Goal: Transaction & Acquisition: Book appointment/travel/reservation

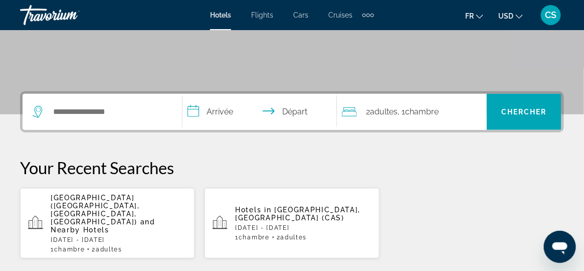
scroll to position [200, 0]
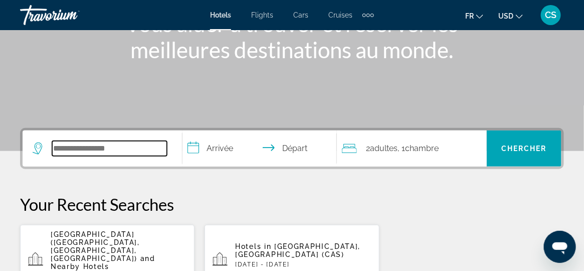
click at [85, 149] on input "Search widget" at bounding box center [109, 148] width 115 height 15
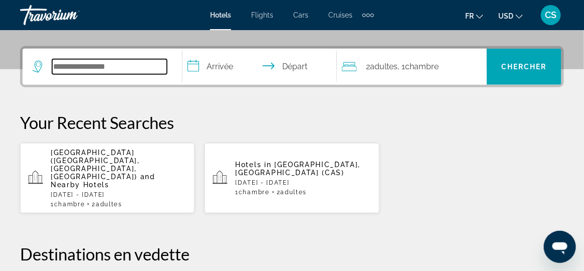
scroll to position [245, 0]
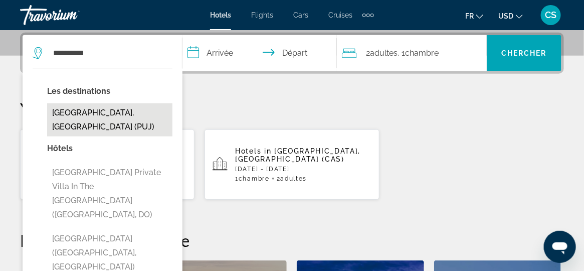
click at [129, 115] on button "[GEOGRAPHIC_DATA], [GEOGRAPHIC_DATA] (PUJ)" at bounding box center [109, 119] width 125 height 33
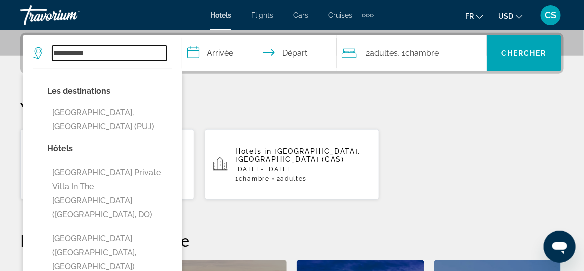
type input "**********"
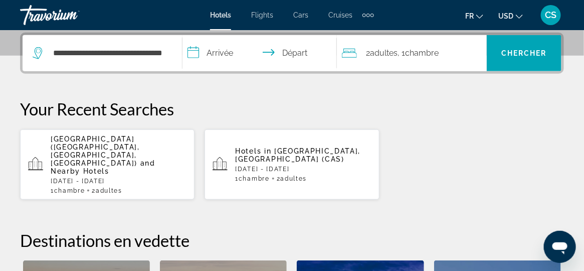
drag, startPoint x: 233, startPoint y: 53, endPoint x: 233, endPoint y: 59, distance: 6.5
click at [233, 53] on input "**********" at bounding box center [261, 54] width 159 height 39
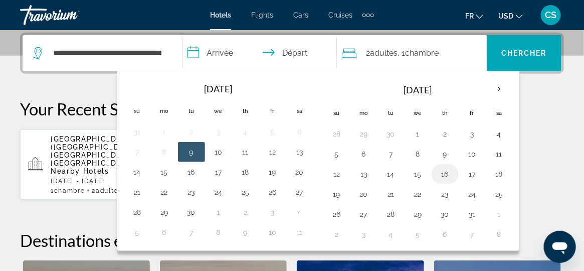
click at [439, 175] on button "16" at bounding box center [445, 174] width 16 height 14
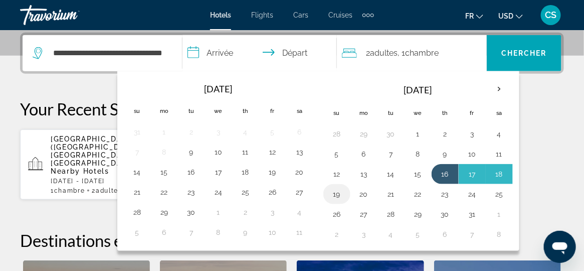
click at [333, 192] on button "19" at bounding box center [337, 194] width 16 height 14
type input "**********"
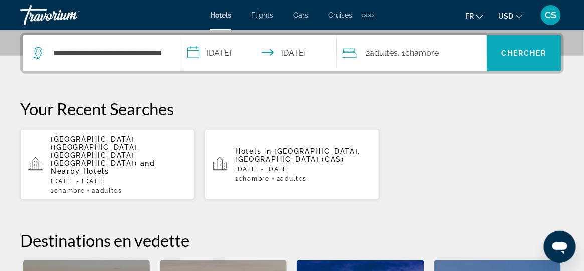
click at [519, 54] on span "Chercher" at bounding box center [524, 53] width 46 height 8
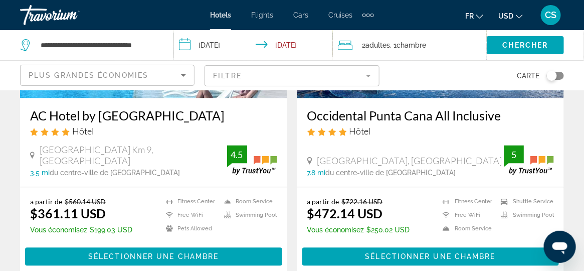
scroll to position [551, 0]
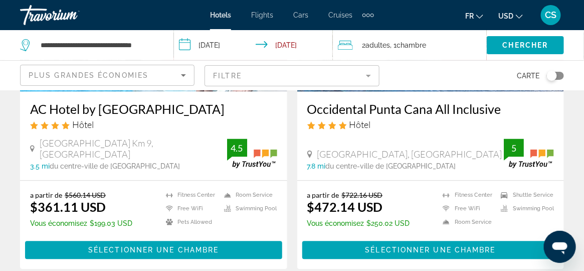
click at [519, 18] on icon "Change currency" at bounding box center [519, 17] width 7 height 4
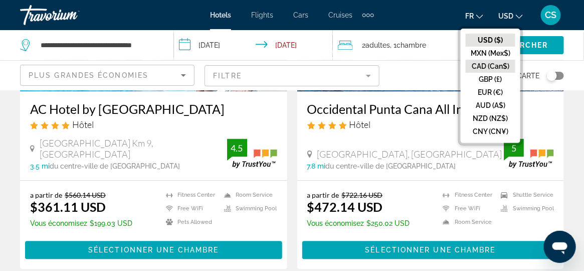
click at [488, 66] on button "CAD (Can$)" at bounding box center [490, 66] width 50 height 13
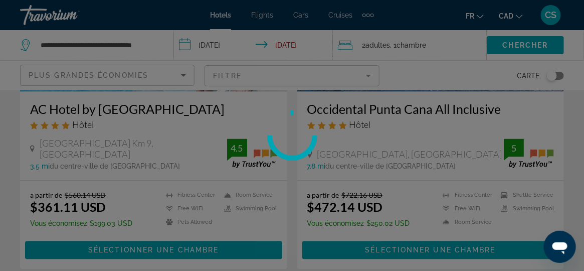
scroll to position [133, 0]
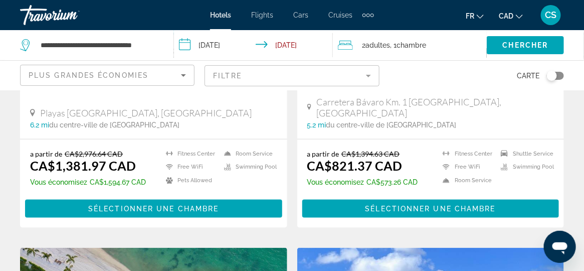
scroll to position [50, 0]
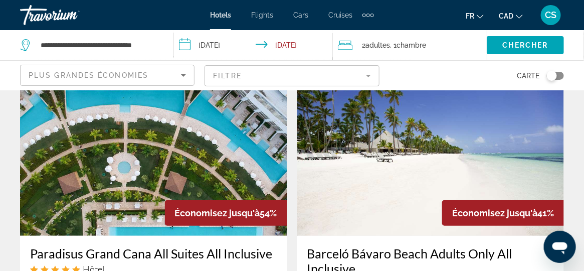
click at [318, 76] on mat-form-field "Filtre" at bounding box center [291, 75] width 174 height 21
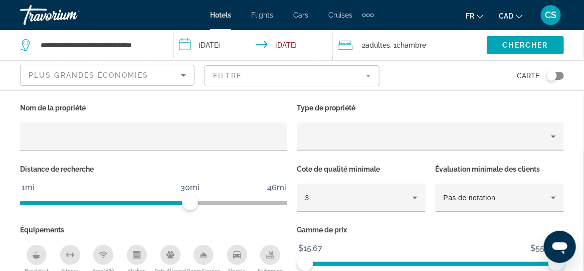
click at [358, 75] on mat-form-field "Filtre" at bounding box center [291, 75] width 174 height 21
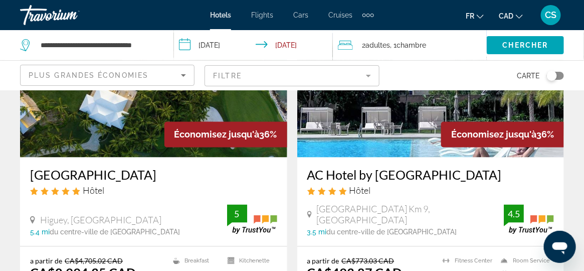
scroll to position [451, 0]
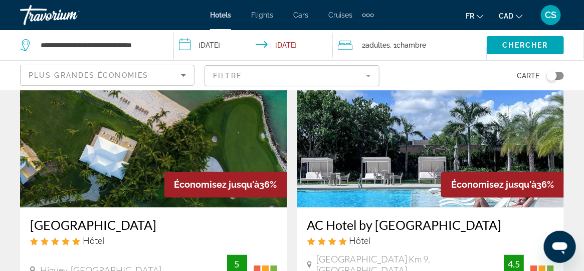
click at [410, 117] on img "Main content" at bounding box center [430, 127] width 267 height 160
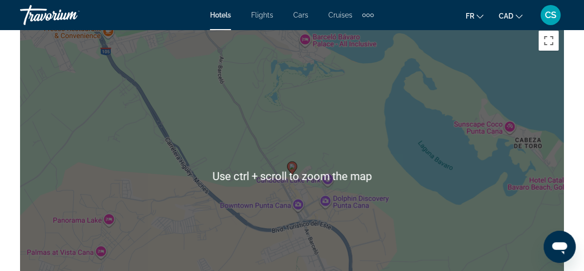
scroll to position [1152, 0]
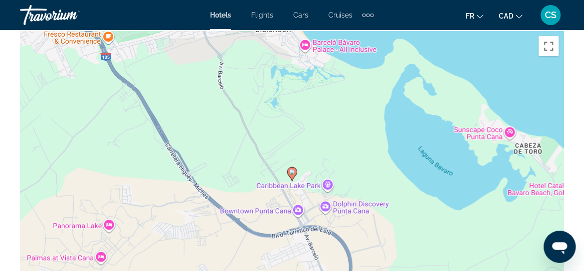
click at [292, 173] on image "Main content" at bounding box center [292, 172] width 6 height 6
click at [291, 173] on image "Main content" at bounding box center [292, 172] width 6 height 6
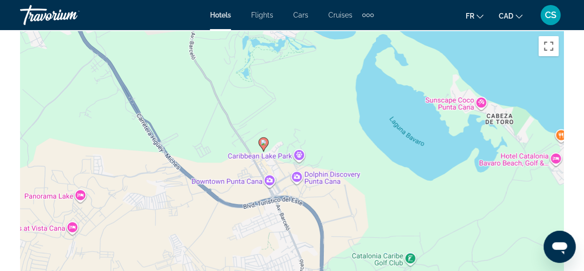
drag, startPoint x: 368, startPoint y: 90, endPoint x: 339, endPoint y: 63, distance: 39.3
click at [339, 63] on div "To activate drag with keyboard, press Alt + Enter. Once in keyboard drag state,…" at bounding box center [292, 181] width 544 height 301
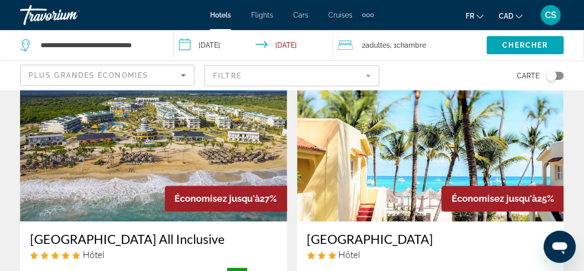
scroll to position [1503, 0]
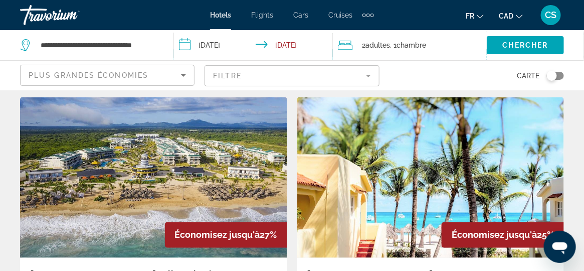
click at [165, 139] on img "Main content" at bounding box center [153, 177] width 267 height 160
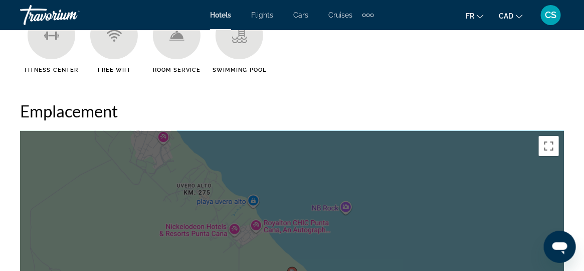
scroll to position [1152, 0]
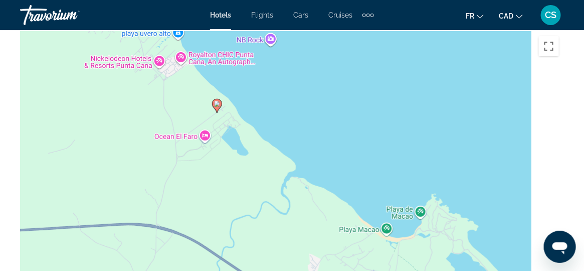
drag, startPoint x: 387, startPoint y: 152, endPoint x: 294, endPoint y: 71, distance: 123.6
click at [295, 71] on div "To activate drag with keyboard, press Alt + Enter. Once in keyboard drag state,…" at bounding box center [292, 181] width 544 height 301
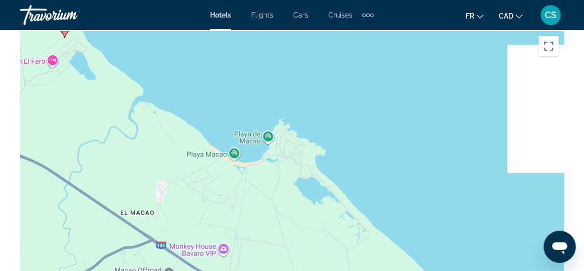
drag, startPoint x: 388, startPoint y: 153, endPoint x: 256, endPoint y: 94, distance: 144.9
click at [256, 94] on div "To activate drag with keyboard, press Alt + Enter. Once in keyboard drag state,…" at bounding box center [292, 181] width 544 height 301
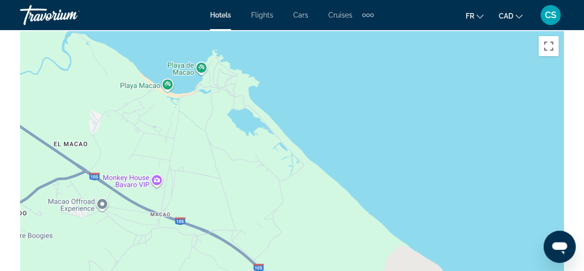
drag, startPoint x: 456, startPoint y: 188, endPoint x: 369, endPoint y: 91, distance: 130.2
click at [369, 91] on div "To activate drag with keyboard, press Alt + Enter. Once in keyboard drag state,…" at bounding box center [292, 181] width 544 height 301
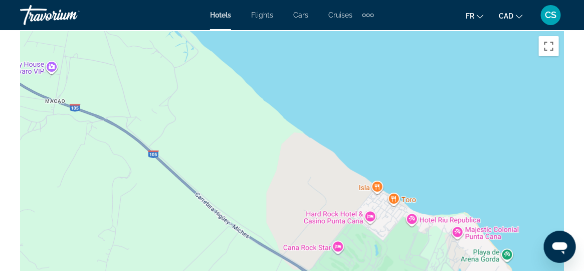
drag, startPoint x: 414, startPoint y: 178, endPoint x: 318, endPoint y: 76, distance: 139.6
click at [318, 76] on div "Main content" at bounding box center [292, 181] width 544 height 301
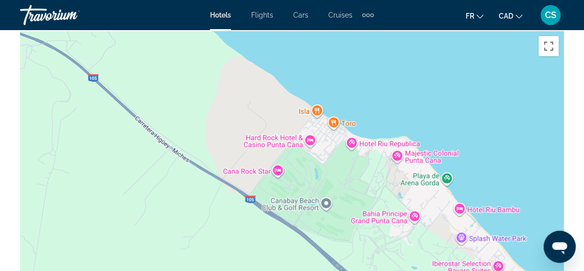
drag, startPoint x: 429, startPoint y: 199, endPoint x: 373, endPoint y: 130, distance: 89.4
click at [373, 130] on div "Main content" at bounding box center [292, 181] width 544 height 301
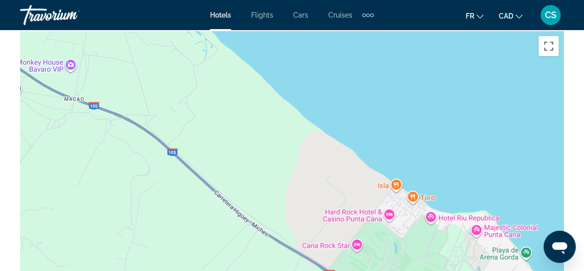
drag, startPoint x: 516, startPoint y: 184, endPoint x: 19, endPoint y: 6, distance: 527.8
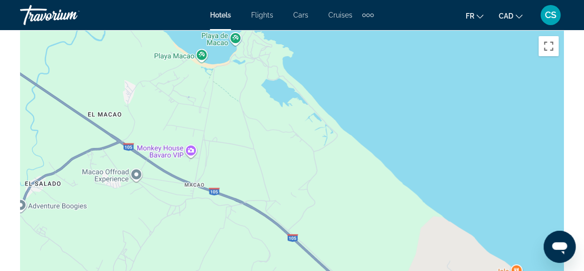
drag, startPoint x: 351, startPoint y: 104, endPoint x: 514, endPoint y: 215, distance: 197.2
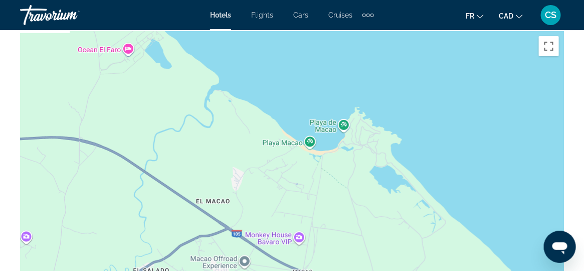
drag, startPoint x: 378, startPoint y: 117, endPoint x: 490, endPoint y: 209, distance: 145.5
click at [490, 209] on div "To activate drag with keyboard, press Alt + Enter. Once in keyboard drag state,…" at bounding box center [292, 181] width 544 height 301
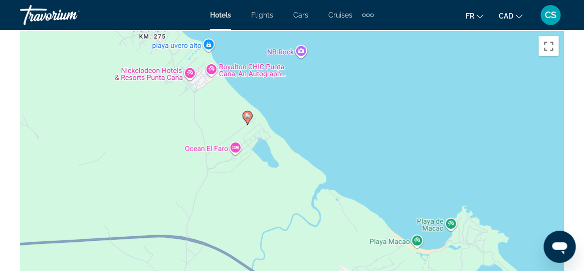
drag, startPoint x: 350, startPoint y: 95, endPoint x: 452, endPoint y: 204, distance: 149.9
click at [452, 204] on div "To activate drag with keyboard, press Alt + Enter. Once in keyboard drag state,…" at bounding box center [292, 181] width 544 height 301
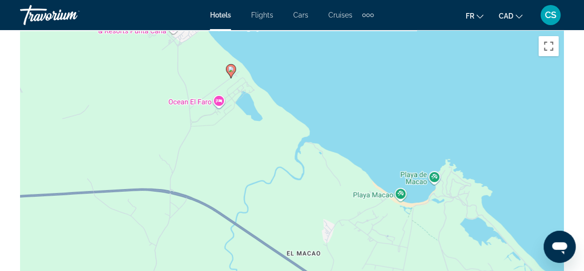
drag, startPoint x: 422, startPoint y: 188, endPoint x: 346, endPoint y: 89, distance: 125.5
click at [346, 89] on div "To activate drag with keyboard, press Alt + Enter. Once in keyboard drag state,…" at bounding box center [292, 181] width 544 height 301
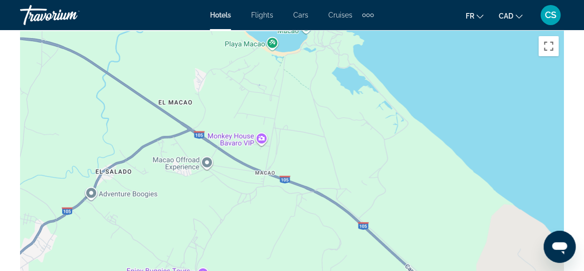
drag, startPoint x: 524, startPoint y: 211, endPoint x: 390, endPoint y: 54, distance: 206.2
click at [391, 53] on div "To activate drag with keyboard, press Alt + Enter. Once in keyboard drag state,…" at bounding box center [292, 181] width 544 height 301
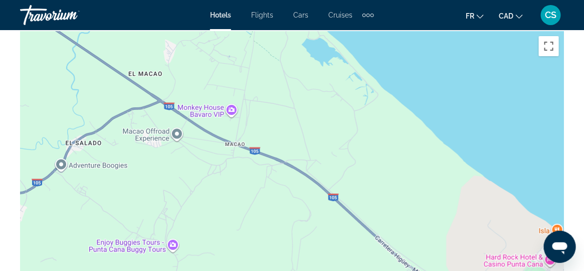
drag, startPoint x: 475, startPoint y: 128, endPoint x: 325, endPoint y: 79, distance: 158.4
click at [332, 70] on div "Main content" at bounding box center [292, 181] width 544 height 301
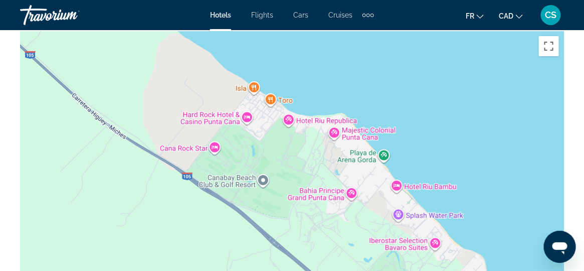
drag, startPoint x: 471, startPoint y: 153, endPoint x: 365, endPoint y: 60, distance: 141.3
click at [366, 61] on div "Main content" at bounding box center [292, 181] width 544 height 301
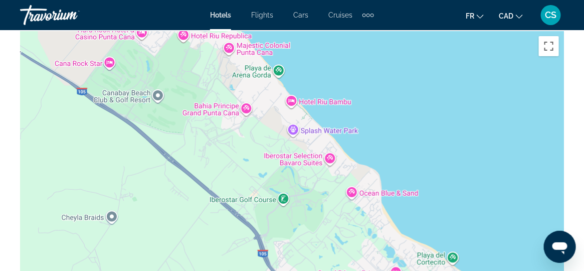
drag, startPoint x: 469, startPoint y: 154, endPoint x: 392, endPoint y: 82, distance: 105.6
click at [394, 81] on div "Main content" at bounding box center [292, 181] width 544 height 301
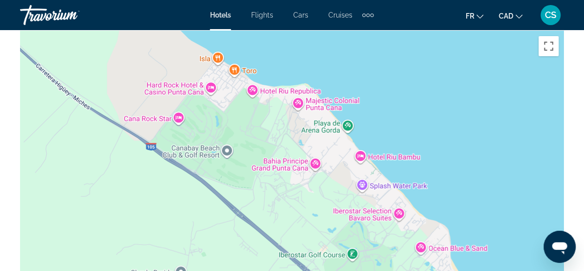
drag, startPoint x: 455, startPoint y: 188, endPoint x: 580, endPoint y: 288, distance: 159.6
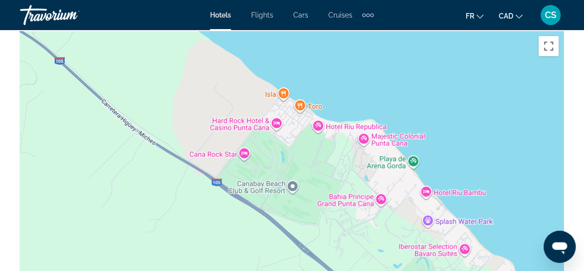
drag, startPoint x: 329, startPoint y: 131, endPoint x: 507, endPoint y: 278, distance: 231.7
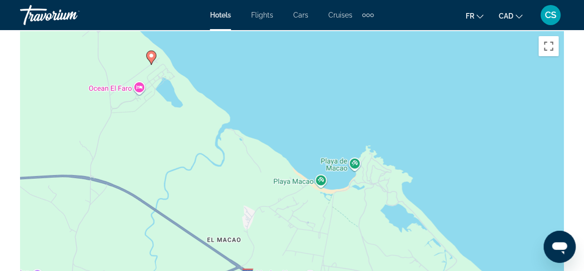
drag, startPoint x: 330, startPoint y: 127, endPoint x: 451, endPoint y: 239, distance: 165.5
click at [462, 246] on div "To activate drag with keyboard, press Alt + Enter. Once in keyboard drag state,…" at bounding box center [292, 181] width 544 height 301
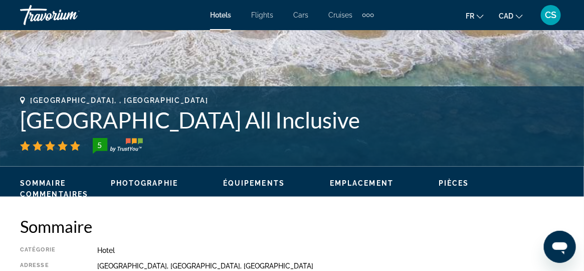
scroll to position [400, 0]
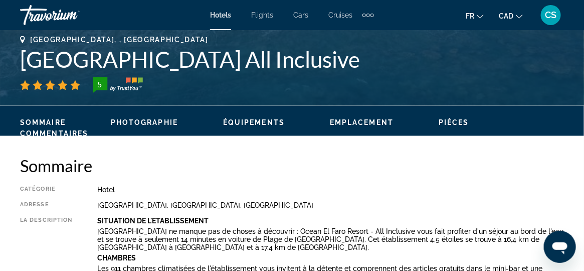
click at [255, 121] on span "Équipements" at bounding box center [254, 122] width 62 height 8
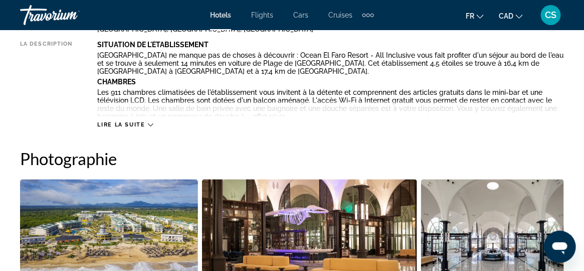
scroll to position [572, 0]
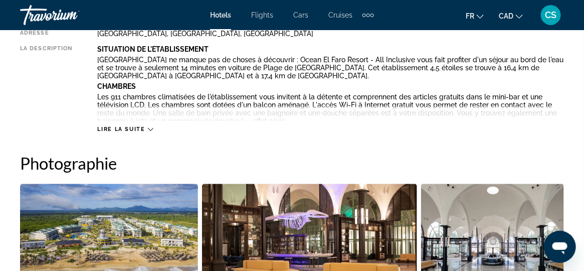
click at [148, 126] on icon "Main content" at bounding box center [151, 129] width 6 height 6
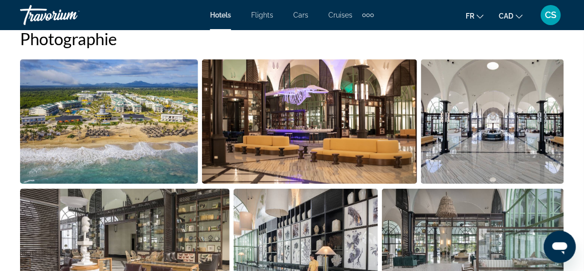
scroll to position [1124, 0]
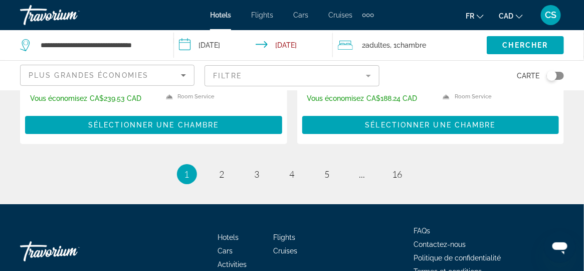
scroll to position [2178, 0]
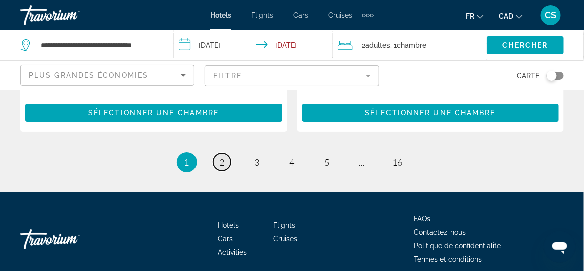
click at [216, 153] on link "page 2" at bounding box center [222, 162] width 18 height 18
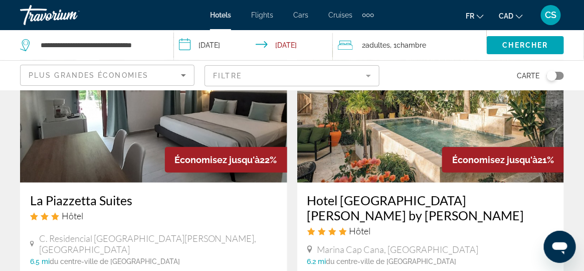
scroll to position [100, 0]
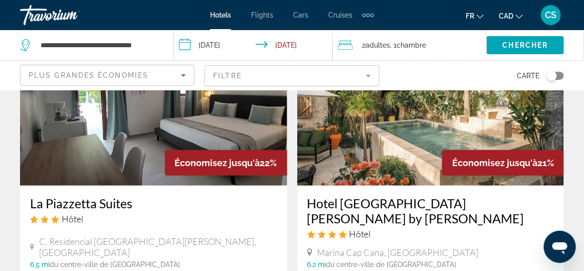
click at [389, 152] on img "Main content" at bounding box center [430, 105] width 267 height 160
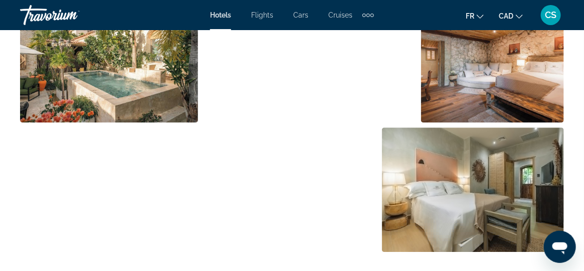
scroll to position [751, 0]
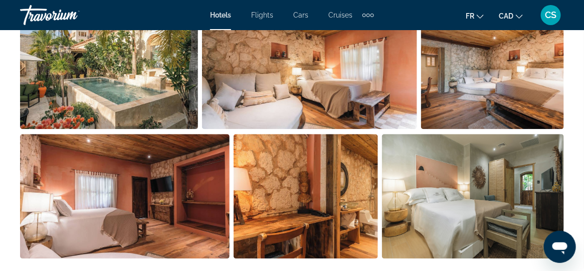
click at [291, 94] on img "Open full-screen image slider" at bounding box center [309, 67] width 215 height 124
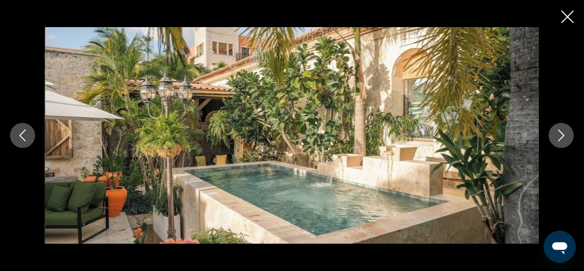
click at [559, 131] on icon "Next image" at bounding box center [561, 135] width 7 height 12
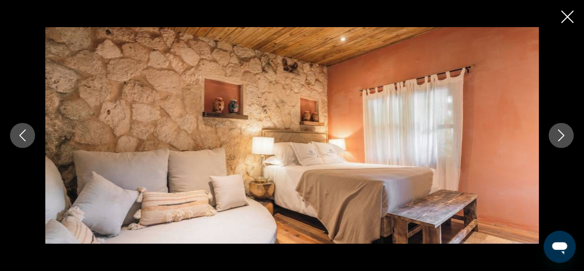
click at [559, 131] on icon "Next image" at bounding box center [561, 135] width 7 height 12
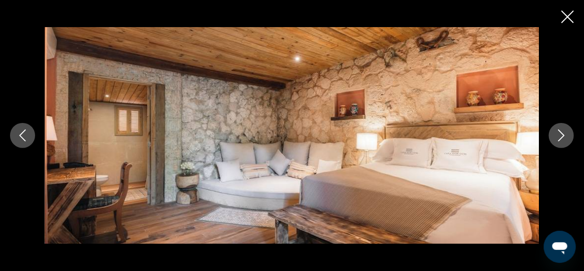
click at [559, 131] on icon "Next image" at bounding box center [561, 135] width 7 height 12
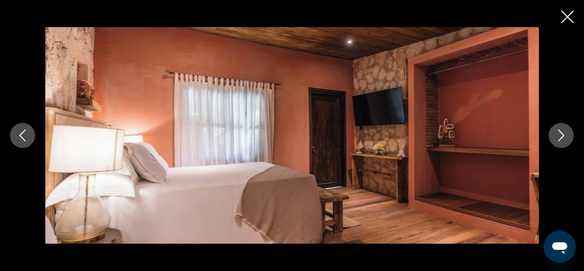
click at [559, 131] on icon "Next image" at bounding box center [561, 135] width 7 height 12
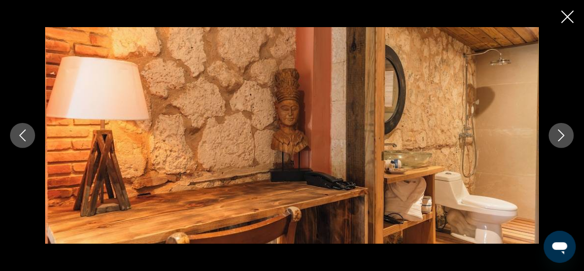
click at [559, 131] on icon "Next image" at bounding box center [561, 135] width 12 height 12
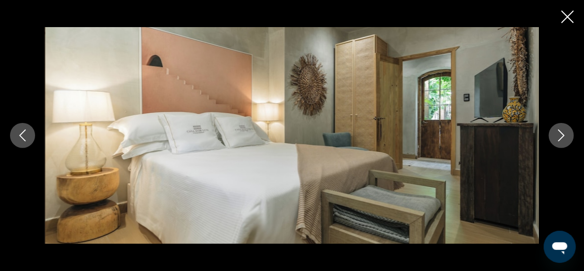
click at [563, 136] on icon "Next image" at bounding box center [561, 135] width 7 height 12
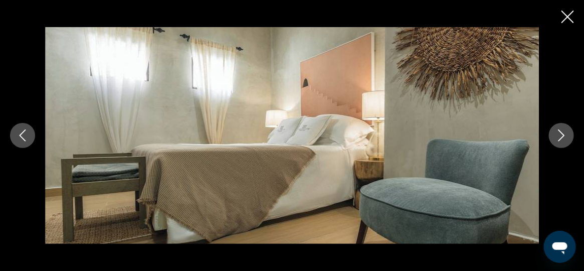
click at [563, 136] on icon "Next image" at bounding box center [561, 135] width 7 height 12
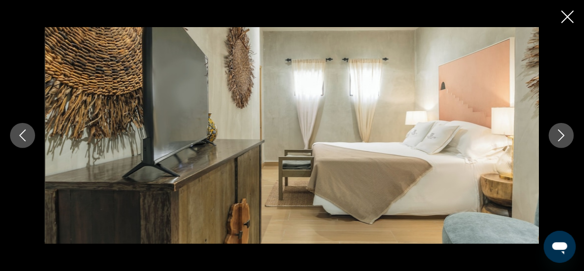
click at [562, 136] on icon "Next image" at bounding box center [561, 135] width 12 height 12
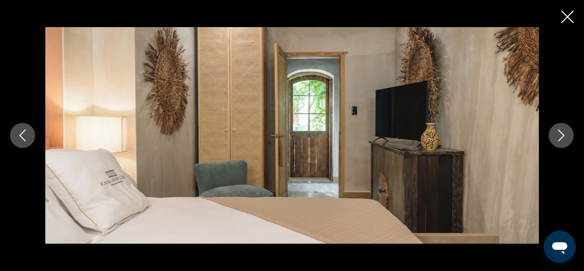
click at [562, 136] on icon "Next image" at bounding box center [561, 135] width 12 height 12
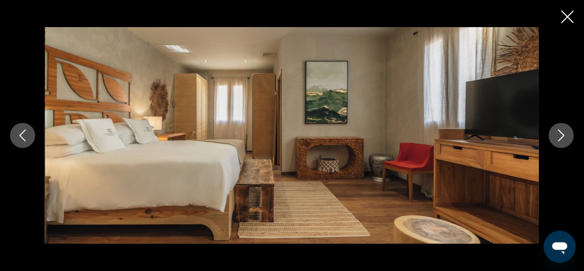
click at [562, 136] on icon "Next image" at bounding box center [561, 135] width 12 height 12
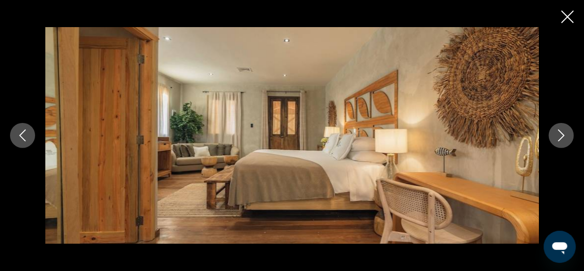
click at [562, 136] on icon "Next image" at bounding box center [561, 135] width 12 height 12
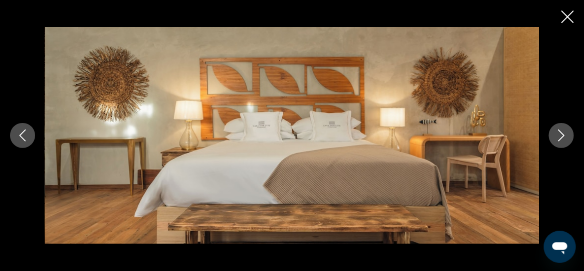
click at [562, 136] on icon "Next image" at bounding box center [561, 135] width 12 height 12
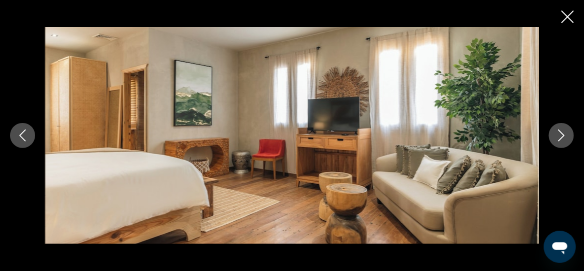
click at [562, 136] on icon "Next image" at bounding box center [561, 135] width 12 height 12
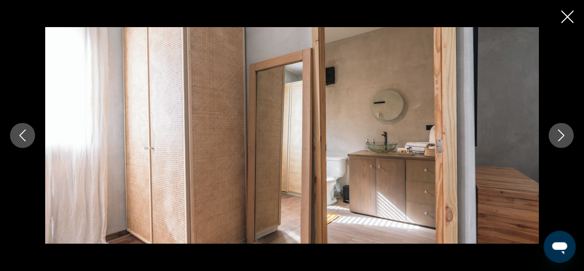
click at [562, 136] on icon "Next image" at bounding box center [561, 135] width 12 height 12
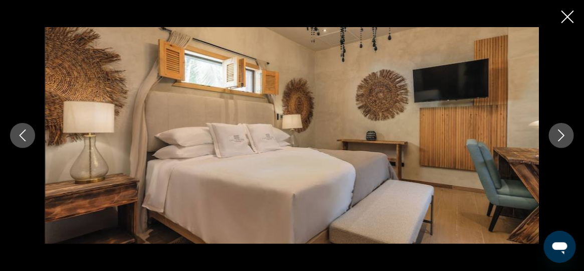
click at [562, 136] on icon "Next image" at bounding box center [561, 135] width 12 height 12
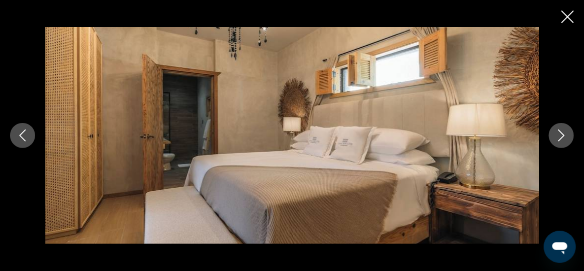
click at [562, 135] on icon "Next image" at bounding box center [561, 135] width 12 height 12
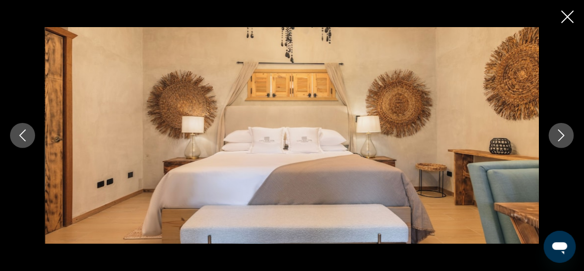
click at [561, 133] on icon "Next image" at bounding box center [561, 135] width 12 height 12
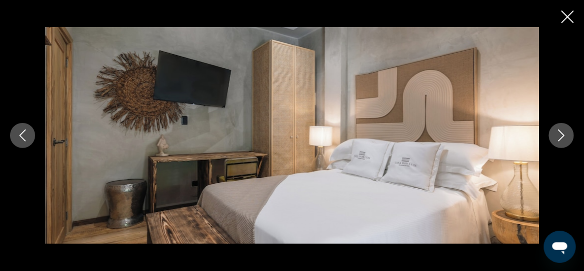
click at [561, 133] on icon "Next image" at bounding box center [561, 135] width 12 height 12
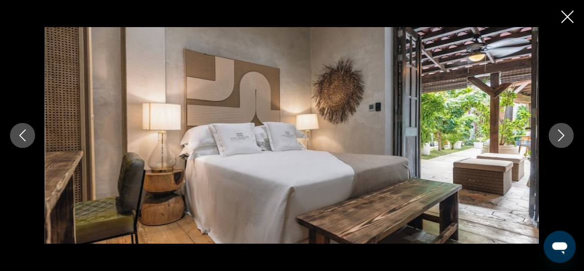
click at [561, 133] on icon "Next image" at bounding box center [561, 135] width 12 height 12
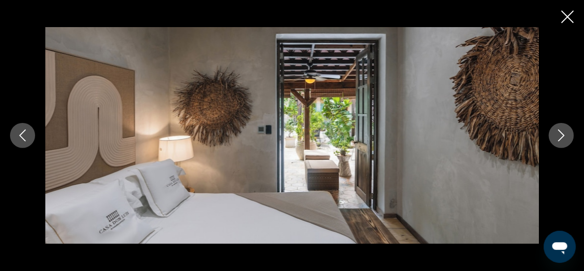
click at [561, 133] on icon "Next image" at bounding box center [561, 135] width 12 height 12
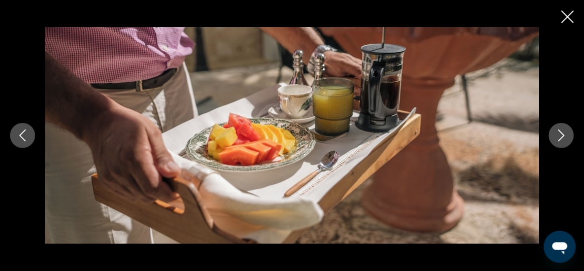
click at [561, 133] on icon "Next image" at bounding box center [561, 135] width 12 height 12
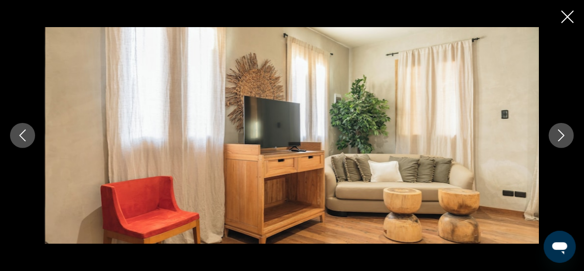
click at [561, 133] on icon "Next image" at bounding box center [561, 135] width 12 height 12
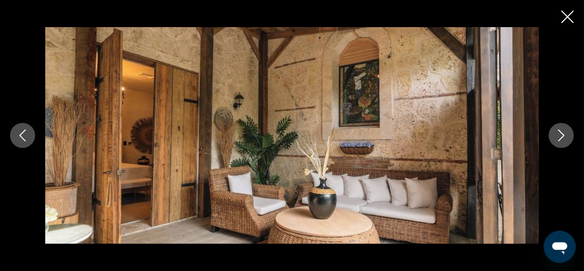
click at [561, 133] on icon "Next image" at bounding box center [561, 135] width 12 height 12
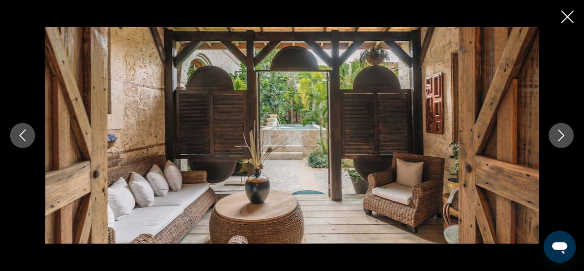
click at [561, 133] on icon "Next image" at bounding box center [561, 135] width 12 height 12
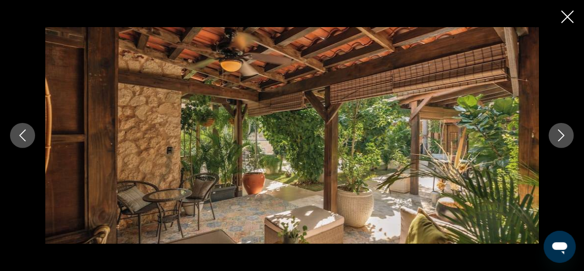
click at [561, 133] on icon "Next image" at bounding box center [561, 135] width 12 height 12
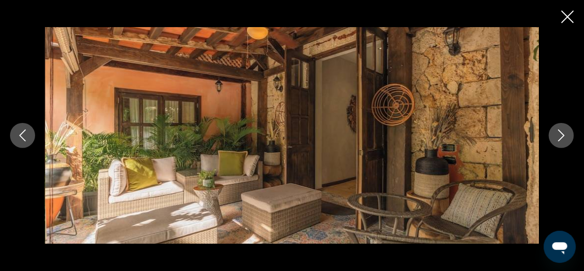
click at [566, 22] on icon "Close slideshow" at bounding box center [567, 17] width 13 height 13
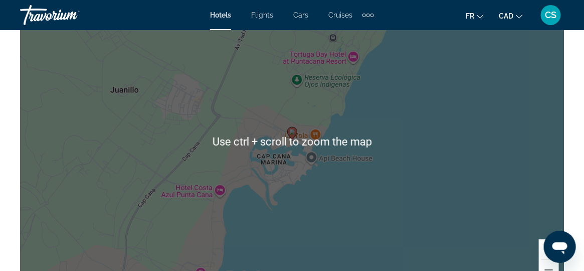
scroll to position [1102, 0]
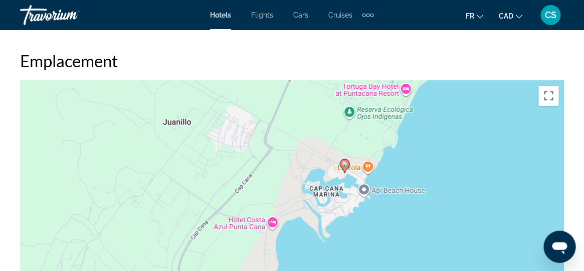
drag, startPoint x: 373, startPoint y: 205, endPoint x: 444, endPoint y: 127, distance: 106.1
click at [440, 129] on div "To activate drag with keyboard, press Alt + Enter. Once in keyboard drag state,…" at bounding box center [292, 231] width 544 height 301
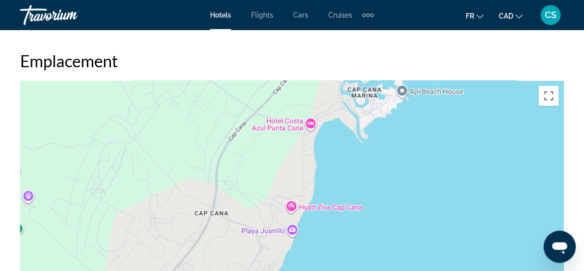
drag, startPoint x: 307, startPoint y: 217, endPoint x: 333, endPoint y: 129, distance: 92.3
click at [333, 129] on div "To activate drag with keyboard, press Alt + Enter. Once in keyboard drag state,…" at bounding box center [292, 231] width 544 height 301
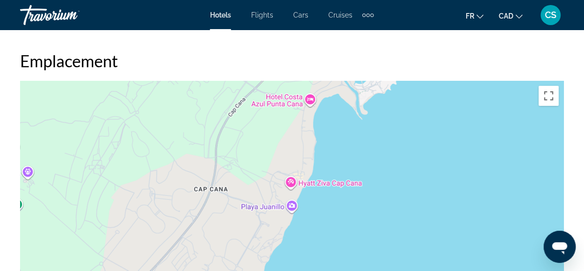
drag, startPoint x: 341, startPoint y: 205, endPoint x: 326, endPoint y: 205, distance: 15.0
click at [324, 205] on div "To activate drag with keyboard, press Alt + Enter. Once in keyboard drag state,…" at bounding box center [292, 231] width 544 height 301
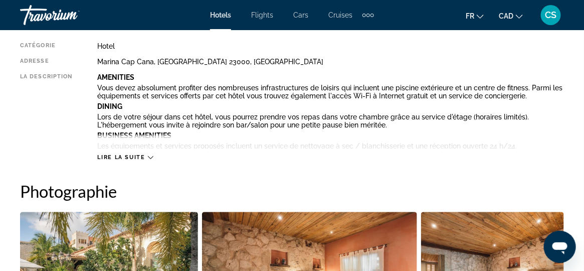
scroll to position [551, 0]
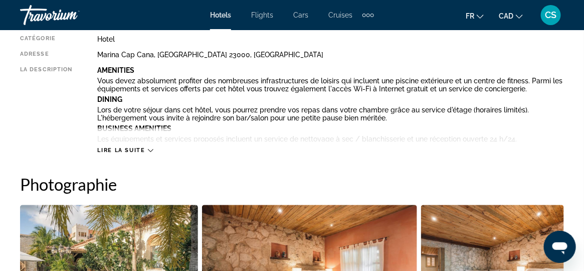
click at [147, 150] on div "Lire la suite" at bounding box center [125, 150] width 56 height 7
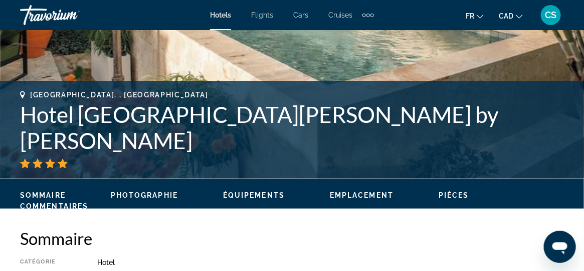
scroll to position [350, 0]
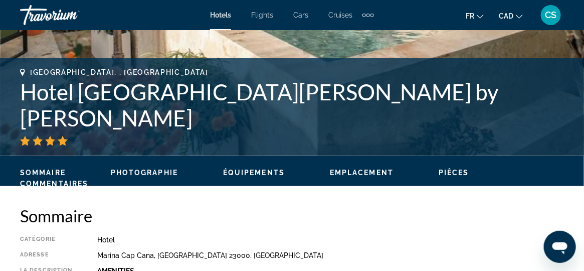
click at [173, 172] on span "Photographie" at bounding box center [144, 172] width 67 height 8
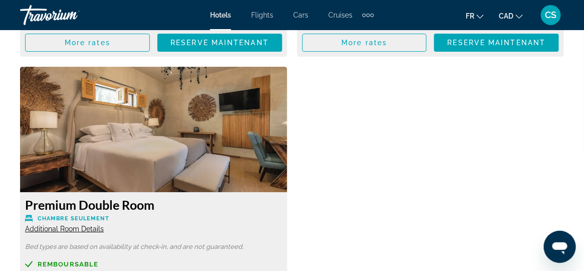
scroll to position [2204, 0]
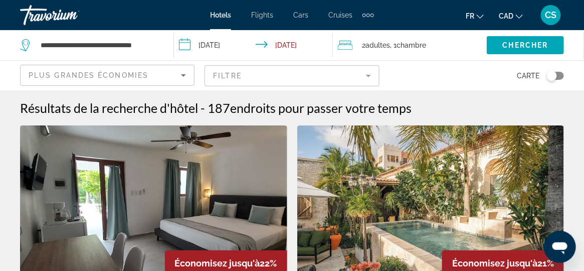
click at [169, 196] on img "Main content" at bounding box center [153, 205] width 267 height 160
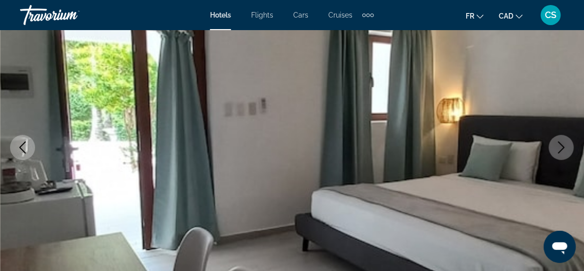
scroll to position [200, 0]
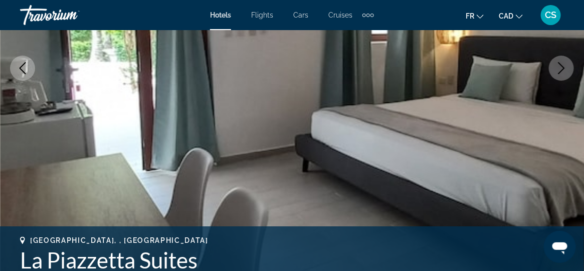
click at [344, 164] on img "Main content" at bounding box center [292, 68] width 584 height 476
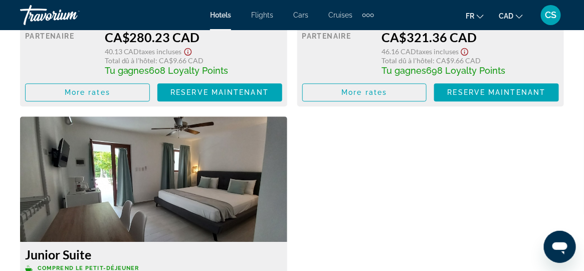
scroll to position [1904, 0]
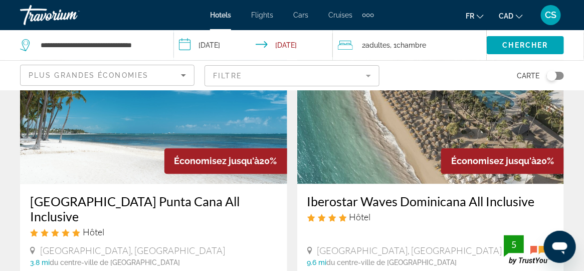
scroll to position [451, 0]
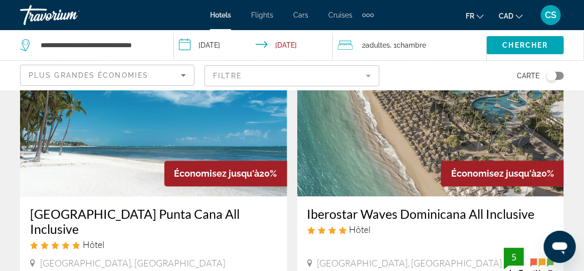
click at [148, 142] on img "Main content" at bounding box center [153, 116] width 267 height 160
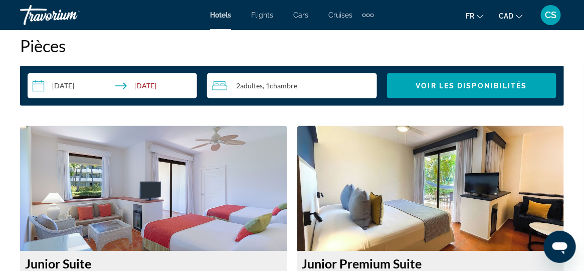
scroll to position [1553, 0]
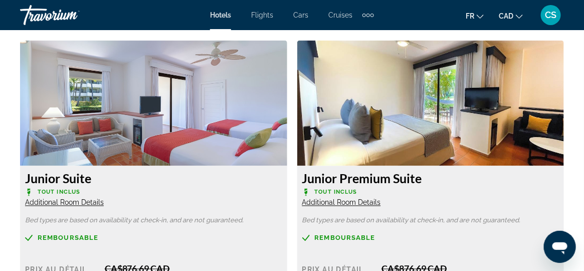
click at [88, 126] on img "Main content" at bounding box center [153, 103] width 267 height 125
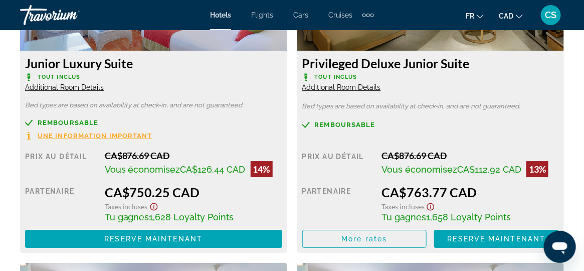
scroll to position [1853, 0]
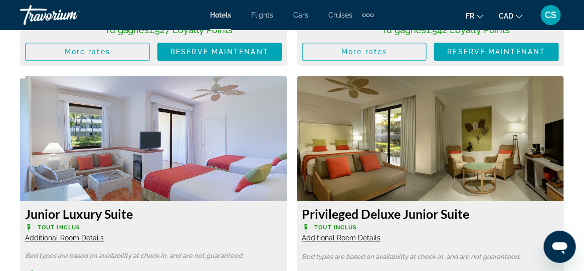
click at [191, 139] on img "Main content" at bounding box center [153, 138] width 267 height 125
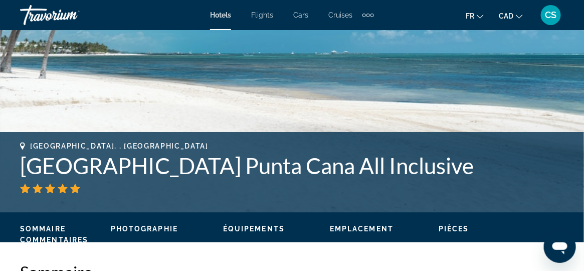
scroll to position [327, 0]
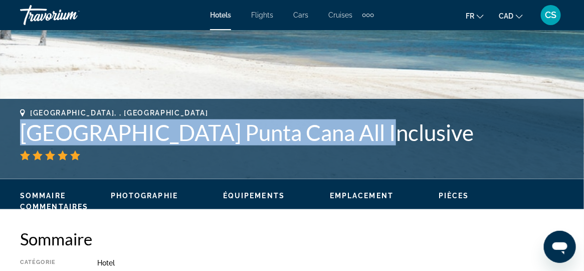
drag, startPoint x: 367, startPoint y: 137, endPoint x: 22, endPoint y: 129, distance: 345.3
click at [22, 129] on h1 "Catalonia Punta Cana All Inclusive" at bounding box center [292, 132] width 544 height 26
copy h1 "Catalonia Punta Cana All Inclusive"
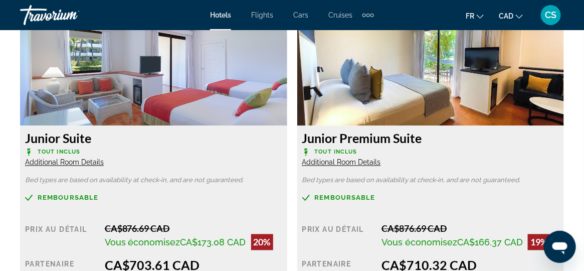
scroll to position [1580, 0]
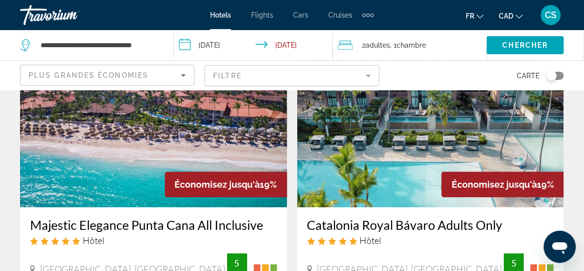
scroll to position [802, 0]
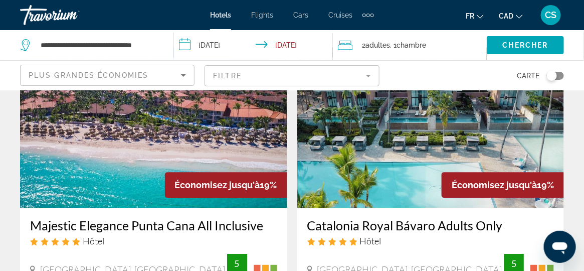
click at [375, 122] on img "Main content" at bounding box center [430, 127] width 267 height 160
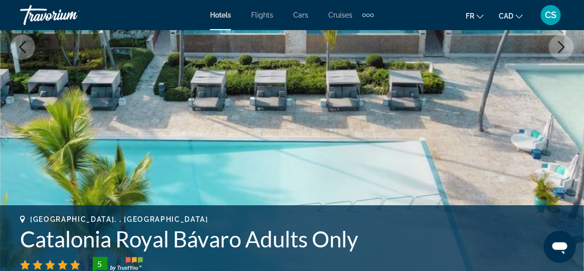
scroll to position [150, 0]
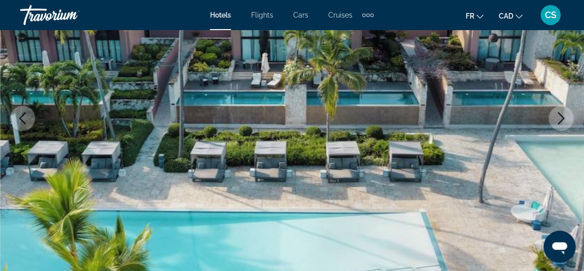
click at [563, 118] on icon "Next image" at bounding box center [561, 118] width 7 height 12
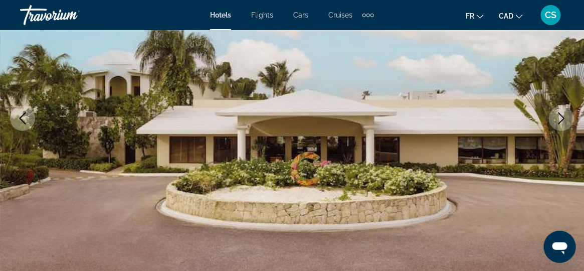
click at [563, 118] on icon "Next image" at bounding box center [561, 118] width 7 height 12
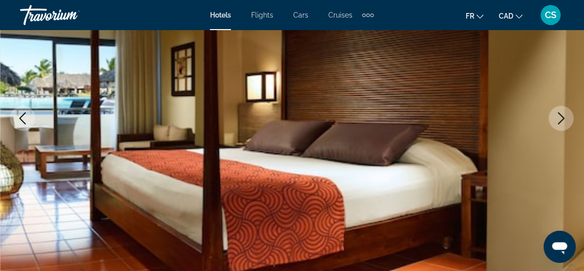
click at [561, 119] on icon "Next image" at bounding box center [561, 118] width 12 height 12
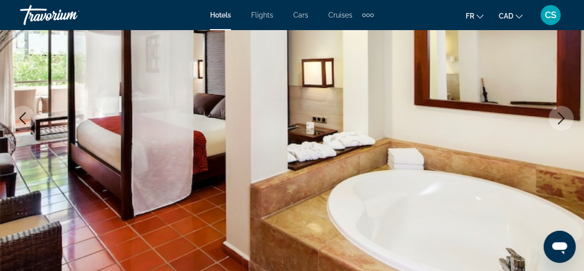
click at [561, 119] on icon "Next image" at bounding box center [561, 118] width 12 height 12
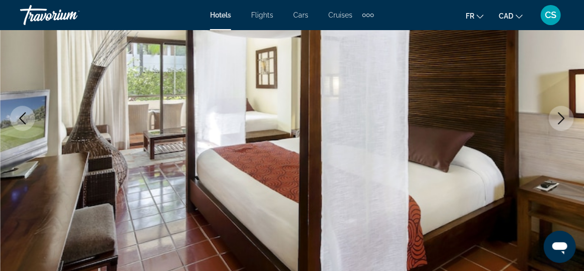
click at [561, 119] on icon "Next image" at bounding box center [561, 118] width 12 height 12
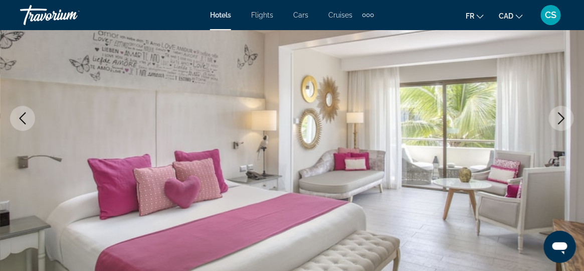
click at [561, 119] on icon "Next image" at bounding box center [561, 118] width 12 height 12
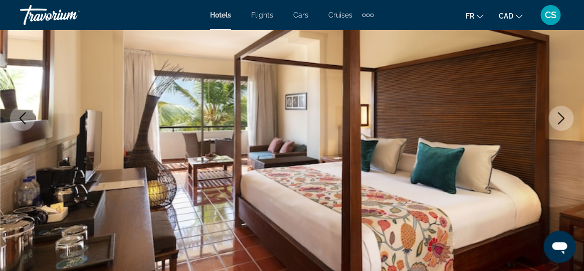
click at [561, 119] on icon "Next image" at bounding box center [561, 118] width 12 height 12
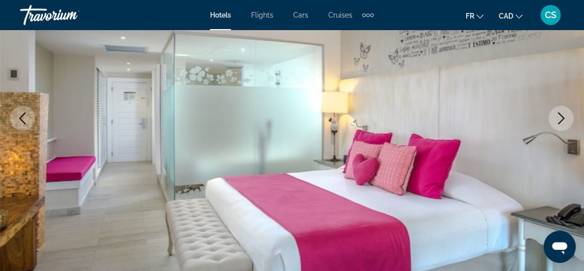
click at [561, 119] on icon "Next image" at bounding box center [561, 118] width 12 height 12
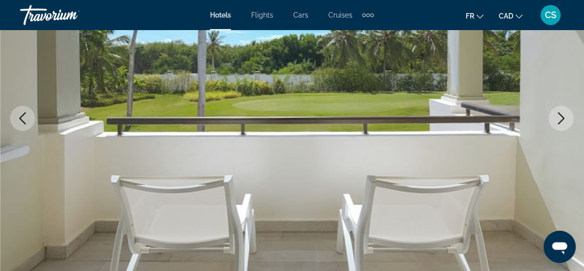
click at [561, 119] on icon "Next image" at bounding box center [561, 118] width 12 height 12
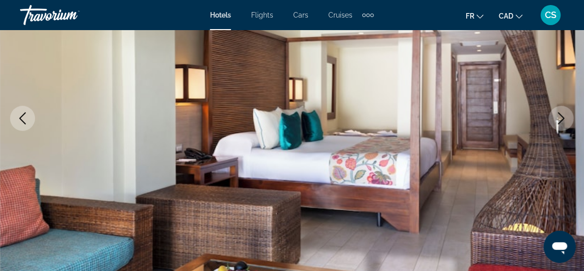
drag, startPoint x: 23, startPoint y: 113, endPoint x: 35, endPoint y: 113, distance: 11.5
click at [24, 113] on icon "Previous image" at bounding box center [23, 118] width 12 height 12
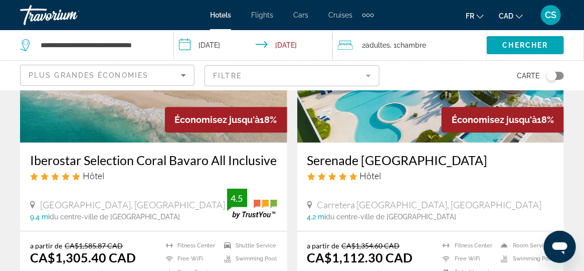
scroll to position [2054, 0]
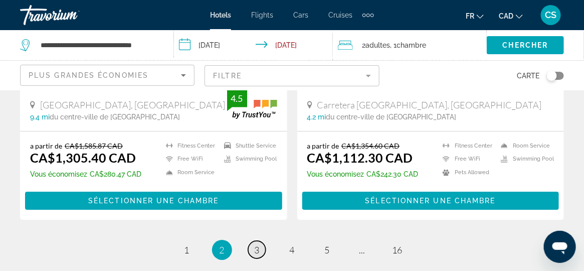
click at [258, 249] on link "page 3" at bounding box center [257, 249] width 18 height 18
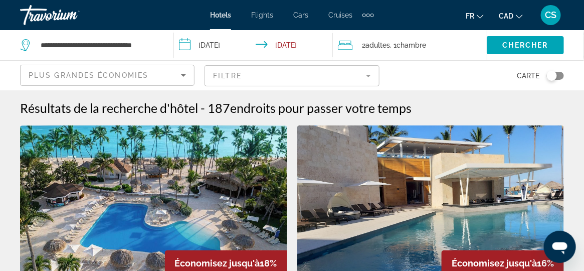
click at [481, 180] on img "Main content" at bounding box center [430, 205] width 267 height 160
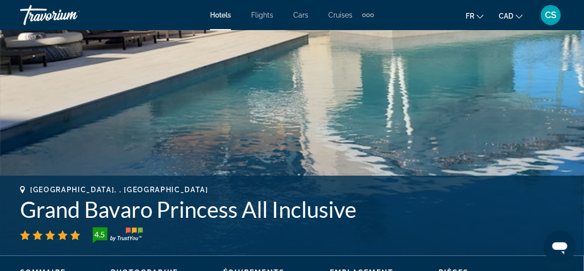
scroll to position [100, 0]
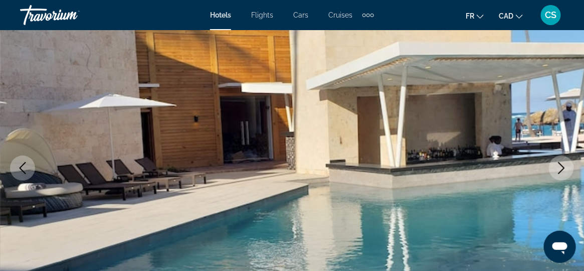
click at [563, 169] on icon "Next image" at bounding box center [561, 168] width 7 height 12
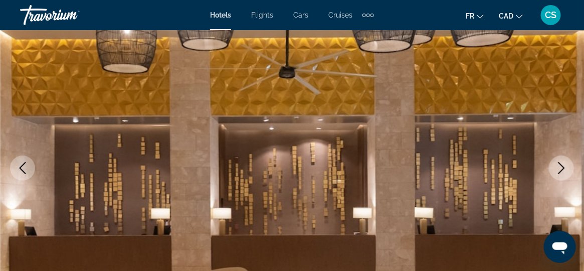
click at [563, 169] on icon "Next image" at bounding box center [561, 168] width 7 height 12
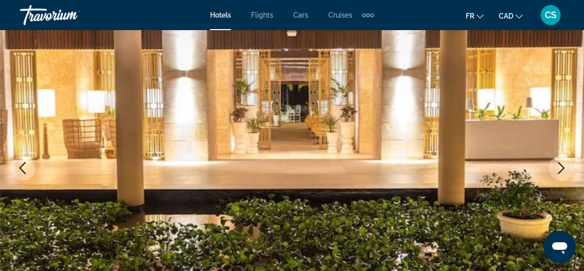
click at [563, 169] on icon "Next image" at bounding box center [561, 168] width 7 height 12
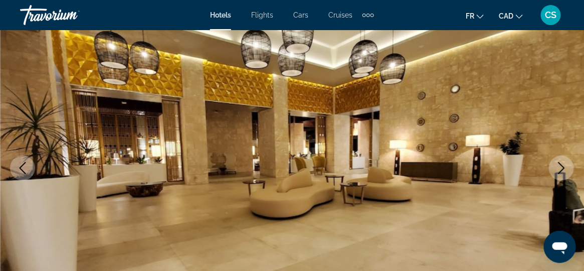
click at [563, 169] on icon "Next image" at bounding box center [561, 168] width 7 height 12
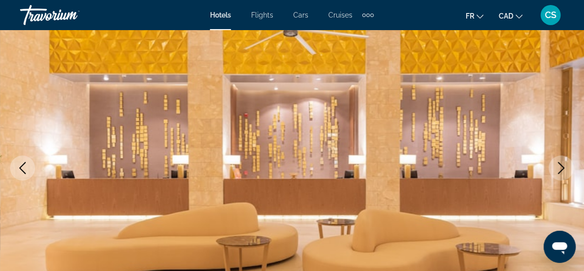
click at [563, 169] on icon "Next image" at bounding box center [561, 168] width 7 height 12
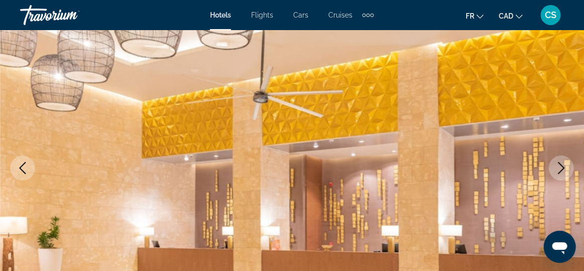
click at [563, 169] on icon "Next image" at bounding box center [561, 168] width 7 height 12
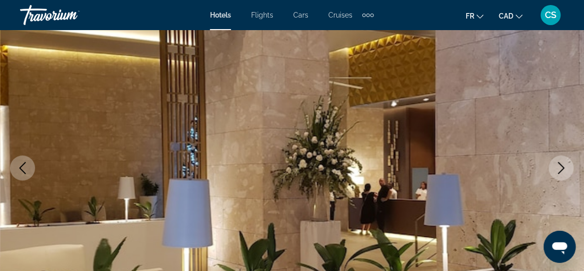
click at [563, 169] on icon "Next image" at bounding box center [561, 168] width 7 height 12
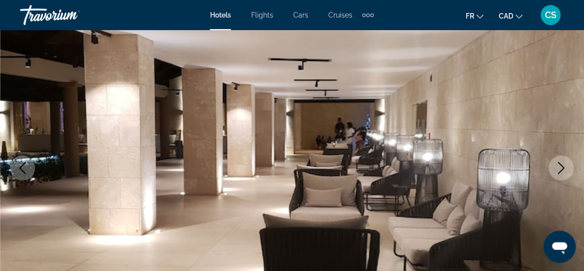
click at [563, 169] on icon "Next image" at bounding box center [561, 168] width 7 height 12
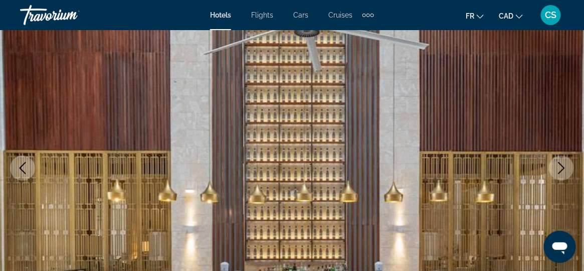
click at [563, 169] on icon "Next image" at bounding box center [561, 168] width 7 height 12
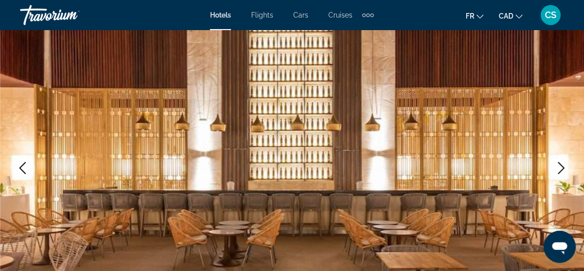
click at [563, 169] on icon "Next image" at bounding box center [561, 168] width 7 height 12
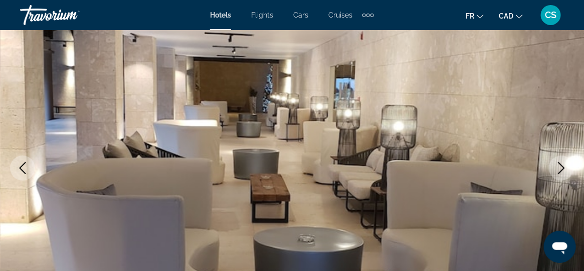
click at [563, 169] on icon "Next image" at bounding box center [561, 168] width 7 height 12
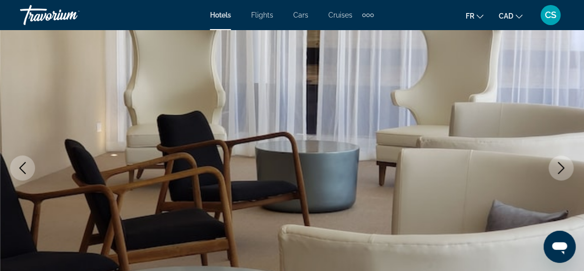
click at [563, 169] on icon "Next image" at bounding box center [561, 168] width 7 height 12
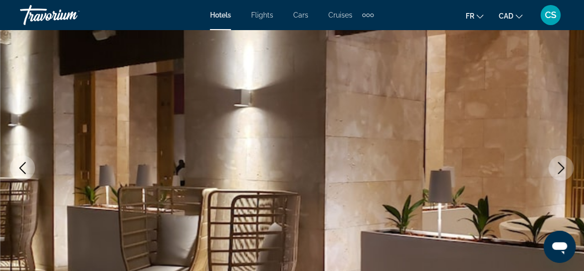
click at [563, 169] on icon "Next image" at bounding box center [561, 168] width 7 height 12
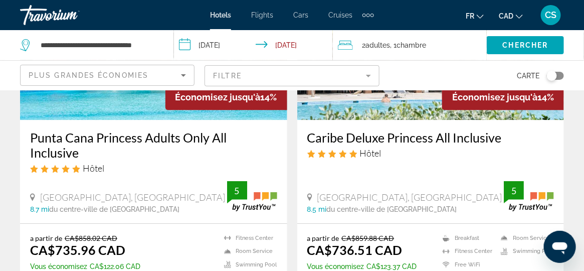
scroll to position [2003, 0]
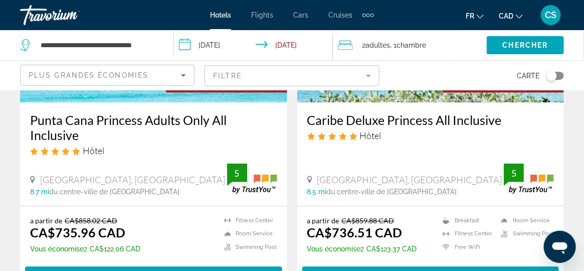
drag, startPoint x: 301, startPoint y: 101, endPoint x: 503, endPoint y: 98, distance: 202.4
click at [503, 102] on div "Caribe Deluxe Princess All Inclusive Hôtel Playa Bavaro, Punta Cana 8.5 mi du c…" at bounding box center [430, 153] width 267 height 103
click at [78, 112] on h3 "Punta Cana Princess Adults Only All Inclusive" at bounding box center [153, 127] width 247 height 30
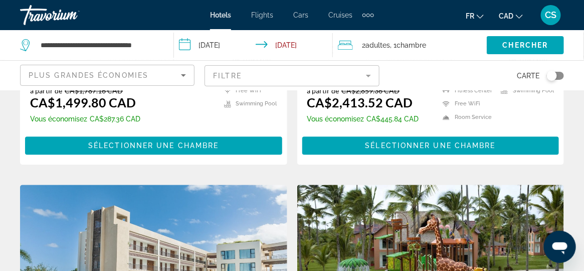
scroll to position [801, 0]
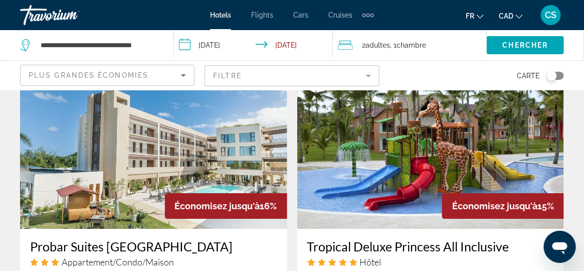
click at [226, 71] on mat-form-field "Filtre" at bounding box center [291, 75] width 174 height 21
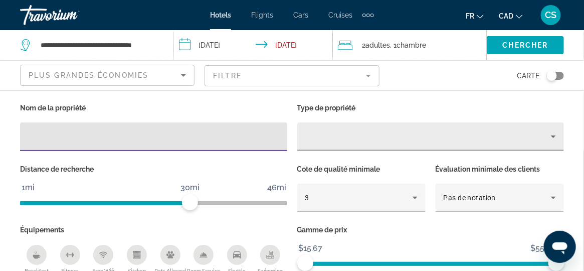
scroll to position [1102, 0]
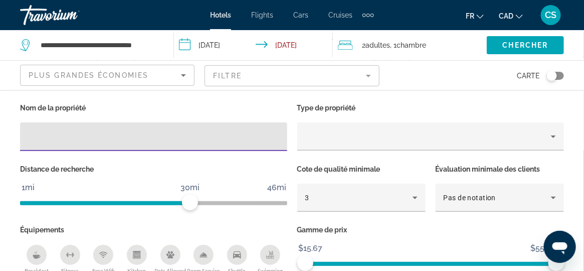
click at [286, 77] on mat-form-field "Filtre" at bounding box center [291, 75] width 174 height 21
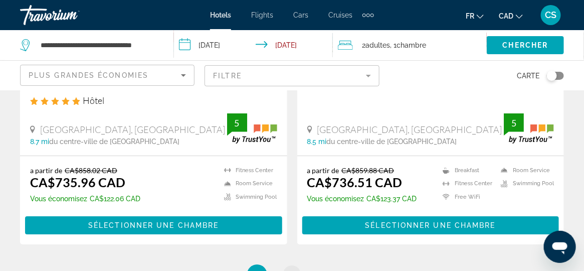
scroll to position [2003, 0]
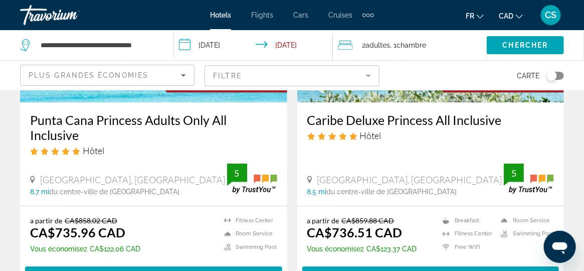
click at [366, 112] on h3 "Caribe Deluxe Princess All Inclusive" at bounding box center [430, 119] width 247 height 15
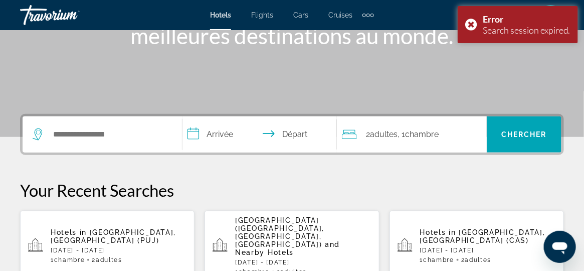
scroll to position [200, 0]
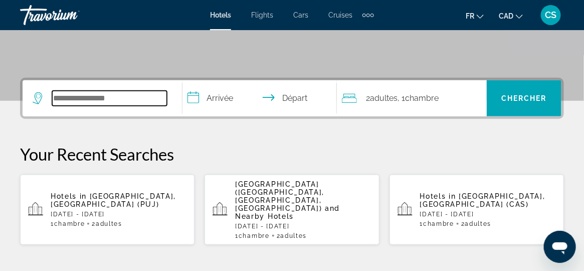
click at [125, 103] on input "Search widget" at bounding box center [109, 98] width 115 height 15
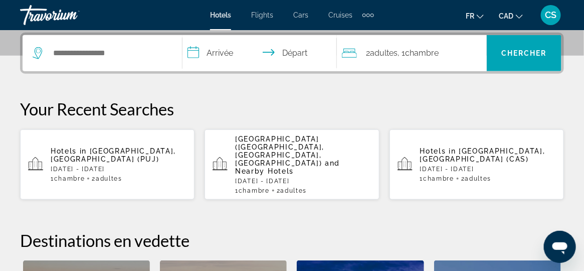
click at [132, 165] on p "[DATE] - [DATE]" at bounding box center [119, 168] width 136 height 7
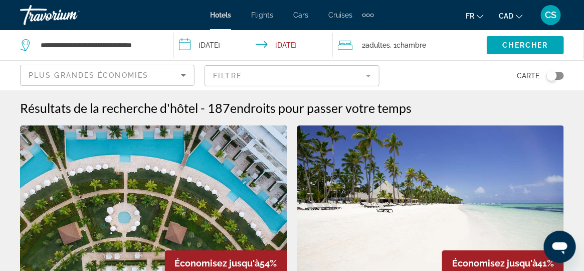
click at [277, 76] on mat-form-field "Filtre" at bounding box center [291, 75] width 174 height 21
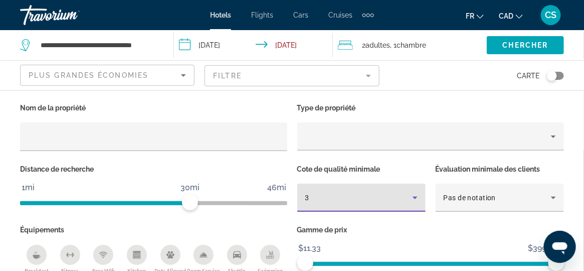
click at [365, 199] on div "3" at bounding box center [358, 197] width 107 height 12
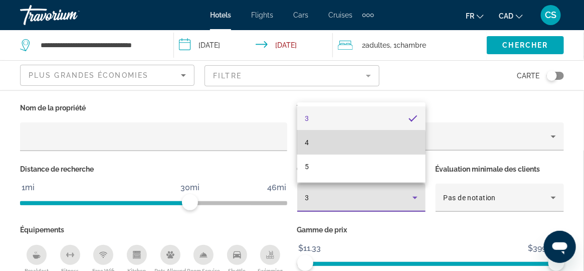
click at [359, 143] on mat-option "4" at bounding box center [361, 142] width 128 height 24
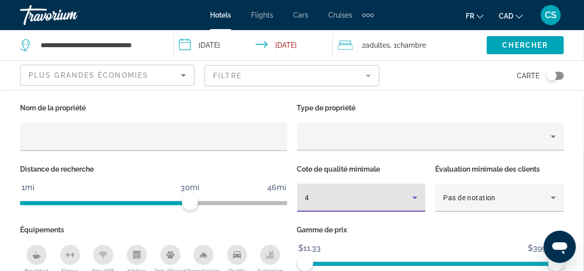
click at [292, 74] on mat-form-field "Filtre" at bounding box center [291, 75] width 174 height 21
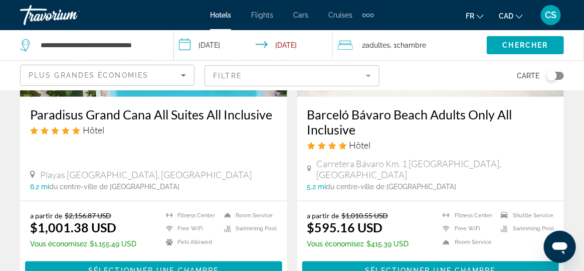
scroll to position [200, 0]
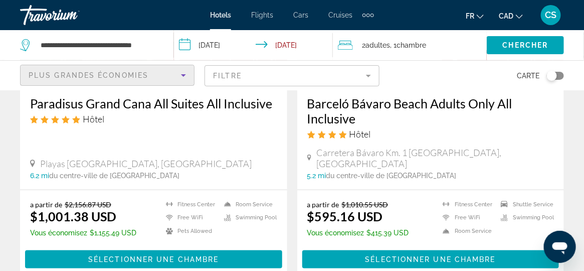
click at [169, 75] on div "Plus grandes économies" at bounding box center [105, 75] width 152 height 12
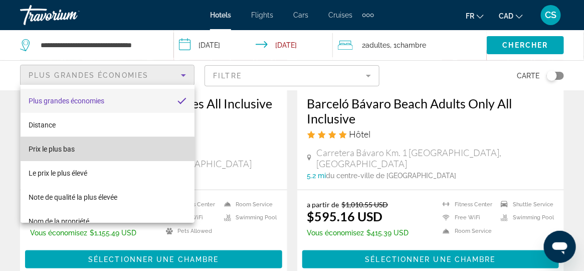
click at [126, 140] on mat-option "Prix le plus bas" at bounding box center [108, 149] width 174 height 24
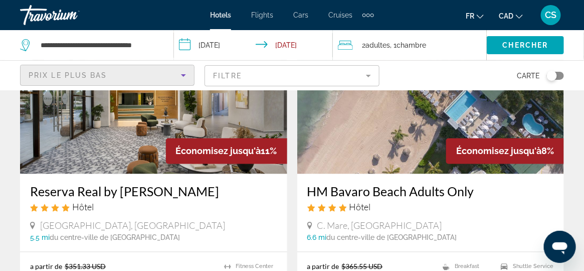
scroll to position [1553, 0]
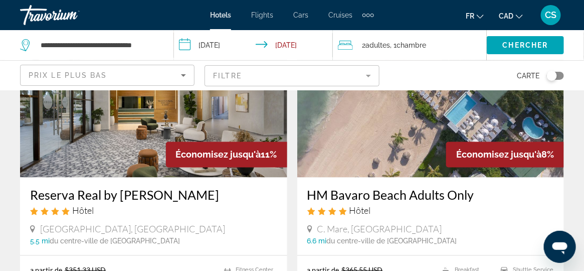
click at [364, 122] on img "Main content" at bounding box center [430, 97] width 267 height 160
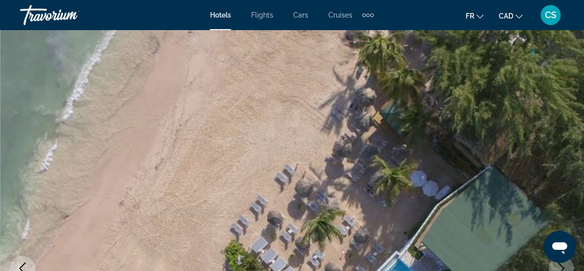
click at [384, 144] on img "Main content" at bounding box center [292, 268] width 584 height 476
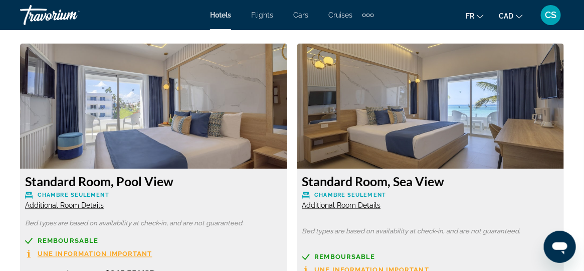
scroll to position [1553, 0]
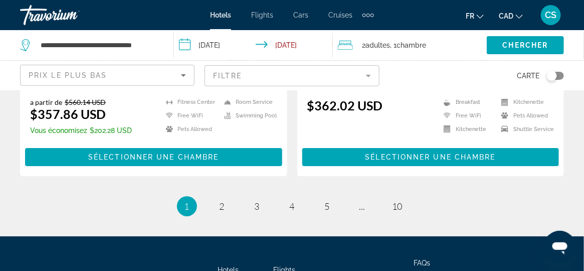
scroll to position [2132, 0]
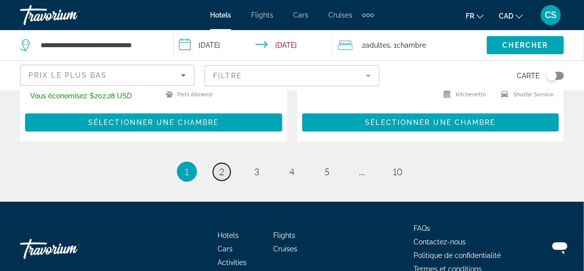
click at [220, 166] on span "2" at bounding box center [221, 171] width 5 height 11
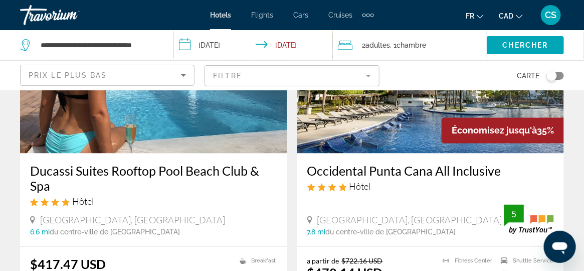
scroll to position [350, 0]
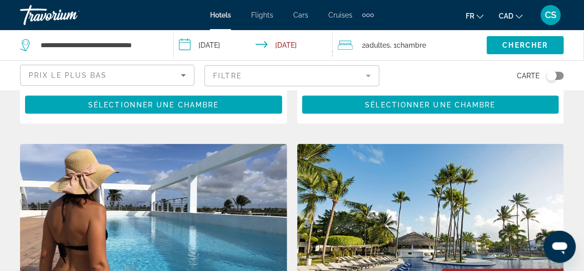
click at [386, 206] on img "Main content" at bounding box center [430, 224] width 267 height 160
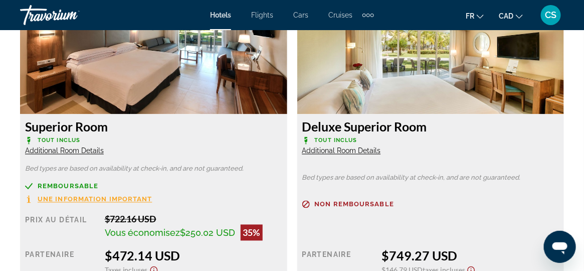
scroll to position [1555, 0]
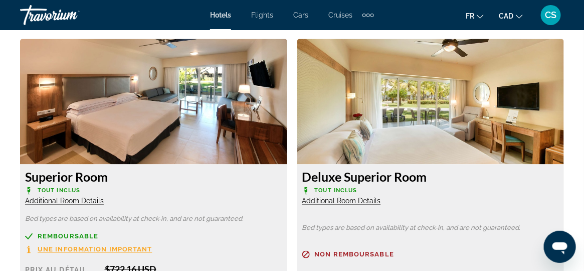
click at [118, 112] on img "Main content" at bounding box center [153, 101] width 267 height 125
click at [116, 121] on img "Main content" at bounding box center [153, 101] width 267 height 125
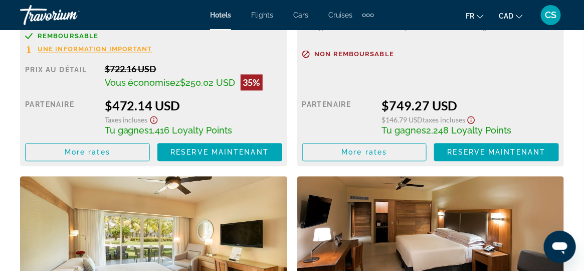
scroll to position [1705, 0]
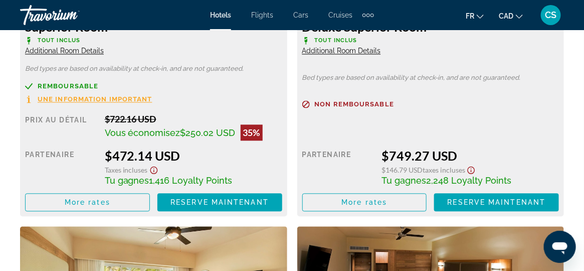
click at [100, 98] on span "Une information important" at bounding box center [95, 99] width 115 height 7
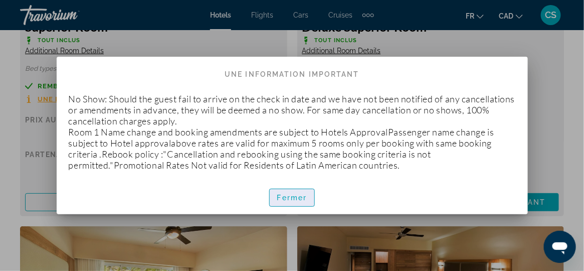
click at [314, 196] on button "Fermer" at bounding box center [292, 197] width 46 height 18
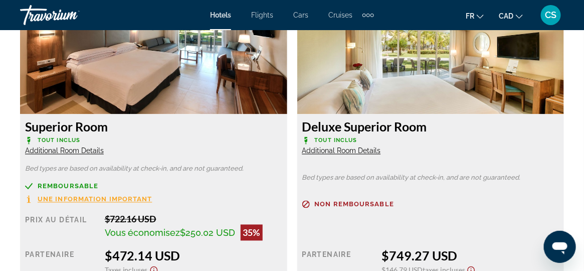
scroll to position [1555, 0]
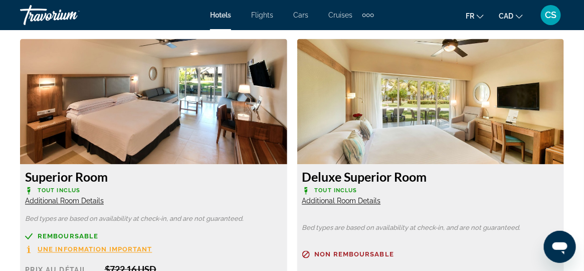
click at [139, 138] on img "Main content" at bounding box center [153, 101] width 267 height 125
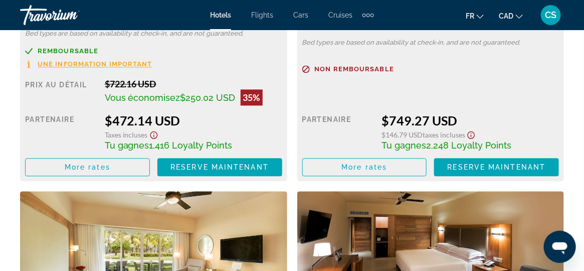
scroll to position [1755, 0]
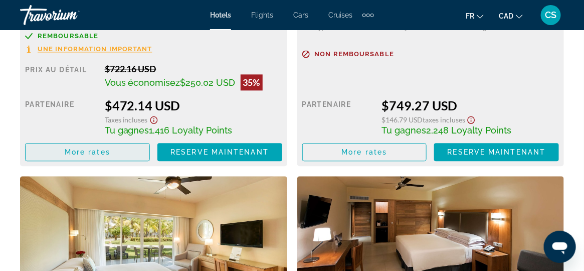
click at [116, 156] on span "Main content" at bounding box center [88, 152] width 124 height 24
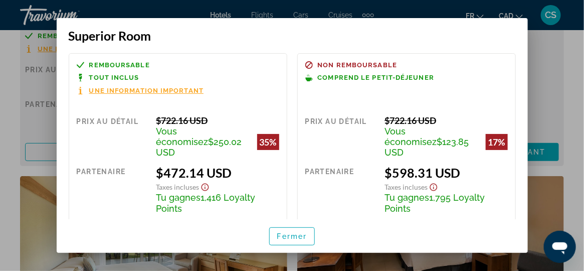
scroll to position [50, 0]
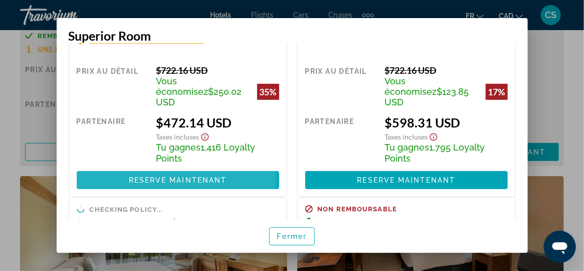
click at [166, 176] on span "Reserve maintenant" at bounding box center [178, 180] width 98 height 8
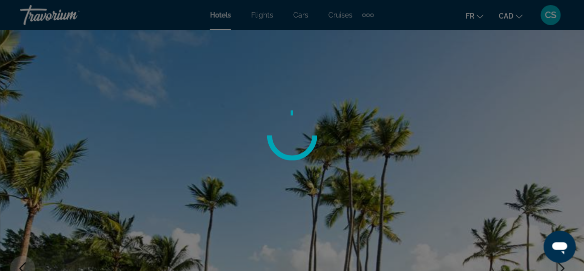
scroll to position [1755, 0]
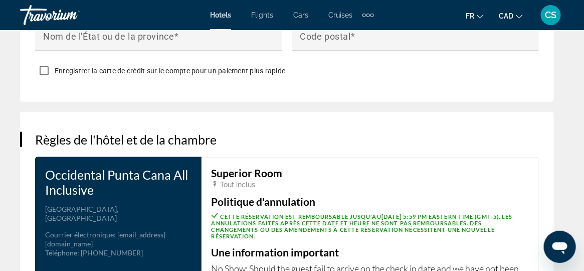
scroll to position [1452, 0]
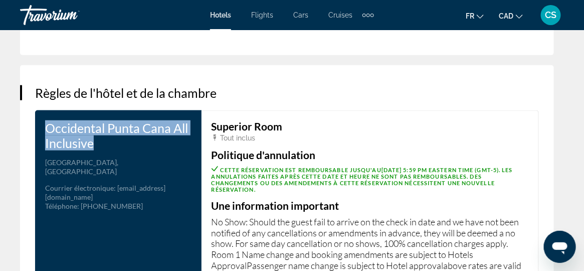
drag, startPoint x: 116, startPoint y: 140, endPoint x: 39, endPoint y: 121, distance: 79.1
click at [39, 121] on div "Occidental Punta Cana All Inclusive Adresse España Avenue Bávaro, Punta Cana 23…" at bounding box center [118, 214] width 166 height 209
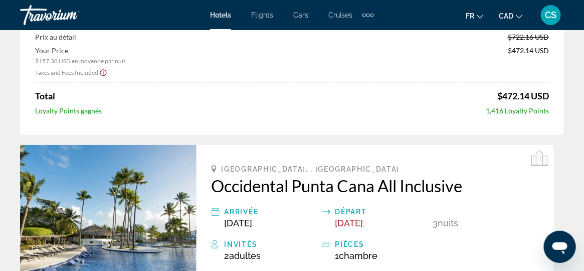
scroll to position [0, 0]
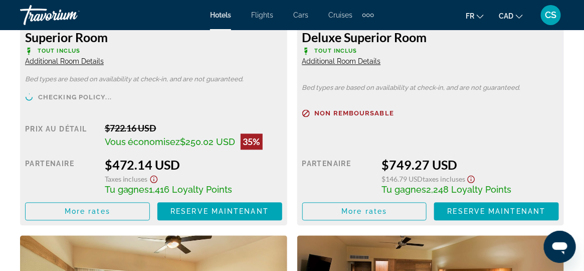
scroll to position [1443, 0]
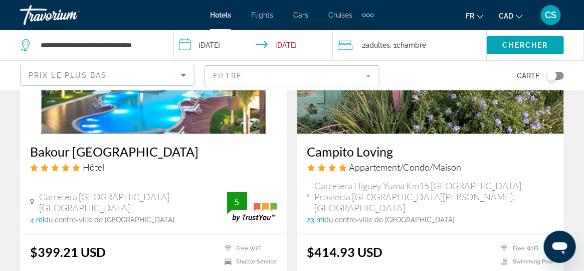
scroll to position [250, 0]
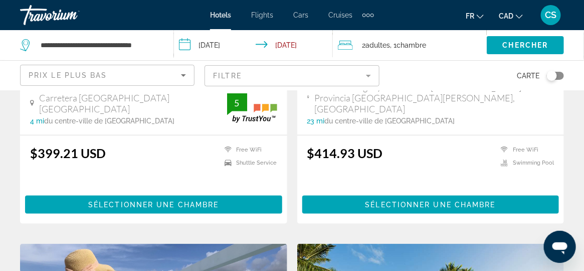
click at [516, 14] on icon "Change currency" at bounding box center [519, 16] width 7 height 7
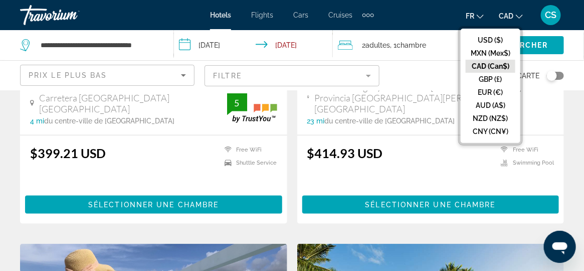
click at [491, 65] on button "CAD (Can$)" at bounding box center [490, 66] width 50 height 13
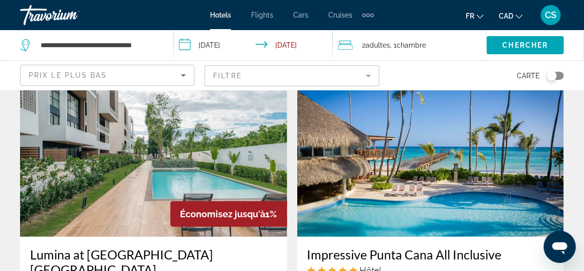
scroll to position [1202, 0]
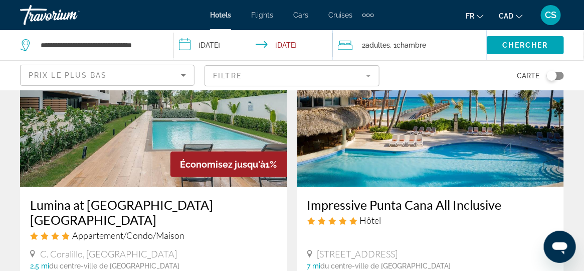
click at [515, 21] on button "CAD USD ($) MXN (Mex$) CAD (Can$) GBP (£) EUR (€) AUD (A$) NZD (NZ$) CNY (CN¥)" at bounding box center [510, 16] width 24 height 15
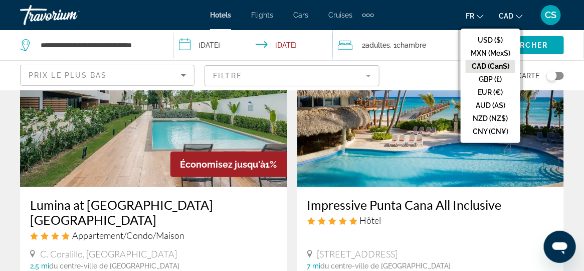
click at [486, 70] on button "CAD (Can$)" at bounding box center [490, 66] width 50 height 13
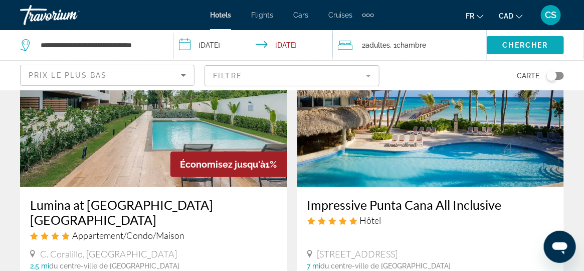
click at [528, 48] on span "Chercher" at bounding box center [525, 45] width 46 height 8
click at [527, 44] on span "Chercher" at bounding box center [525, 45] width 46 height 8
click at [480, 16] on icon "Change language" at bounding box center [479, 16] width 7 height 7
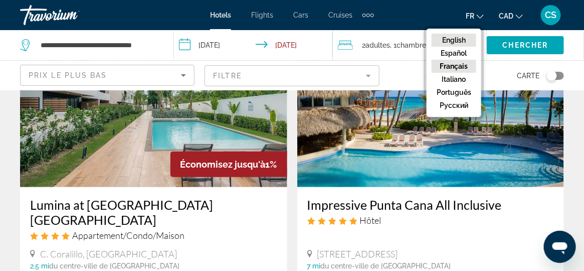
click at [460, 41] on button "English" at bounding box center [453, 40] width 45 height 13
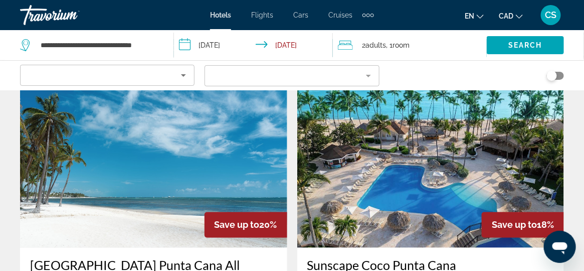
scroll to position [1653, 0]
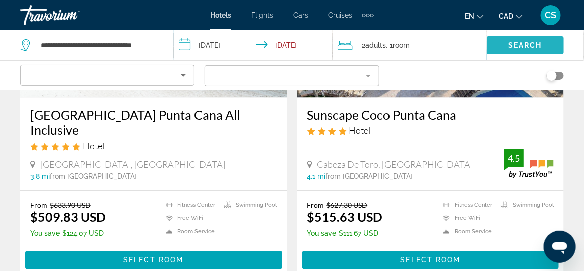
click at [520, 50] on span "Search widget" at bounding box center [524, 45] width 77 height 24
click at [517, 49] on span "Search" at bounding box center [525, 45] width 34 height 8
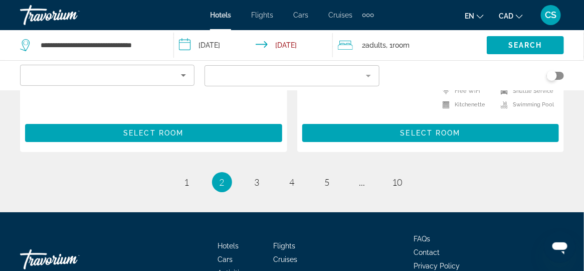
scroll to position [1902, 0]
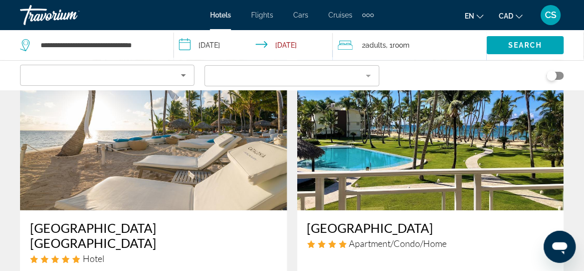
click at [518, 15] on icon "Change currency" at bounding box center [519, 16] width 7 height 7
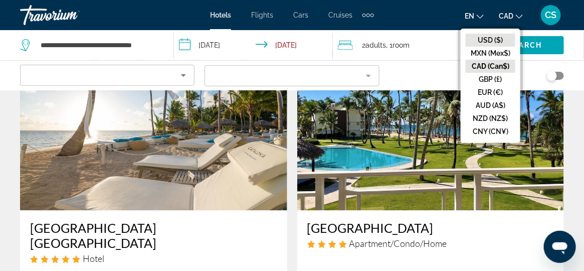
click at [500, 38] on button "USD ($)" at bounding box center [490, 40] width 50 height 13
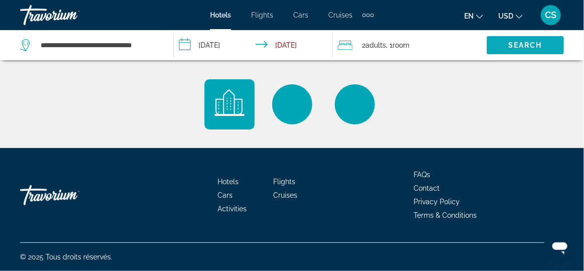
scroll to position [0, 0]
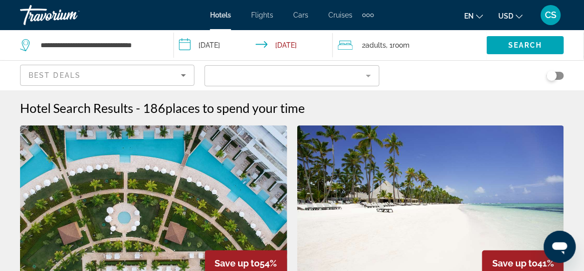
click at [517, 15] on icon "Change currency" at bounding box center [519, 16] width 7 height 7
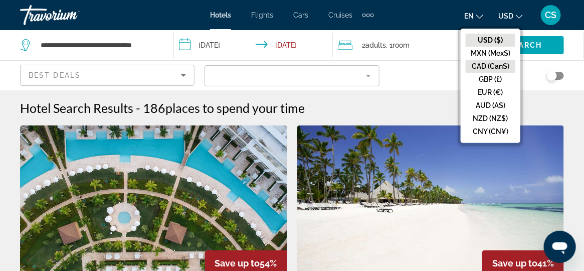
click at [488, 68] on button "CAD (Can$)" at bounding box center [490, 66] width 50 height 13
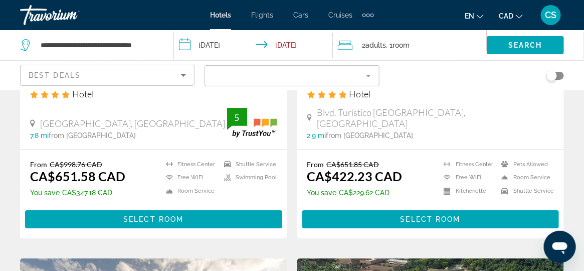
scroll to position [902, 0]
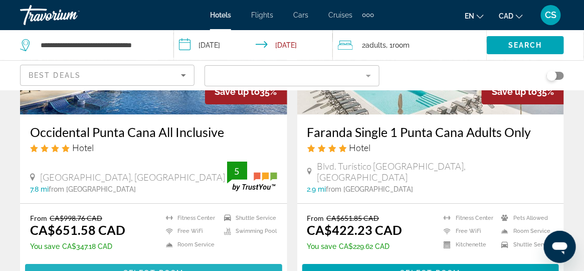
click at [144, 269] on span "Select Room" at bounding box center [153, 273] width 60 height 8
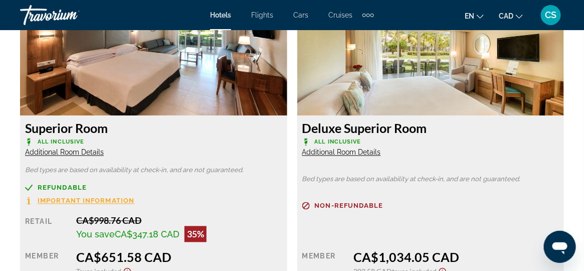
scroll to position [1603, 0]
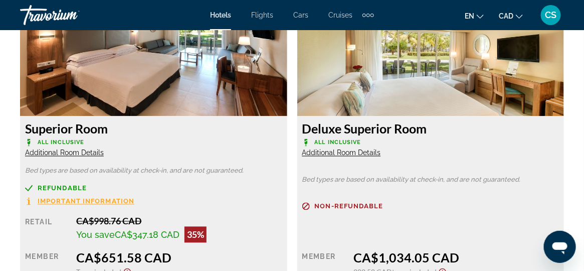
click at [80, 154] on span "Additional Room Details" at bounding box center [64, 153] width 79 height 8
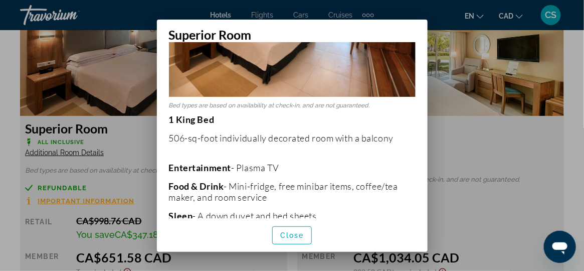
scroll to position [0, 0]
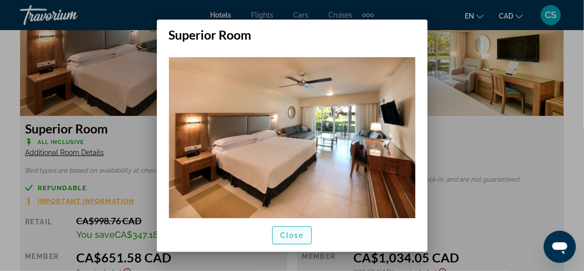
click at [287, 235] on span "Close" at bounding box center [292, 235] width 24 height 8
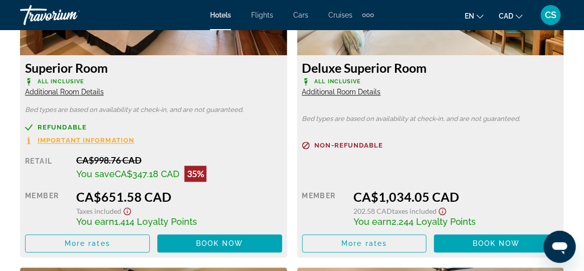
scroll to position [1705, 0]
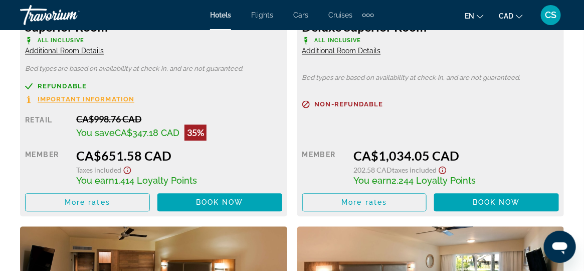
click at [97, 99] on span "Important Information" at bounding box center [86, 99] width 97 height 7
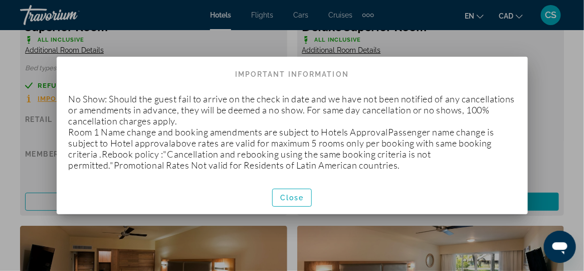
scroll to position [0, 0]
click at [288, 199] on span "Close" at bounding box center [292, 197] width 24 height 8
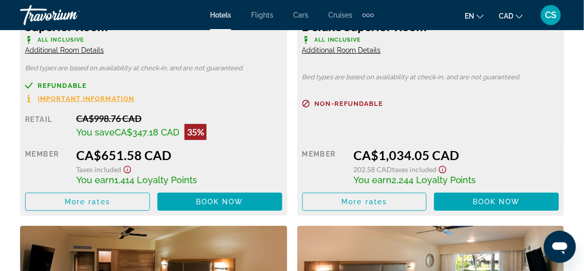
scroll to position [1705, 0]
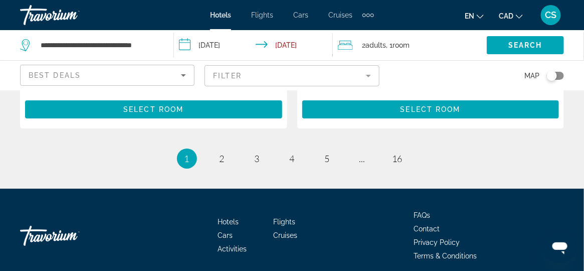
scroll to position [2168, 0]
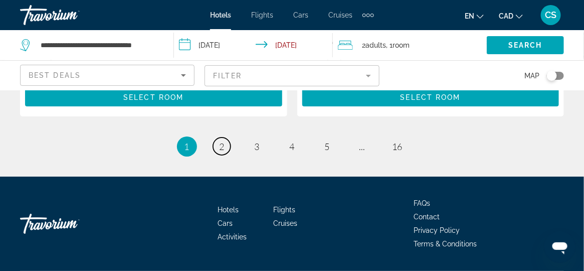
drag, startPoint x: 222, startPoint y: 122, endPoint x: 226, endPoint y: 129, distance: 7.8
click at [222, 141] on span "2" at bounding box center [221, 146] width 5 height 11
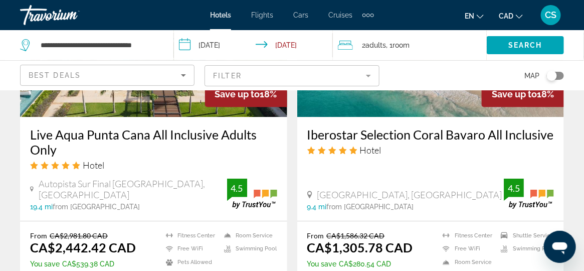
scroll to position [2194, 0]
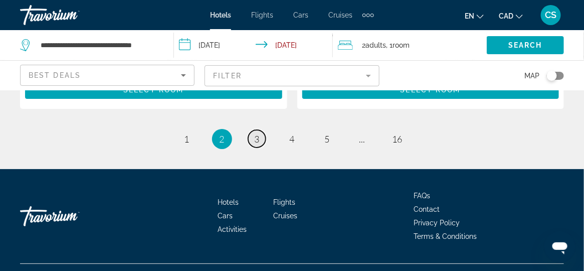
click at [259, 133] on span "3" at bounding box center [257, 138] width 5 height 11
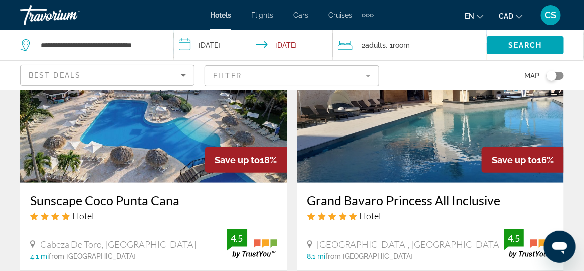
scroll to position [150, 0]
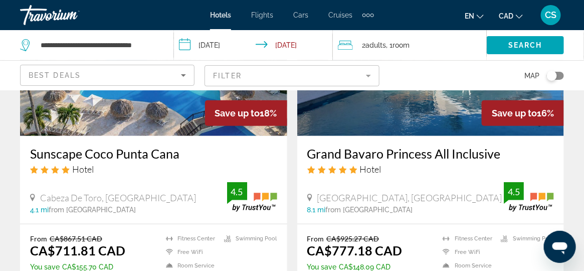
drag, startPoint x: 28, startPoint y: 151, endPoint x: 217, endPoint y: 155, distance: 189.9
click at [217, 155] on div "Sunscape Coco Punta Cana Hotel Cabeza De Toro, Punta Cana 4.1 mi from Punta Can…" at bounding box center [153, 180] width 267 height 88
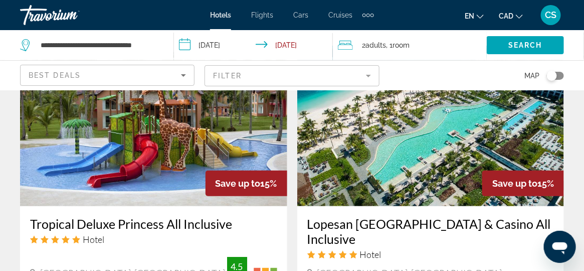
scroll to position [1152, 0]
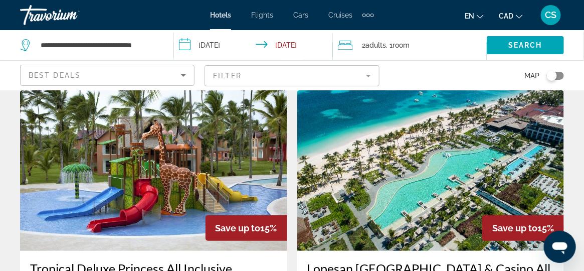
click at [202, 162] on img "Main content" at bounding box center [153, 170] width 267 height 160
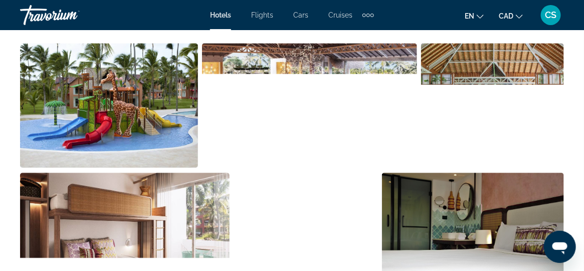
scroll to position [651, 0]
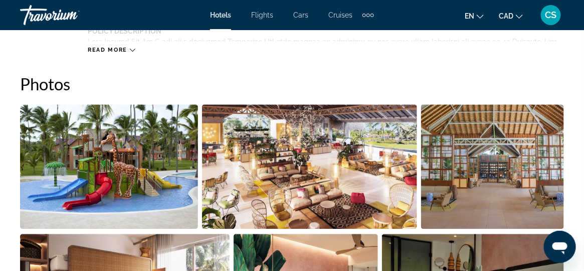
click at [350, 177] on img "Open full-screen image slider" at bounding box center [309, 166] width 215 height 124
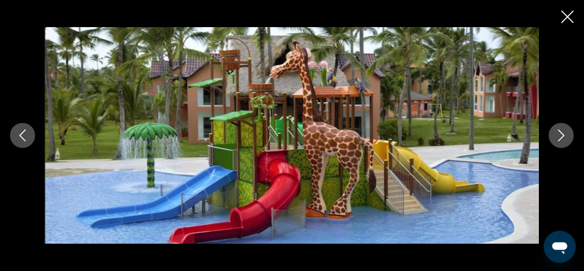
click at [553, 137] on button "Next image" at bounding box center [561, 135] width 25 height 25
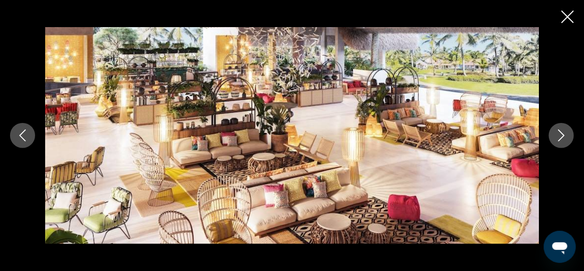
click at [554, 137] on button "Next image" at bounding box center [561, 135] width 25 height 25
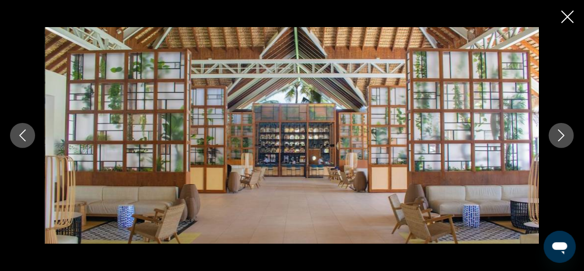
click at [554, 137] on button "Next image" at bounding box center [561, 135] width 25 height 25
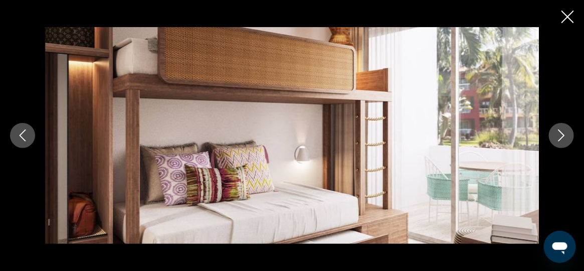
click at [554, 137] on button "Next image" at bounding box center [561, 135] width 25 height 25
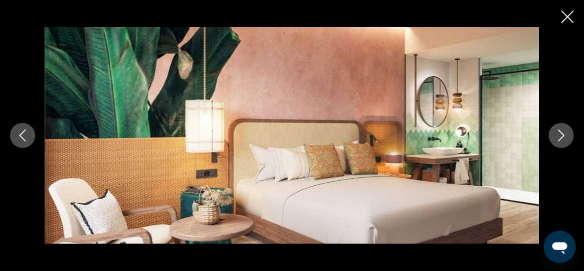
click at [554, 137] on button "Next image" at bounding box center [561, 135] width 25 height 25
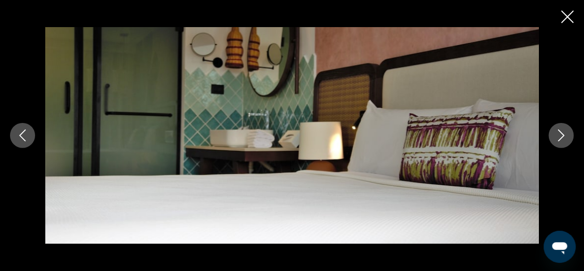
click at [554, 137] on button "Next image" at bounding box center [561, 135] width 25 height 25
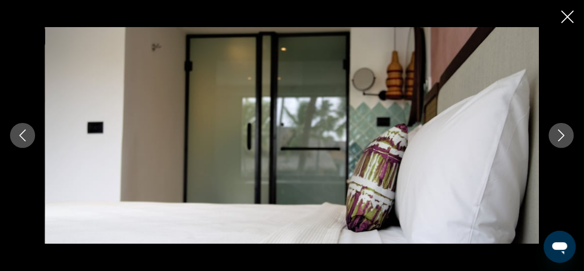
click at [554, 137] on button "Next image" at bounding box center [561, 135] width 25 height 25
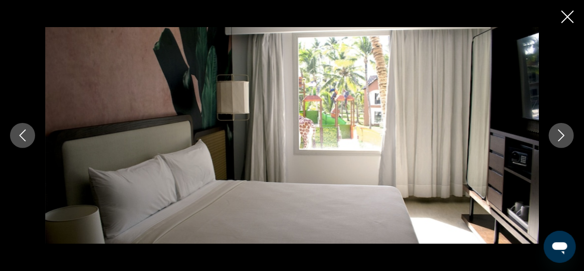
click at [554, 137] on button "Next image" at bounding box center [561, 135] width 25 height 25
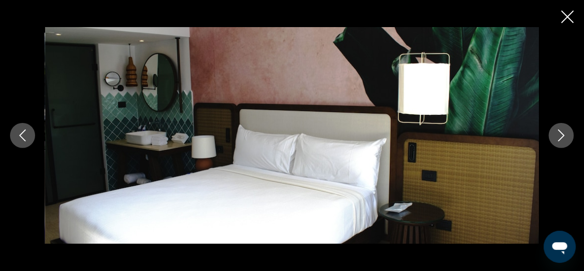
click at [554, 137] on button "Next image" at bounding box center [561, 135] width 25 height 25
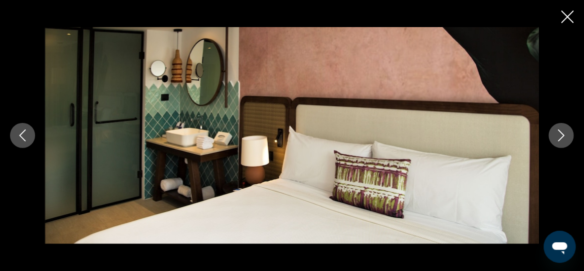
click at [554, 137] on button "Next image" at bounding box center [561, 135] width 25 height 25
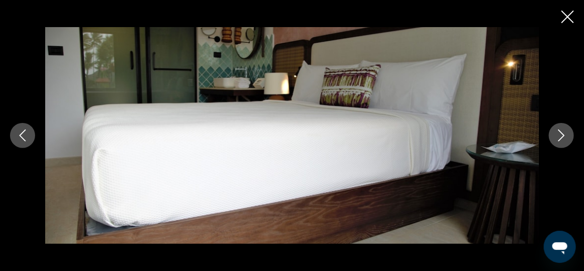
click at [554, 137] on button "Next image" at bounding box center [561, 135] width 25 height 25
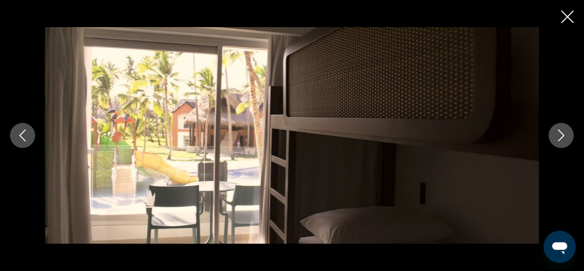
click at [554, 137] on button "Next image" at bounding box center [561, 135] width 25 height 25
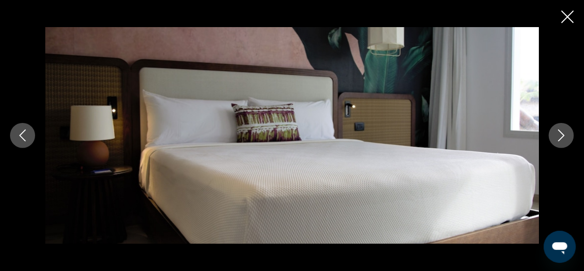
click at [555, 137] on button "Next image" at bounding box center [561, 135] width 25 height 25
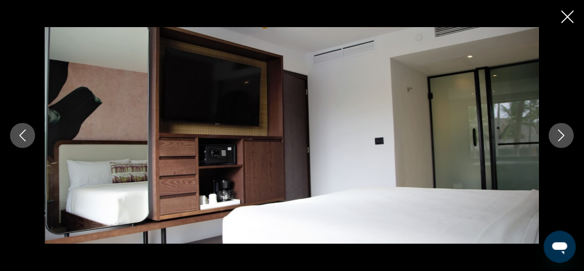
click at [555, 137] on button "Next image" at bounding box center [561, 135] width 25 height 25
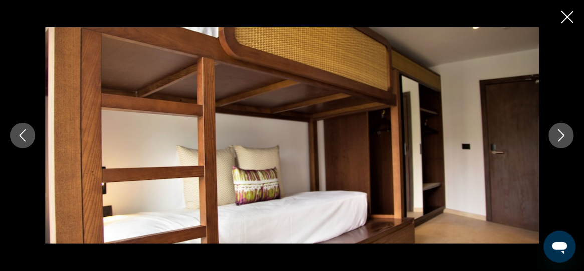
click at [555, 137] on button "Next image" at bounding box center [561, 135] width 25 height 25
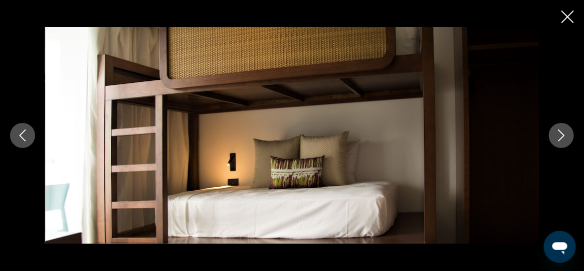
click at [555, 137] on button "Next image" at bounding box center [561, 135] width 25 height 25
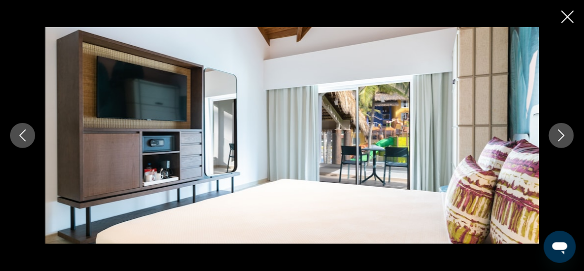
click at [555, 137] on button "Next image" at bounding box center [561, 135] width 25 height 25
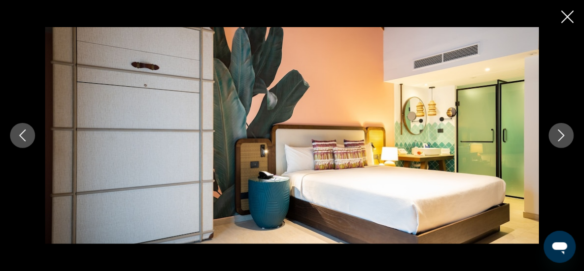
click at [555, 137] on button "Next image" at bounding box center [561, 135] width 25 height 25
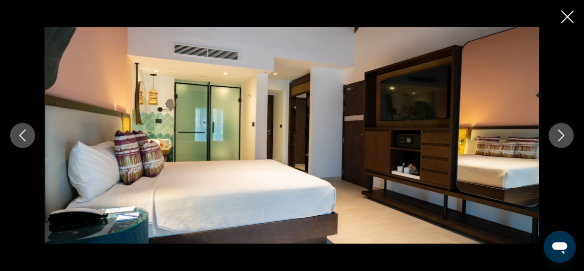
click at [555, 137] on button "Next image" at bounding box center [561, 135] width 25 height 25
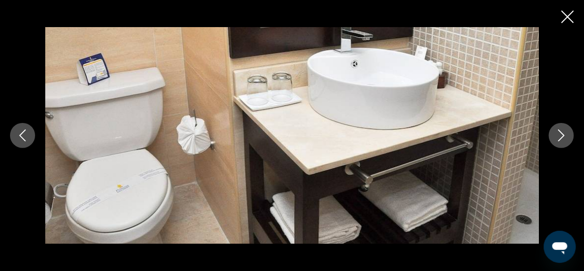
click at [555, 137] on button "Next image" at bounding box center [561, 135] width 25 height 25
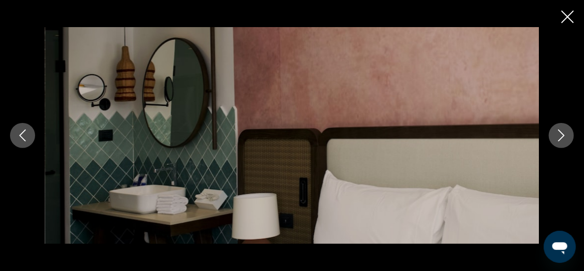
click at [555, 137] on button "Next image" at bounding box center [561, 135] width 25 height 25
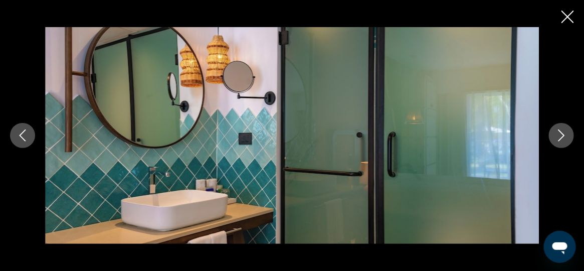
drag, startPoint x: 569, startPoint y: 17, endPoint x: 530, endPoint y: 66, distance: 62.4
click at [569, 19] on icon "Close slideshow" at bounding box center [567, 17] width 13 height 13
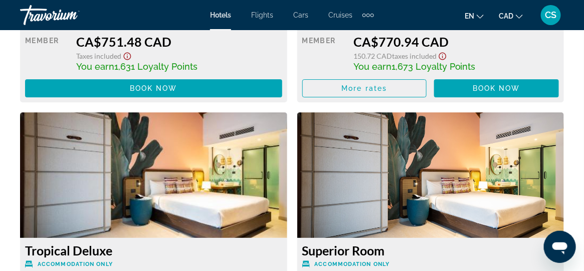
scroll to position [2106, 0]
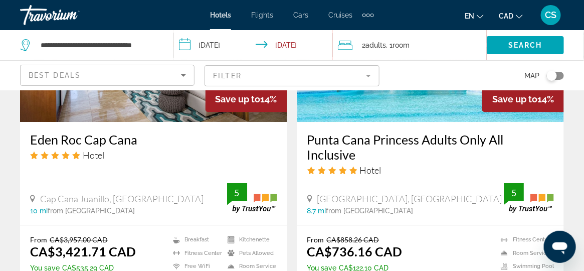
scroll to position [2154, 0]
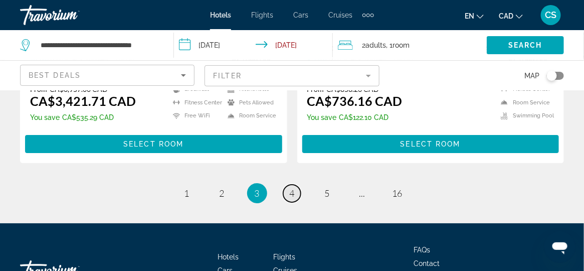
click at [290, 187] on span "4" at bounding box center [292, 192] width 5 height 11
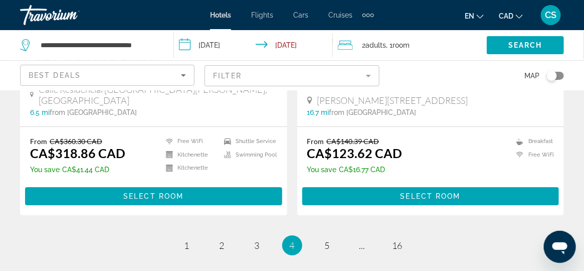
scroll to position [2154, 0]
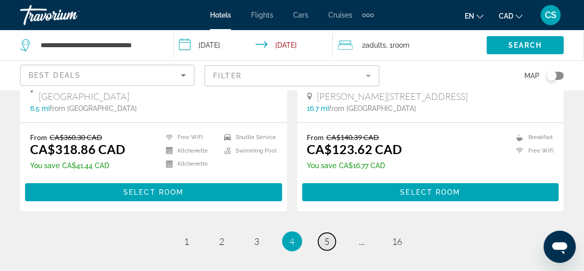
click at [325, 235] on span "5" at bounding box center [327, 240] width 5 height 11
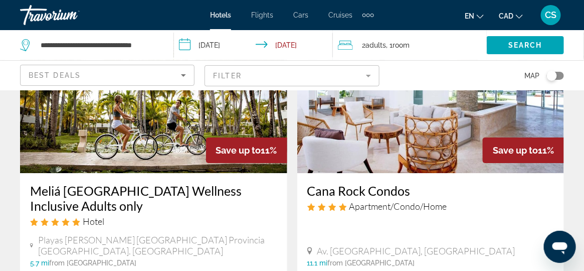
scroll to position [801, 0]
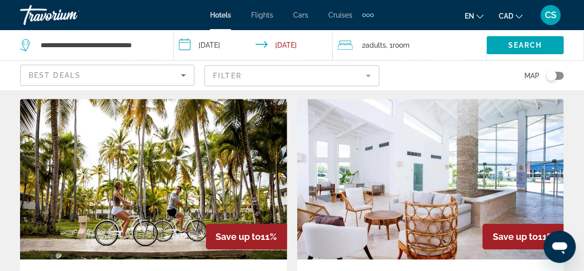
click at [372, 169] on img "Main content" at bounding box center [430, 179] width 267 height 160
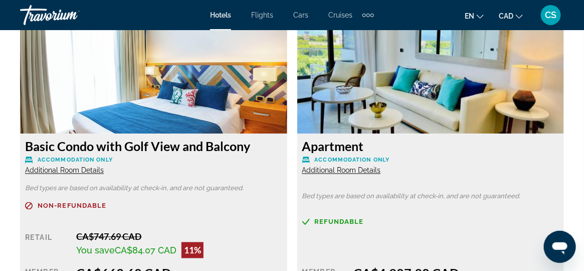
scroll to position [1603, 0]
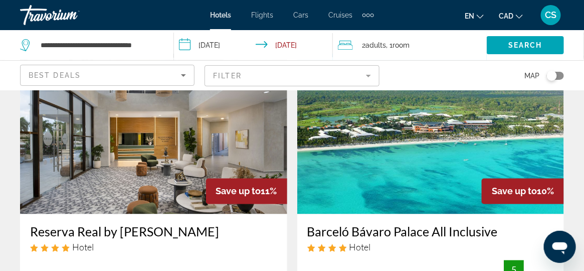
scroll to position [1553, 0]
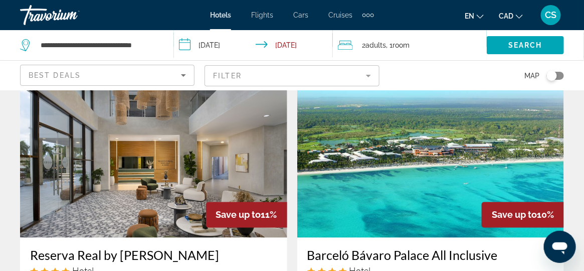
click at [99, 153] on img "Main content" at bounding box center [153, 157] width 267 height 160
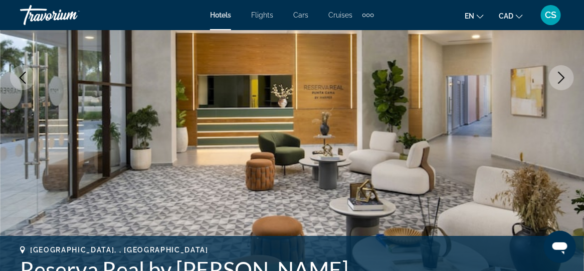
scroll to position [200, 0]
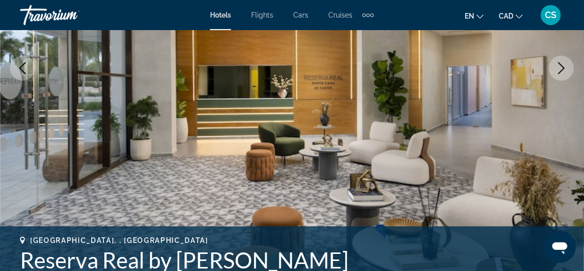
click at [562, 73] on icon "Next image" at bounding box center [561, 68] width 12 height 12
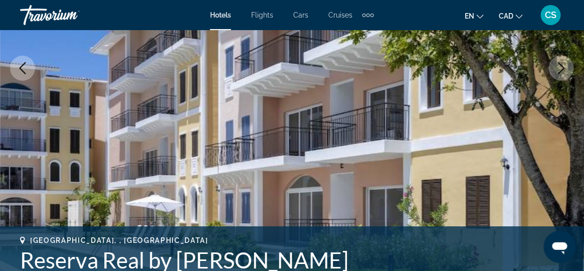
click at [562, 73] on icon "Next image" at bounding box center [561, 68] width 12 height 12
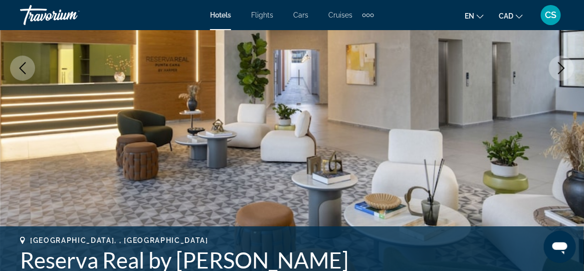
click at [562, 73] on icon "Next image" at bounding box center [561, 68] width 12 height 12
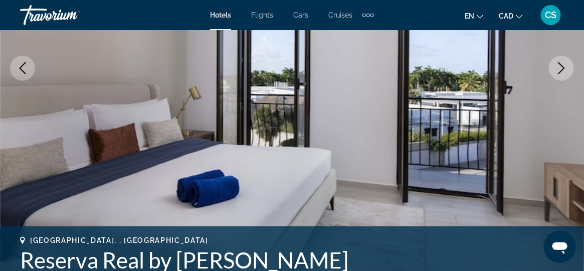
click at [562, 73] on icon "Next image" at bounding box center [561, 68] width 12 height 12
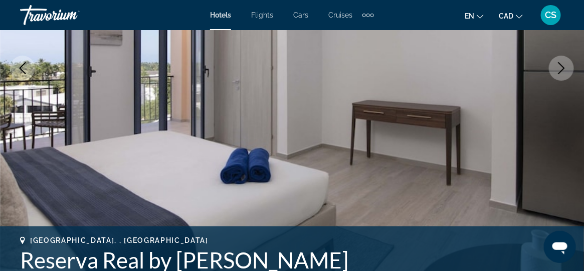
click at [562, 73] on icon "Next image" at bounding box center [561, 68] width 12 height 12
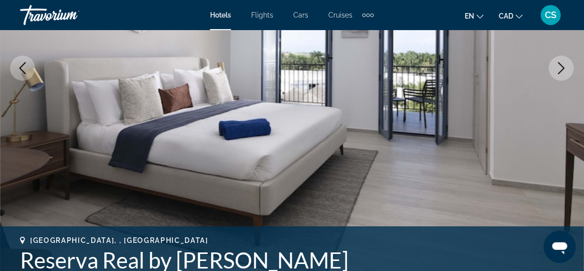
click at [562, 73] on icon "Next image" at bounding box center [561, 68] width 12 height 12
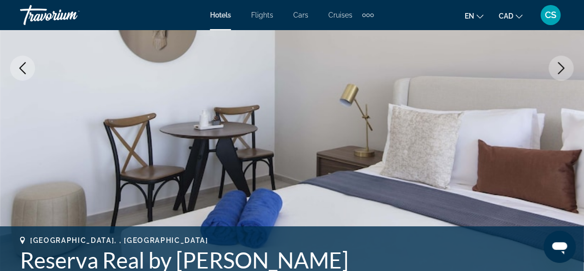
click at [562, 73] on icon "Next image" at bounding box center [561, 68] width 12 height 12
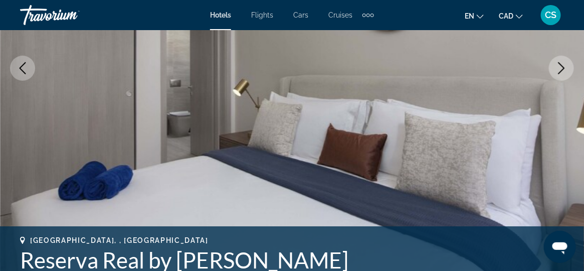
click at [562, 73] on icon "Next image" at bounding box center [561, 68] width 12 height 12
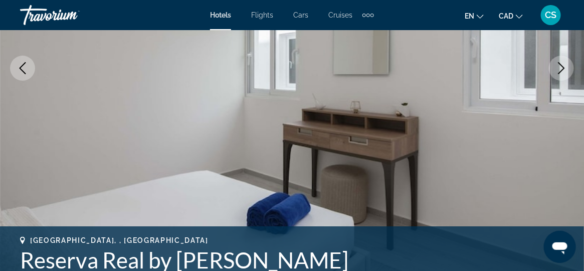
click at [562, 73] on icon "Next image" at bounding box center [561, 68] width 12 height 12
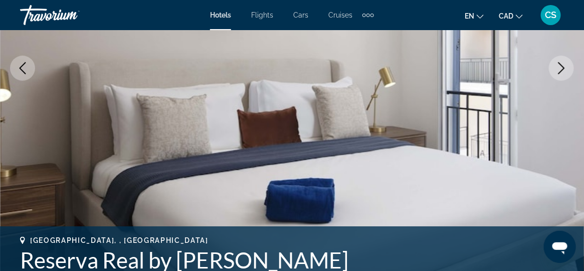
click at [562, 73] on icon "Next image" at bounding box center [561, 68] width 12 height 12
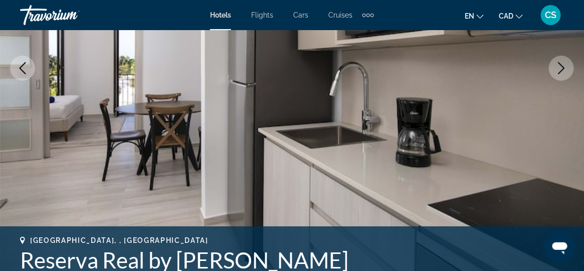
click at [562, 73] on icon "Next image" at bounding box center [561, 68] width 12 height 12
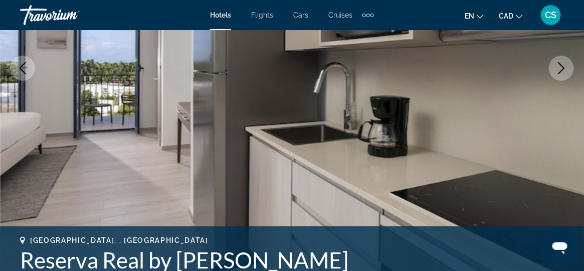
click at [562, 73] on icon "Next image" at bounding box center [561, 68] width 12 height 12
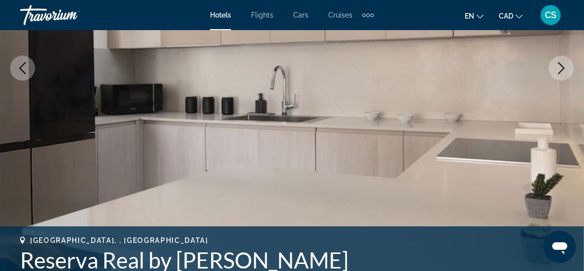
click at [562, 73] on icon "Next image" at bounding box center [561, 68] width 12 height 12
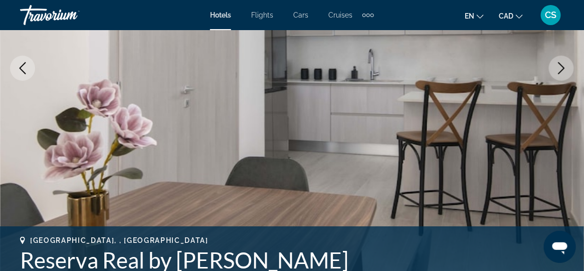
click at [562, 73] on icon "Next image" at bounding box center [561, 68] width 12 height 12
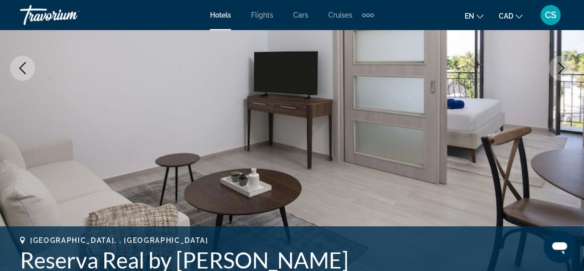
click at [562, 73] on icon "Next image" at bounding box center [561, 68] width 12 height 12
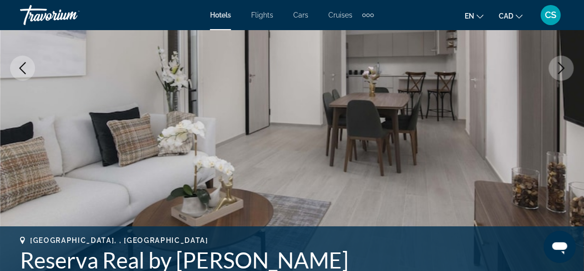
click at [21, 65] on icon "Previous image" at bounding box center [23, 68] width 12 height 12
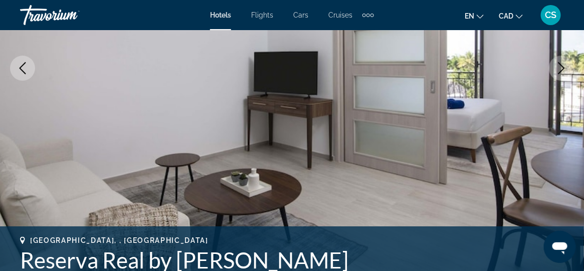
click at [556, 69] on icon "Next image" at bounding box center [561, 68] width 12 height 12
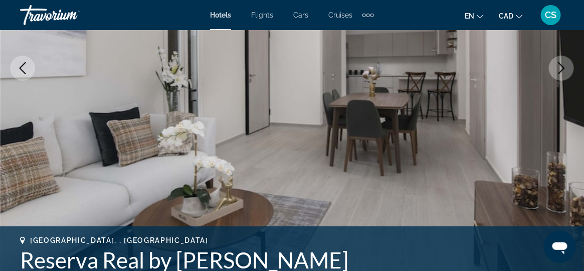
click at [556, 69] on icon "Next image" at bounding box center [561, 68] width 12 height 12
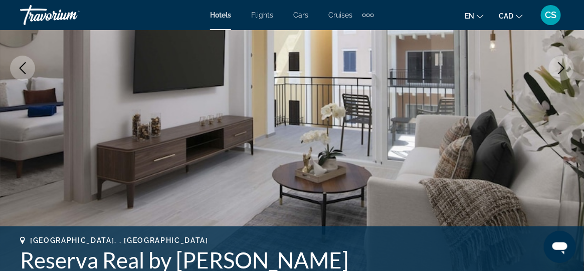
click at [556, 69] on icon "Next image" at bounding box center [561, 68] width 12 height 12
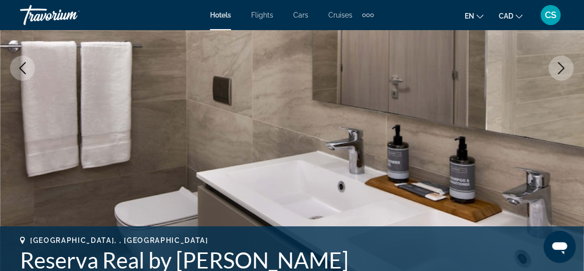
click at [556, 69] on icon "Next image" at bounding box center [561, 68] width 12 height 12
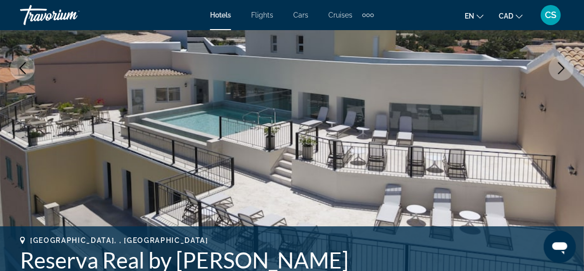
click at [556, 69] on icon "Next image" at bounding box center [561, 68] width 12 height 12
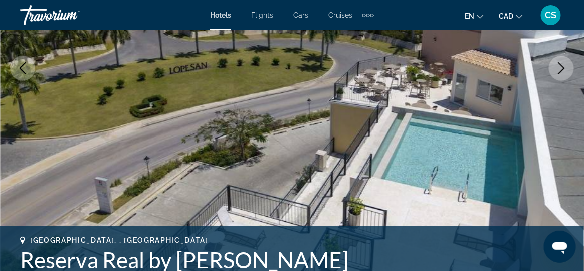
click at [556, 69] on icon "Next image" at bounding box center [561, 68] width 12 height 12
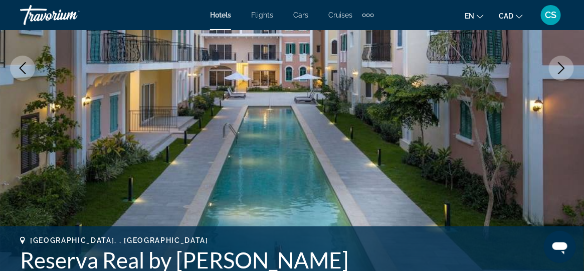
click at [556, 69] on icon "Next image" at bounding box center [561, 68] width 12 height 12
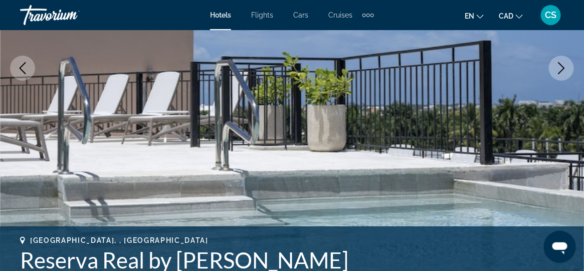
click at [556, 69] on icon "Next image" at bounding box center [561, 68] width 12 height 12
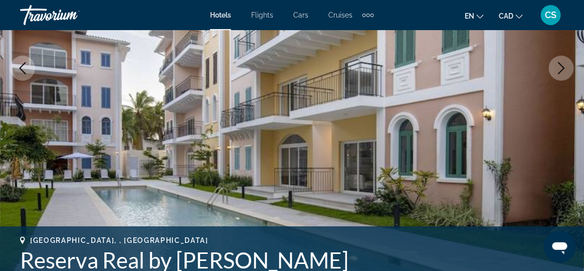
click at [556, 69] on icon "Next image" at bounding box center [561, 68] width 12 height 12
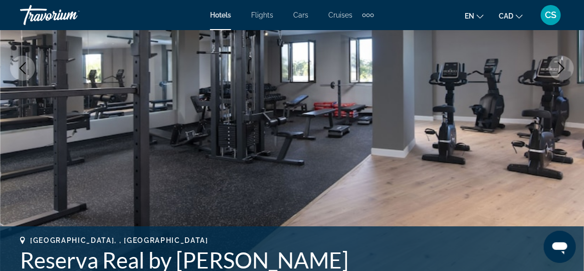
click at [555, 69] on icon "Next image" at bounding box center [561, 68] width 12 height 12
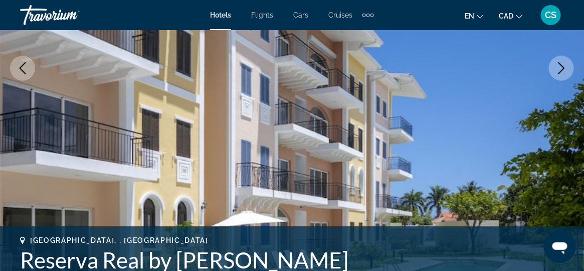
click at [555, 69] on icon "Next image" at bounding box center [561, 68] width 12 height 12
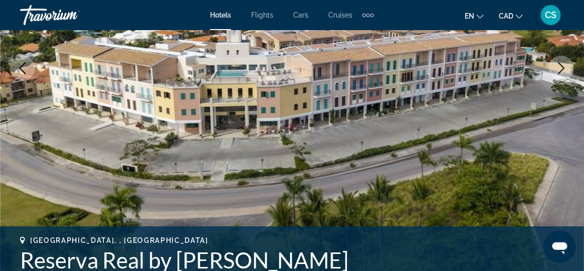
click at [555, 69] on icon "Next image" at bounding box center [561, 68] width 12 height 12
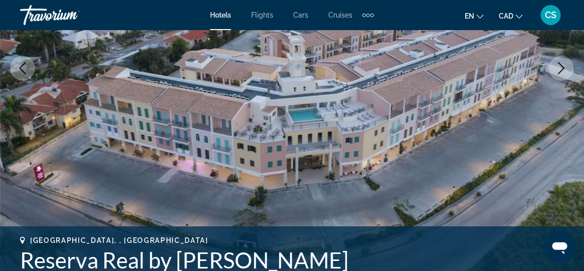
click at [555, 69] on icon "Next image" at bounding box center [561, 68] width 12 height 12
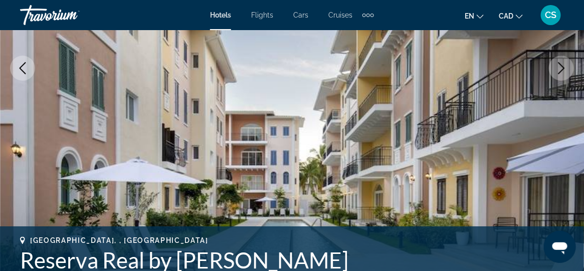
click at [555, 69] on icon "Next image" at bounding box center [561, 68] width 12 height 12
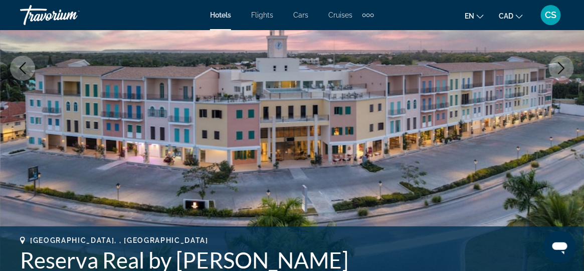
click at [555, 69] on icon "Next image" at bounding box center [561, 68] width 12 height 12
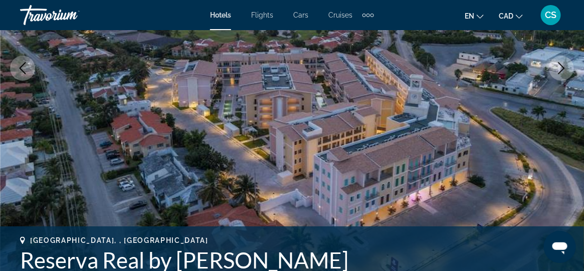
click at [555, 69] on icon "Next image" at bounding box center [561, 68] width 12 height 12
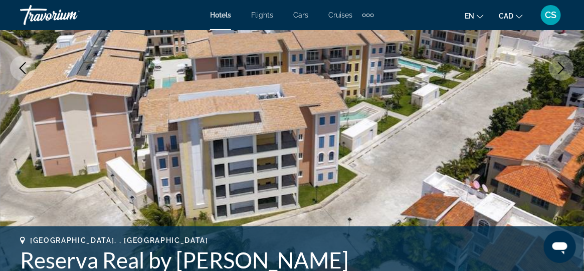
click at [555, 69] on icon "Next image" at bounding box center [561, 68] width 12 height 12
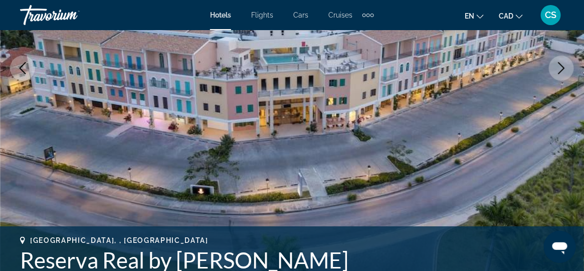
click at [555, 69] on icon "Next image" at bounding box center [561, 68] width 12 height 12
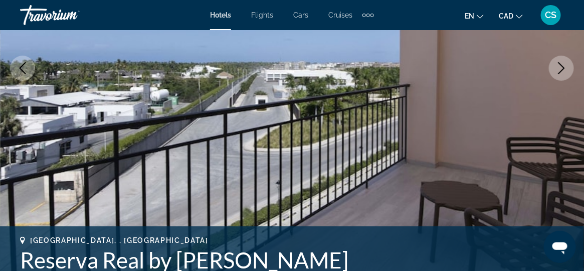
click at [555, 69] on icon "Next image" at bounding box center [561, 68] width 12 height 12
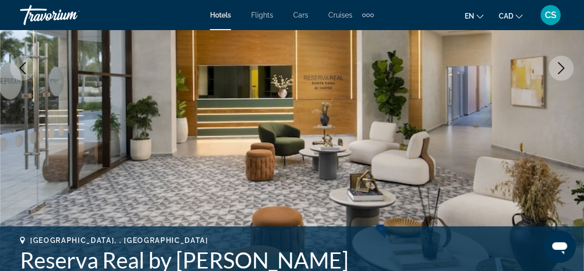
click at [555, 69] on icon "Next image" at bounding box center [561, 68] width 12 height 12
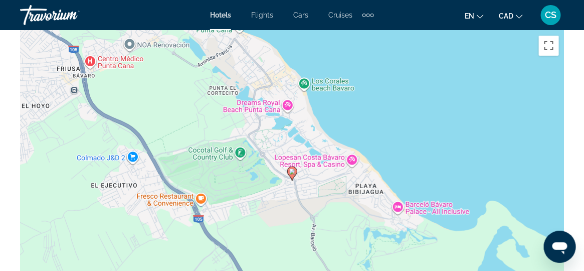
scroll to position [1202, 0]
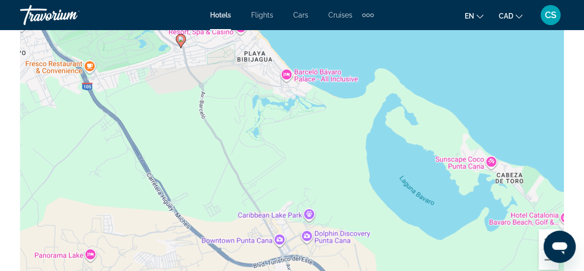
drag, startPoint x: 421, startPoint y: 203, endPoint x: 307, endPoint y: 119, distance: 141.5
click at [307, 119] on div "To activate drag with keyboard, press Alt + Enter. Once in keyboard drag state,…" at bounding box center [292, 131] width 544 height 301
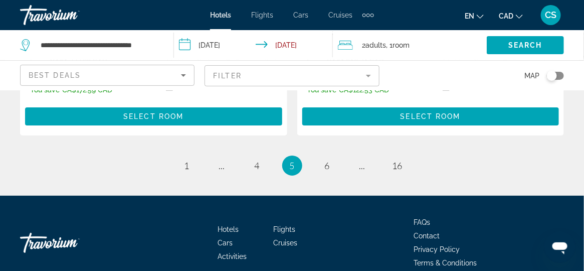
scroll to position [2204, 0]
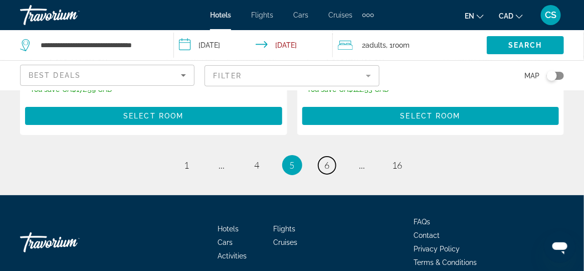
click at [322, 156] on link "page 6" at bounding box center [327, 165] width 18 height 18
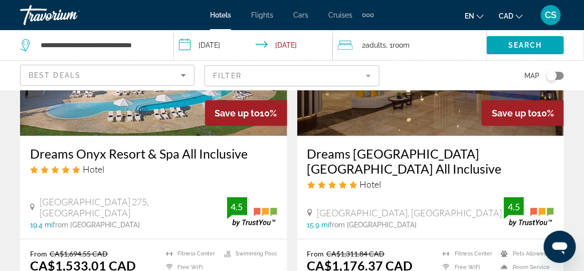
scroll to position [100, 0]
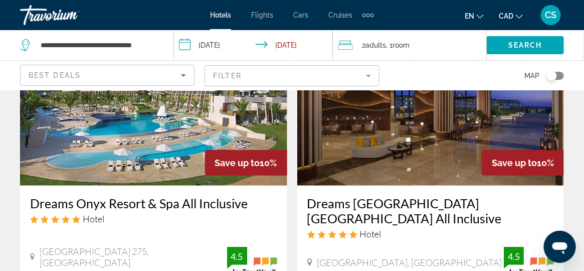
click at [379, 145] on img "Main content" at bounding box center [430, 105] width 267 height 160
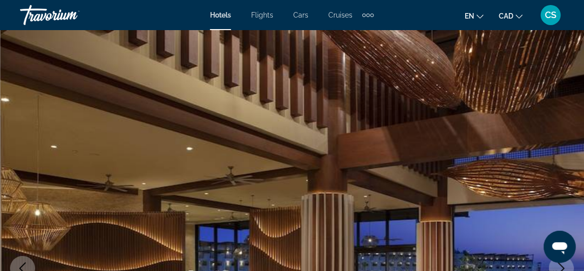
scroll to position [150, 0]
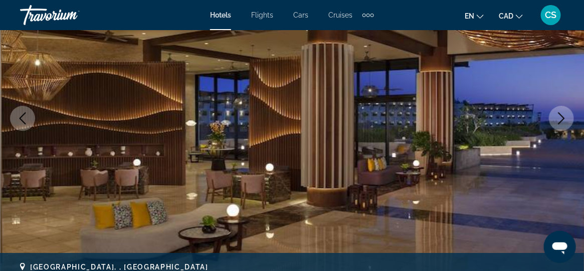
click at [554, 121] on button "Next image" at bounding box center [561, 118] width 25 height 25
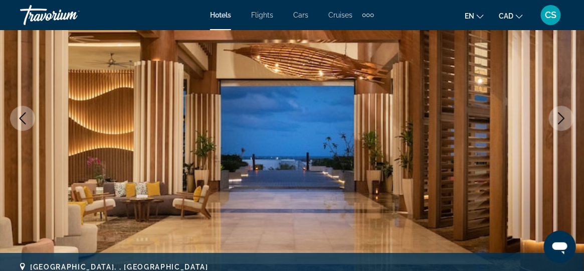
click at [554, 121] on button "Next image" at bounding box center [561, 118] width 25 height 25
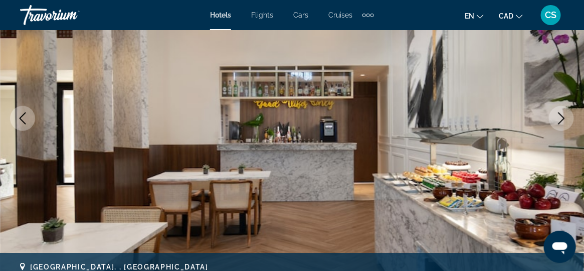
click at [556, 120] on icon "Next image" at bounding box center [561, 118] width 12 height 12
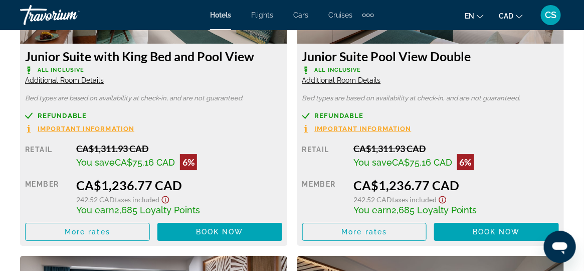
scroll to position [2005, 0]
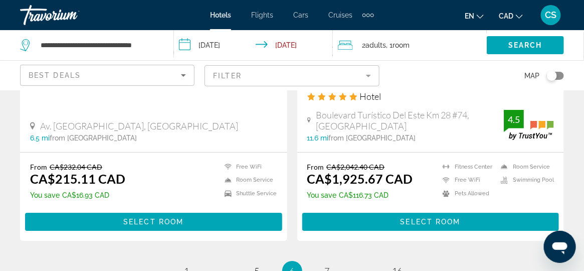
scroll to position [2104, 0]
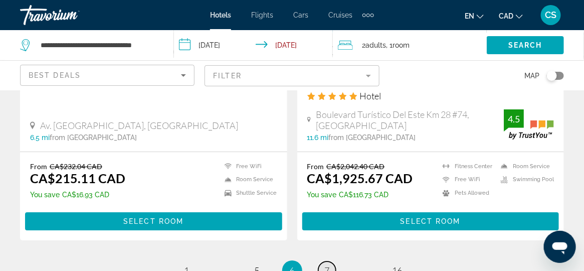
click at [328, 265] on span "7" at bounding box center [327, 270] width 5 height 11
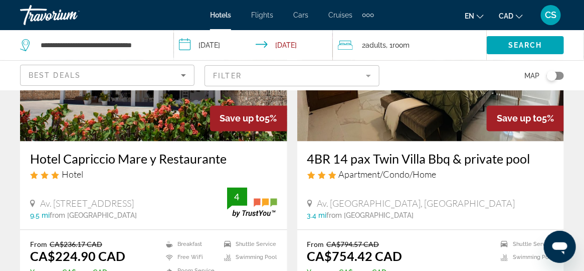
scroll to position [451, 0]
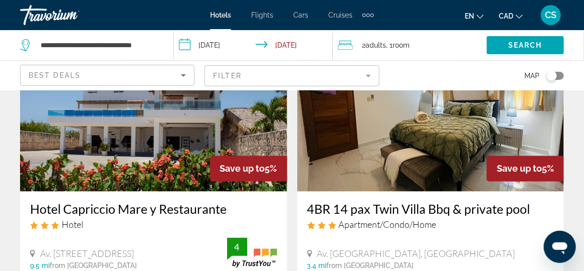
click at [301, 81] on mat-form-field "Filter" at bounding box center [291, 75] width 174 height 21
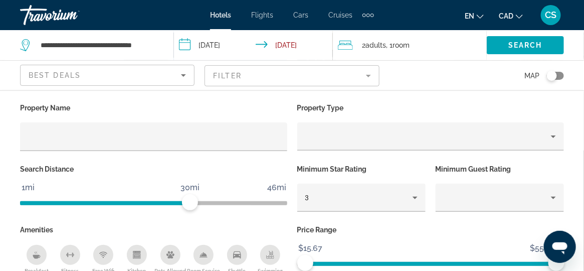
click at [367, 74] on mat-form-field "Filter" at bounding box center [291, 75] width 174 height 21
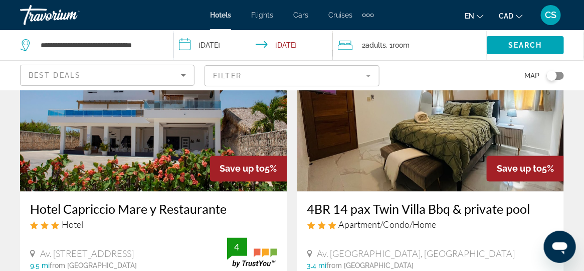
click at [367, 74] on mat-form-field "Filter" at bounding box center [291, 75] width 174 height 21
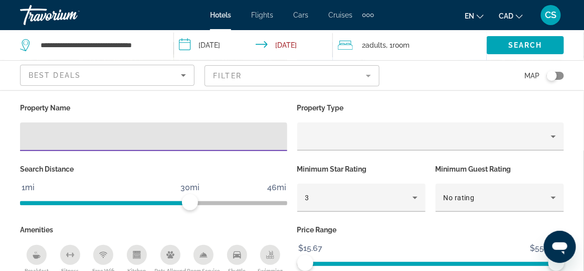
scroll to position [1175, 0]
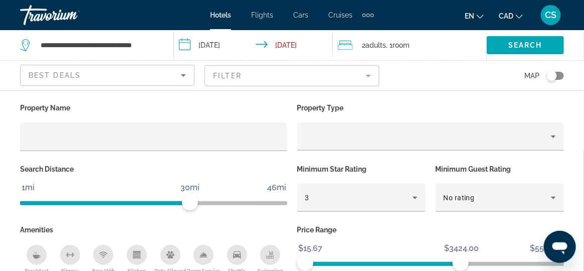
click at [460, 263] on ngx-slider "$15.67 $5517.00 $15.67 $3424.00" at bounding box center [430, 263] width 267 height 2
drag, startPoint x: 299, startPoint y: 263, endPoint x: 308, endPoint y: 267, distance: 9.9
click at [308, 267] on span "ngx-slider" at bounding box center [308, 263] width 16 height 16
drag, startPoint x: 458, startPoint y: 261, endPoint x: 409, endPoint y: 263, distance: 49.1
click at [409, 263] on span "ngx-slider-max" at bounding box center [409, 263] width 16 height 16
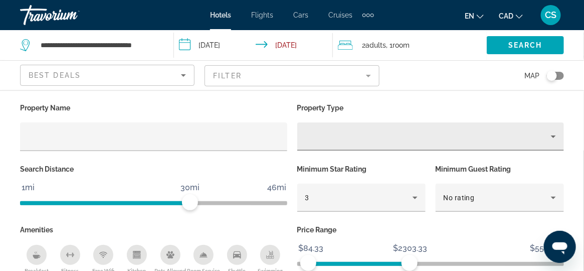
click at [556, 134] on icon "Property type" at bounding box center [553, 136] width 12 height 12
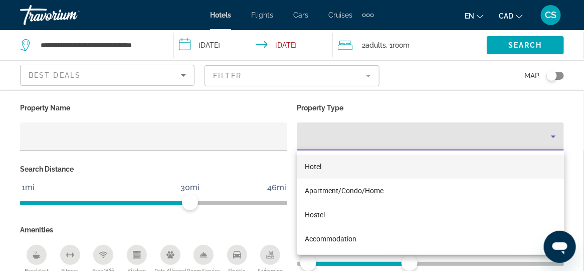
click at [574, 109] on div at bounding box center [292, 135] width 584 height 271
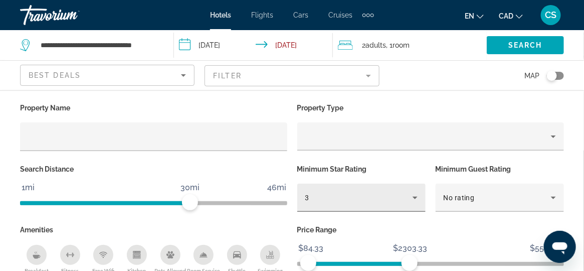
scroll to position [100, 0]
click at [356, 199] on div "3" at bounding box center [358, 197] width 107 height 12
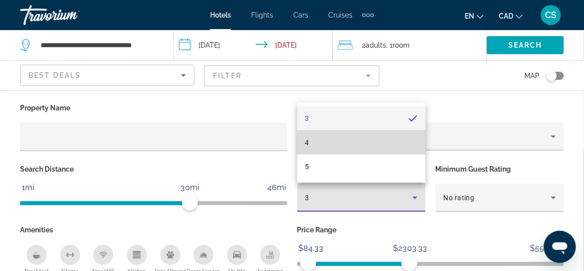
click at [317, 141] on mat-option "4" at bounding box center [361, 142] width 128 height 24
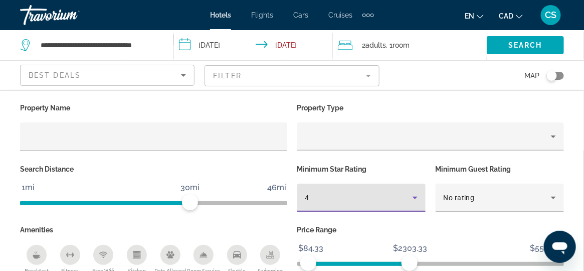
scroll to position [150, 0]
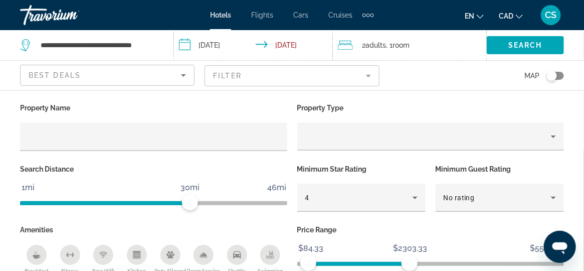
click at [267, 77] on mat-form-field "Filter" at bounding box center [291, 75] width 174 height 21
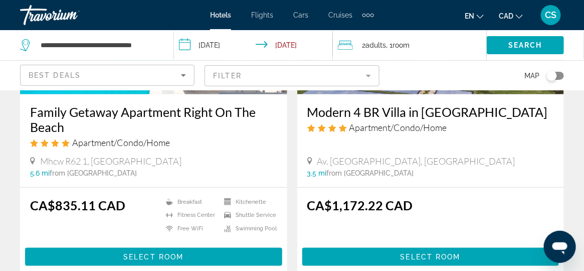
scroll to position [100, 0]
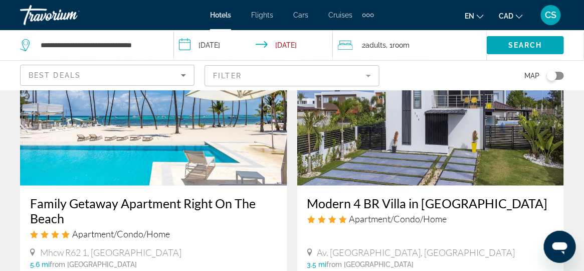
click at [314, 75] on mat-form-field "Filter" at bounding box center [291, 75] width 174 height 21
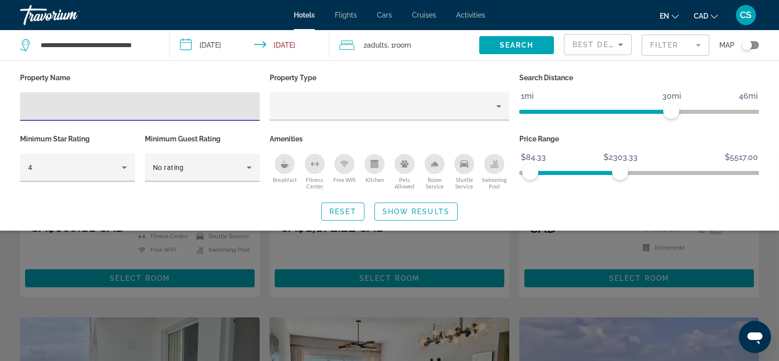
scroll to position [0, 0]
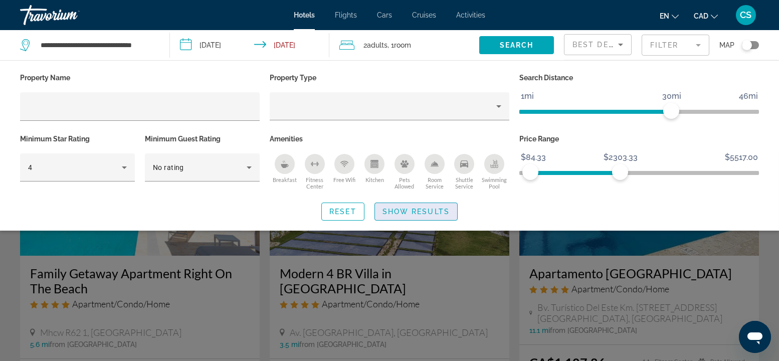
click at [414, 207] on span "Show Results" at bounding box center [415, 211] width 67 height 8
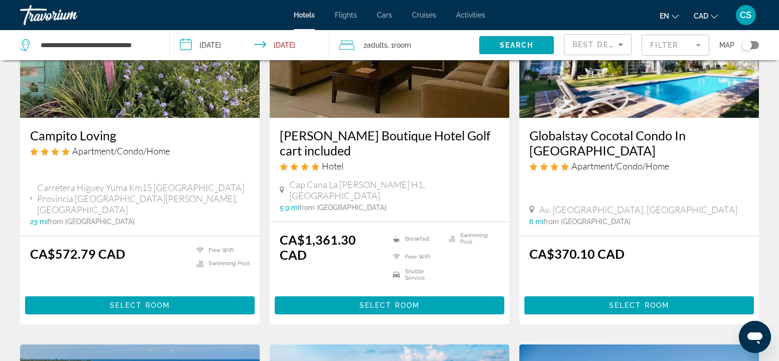
scroll to position [820, 0]
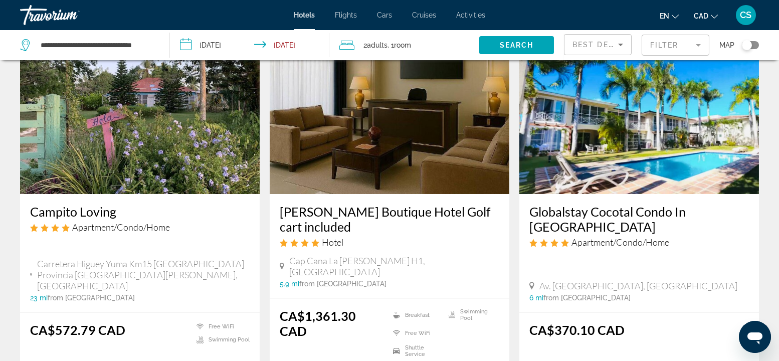
click at [591, 148] on img "Main content" at bounding box center [638, 114] width 239 height 160
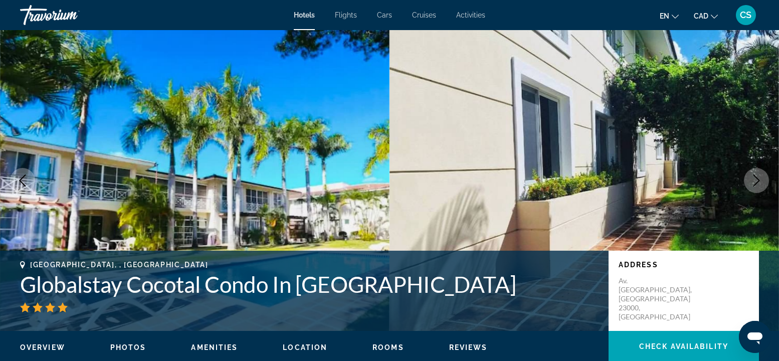
click at [591, 186] on button "Next image" at bounding box center [755, 180] width 25 height 25
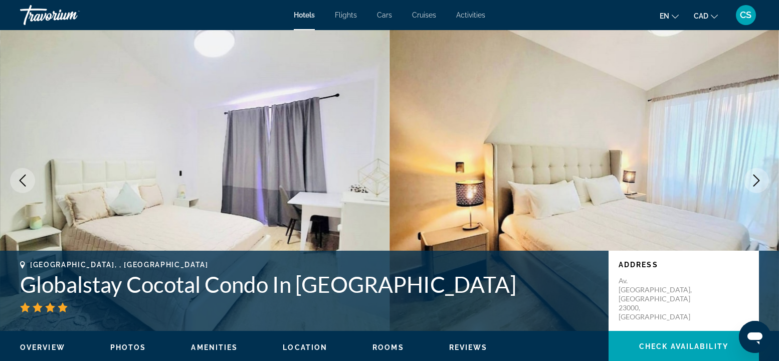
click at [591, 186] on button "Next image" at bounding box center [755, 180] width 25 height 25
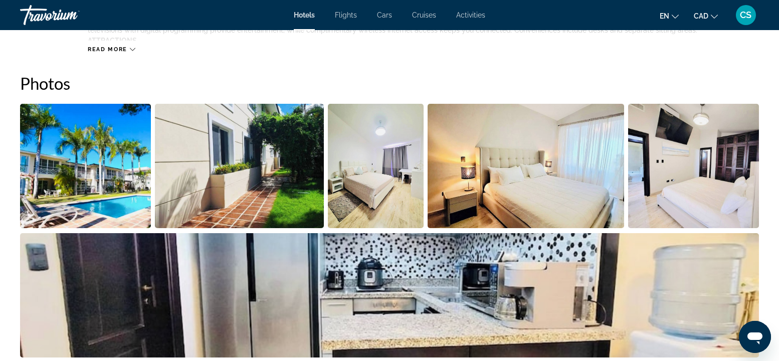
scroll to position [467, 0]
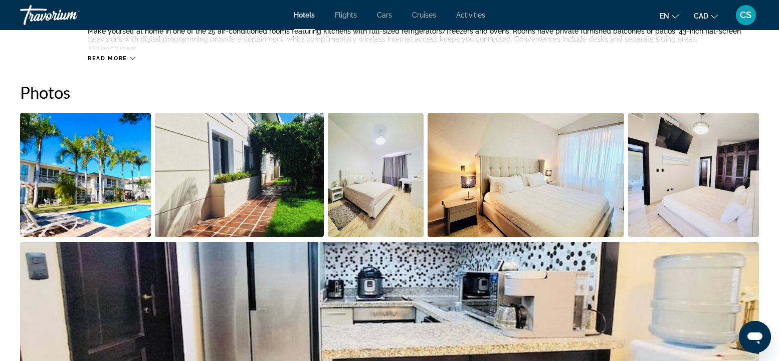
click at [591, 188] on img "Open full-screen image slider" at bounding box center [525, 175] width 196 height 124
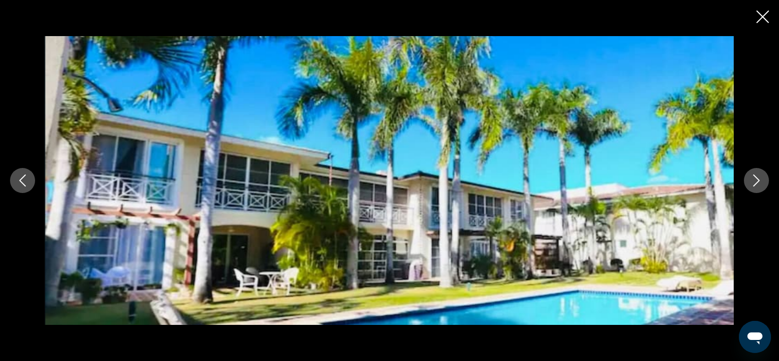
click at [591, 178] on icon "Next image" at bounding box center [756, 180] width 12 height 12
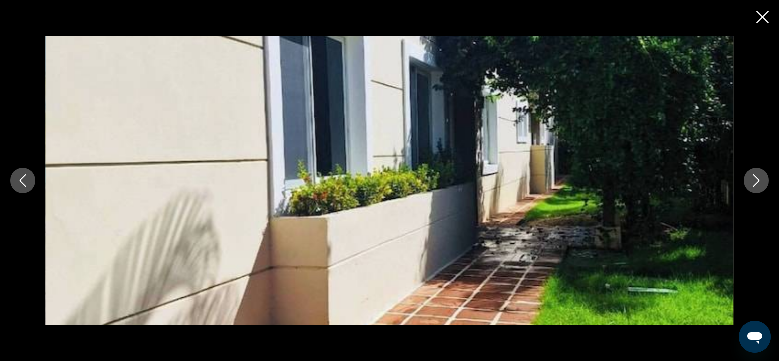
click at [591, 178] on icon "Next image" at bounding box center [756, 180] width 12 height 12
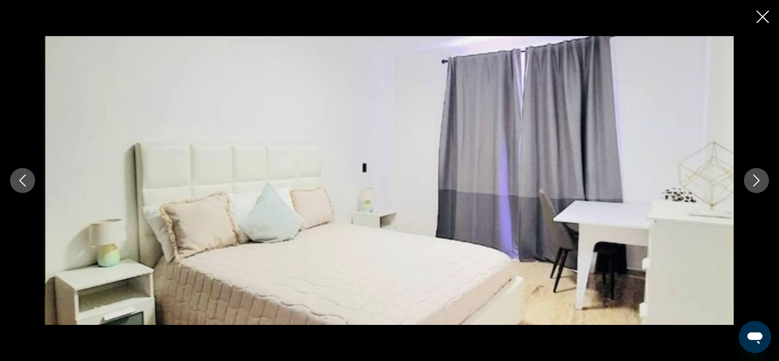
click at [591, 178] on icon "Next image" at bounding box center [756, 180] width 12 height 12
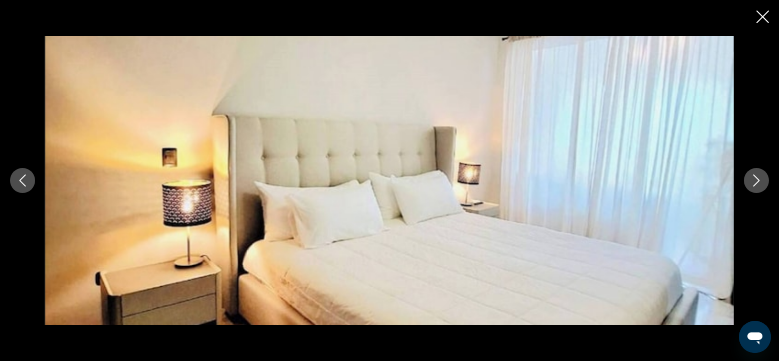
click at [591, 178] on icon "Next image" at bounding box center [756, 180] width 12 height 12
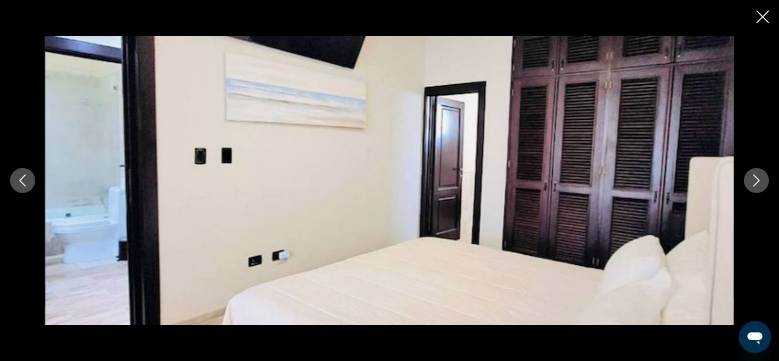
click at [591, 178] on icon "Next image" at bounding box center [756, 180] width 12 height 12
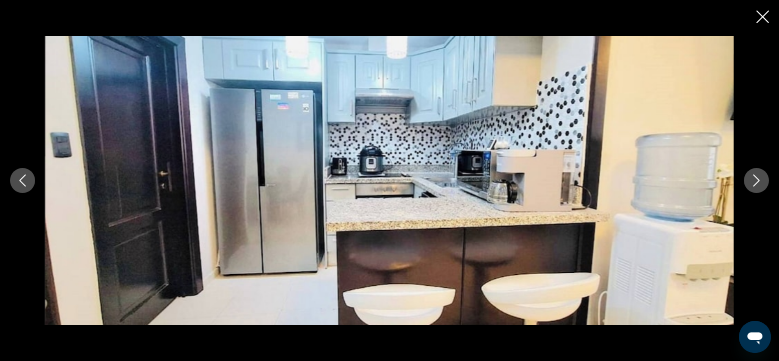
click at [591, 178] on icon "Next image" at bounding box center [756, 180] width 12 height 12
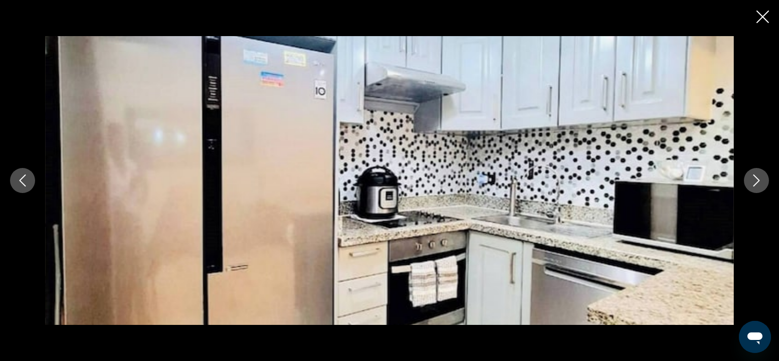
click at [591, 178] on icon "Next image" at bounding box center [756, 180] width 12 height 12
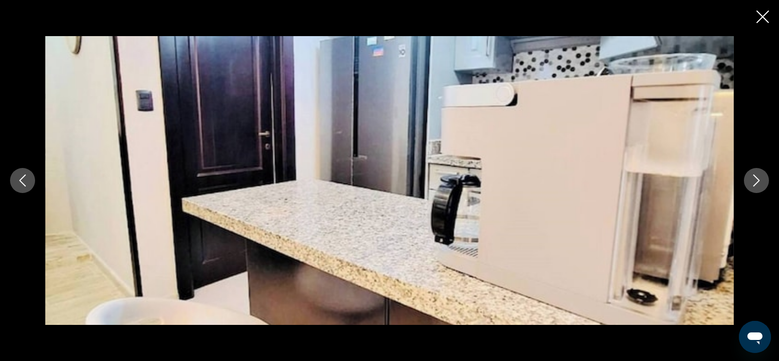
click at [591, 178] on icon "Next image" at bounding box center [756, 180] width 12 height 12
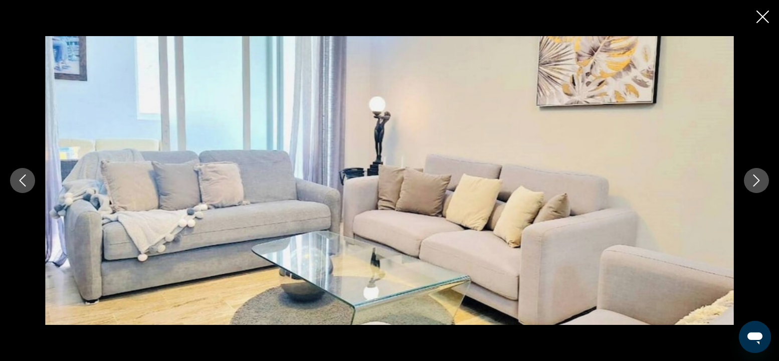
click at [591, 178] on icon "Next image" at bounding box center [756, 180] width 12 height 12
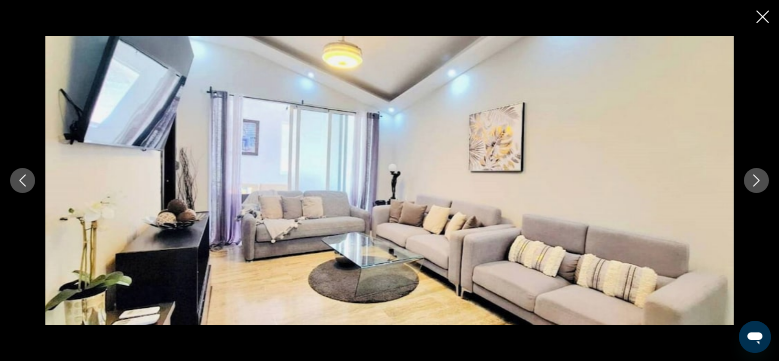
click at [591, 178] on icon "Next image" at bounding box center [756, 180] width 12 height 12
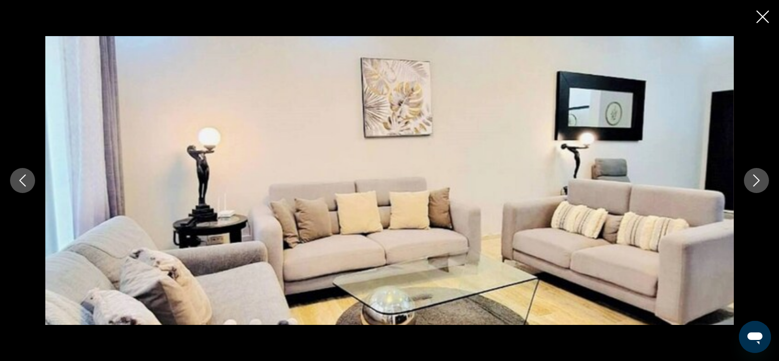
click at [591, 178] on icon "Next image" at bounding box center [756, 180] width 12 height 12
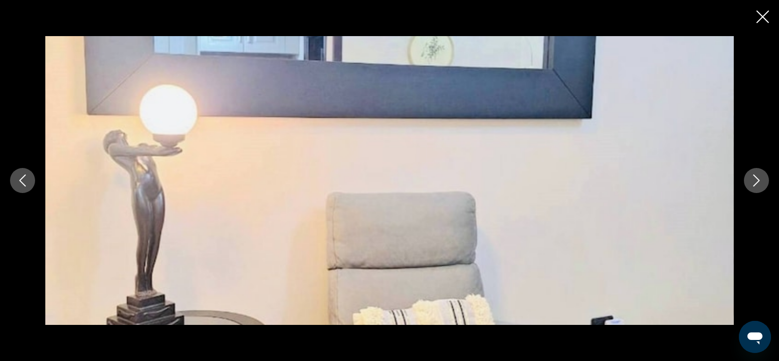
click at [591, 178] on icon "Next image" at bounding box center [756, 180] width 12 height 12
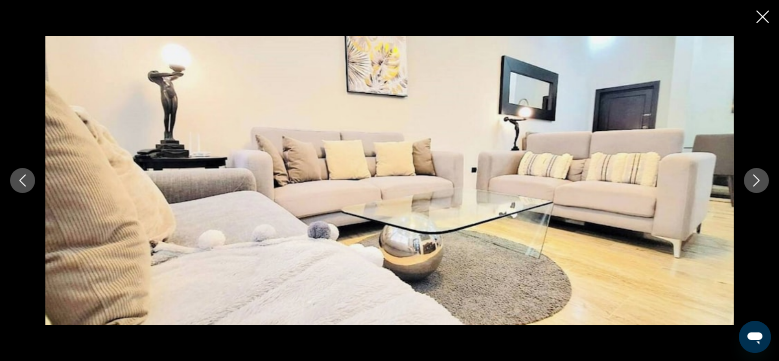
click at [591, 179] on icon "Next image" at bounding box center [756, 180] width 12 height 12
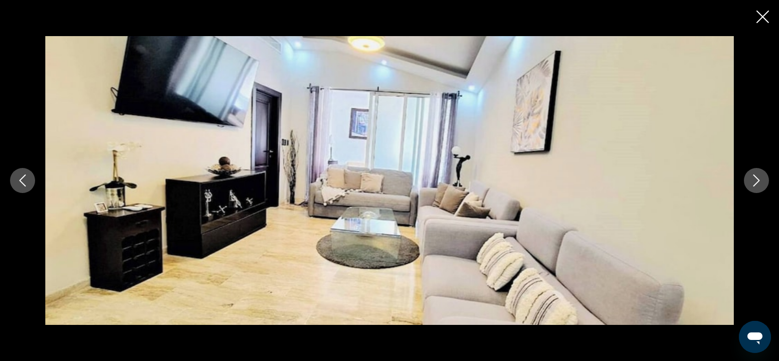
click at [591, 12] on icon "Close slideshow" at bounding box center [762, 17] width 13 height 13
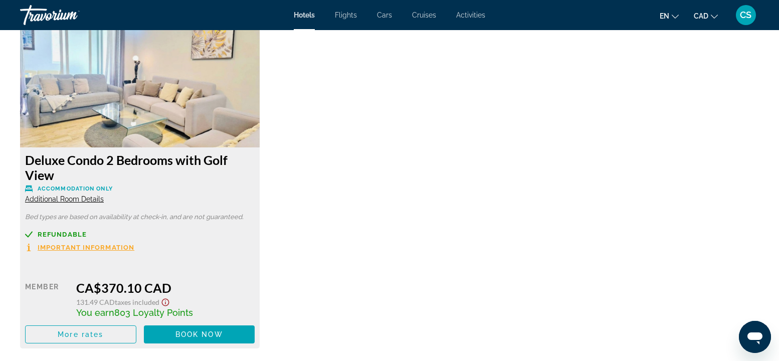
scroll to position [1336, 0]
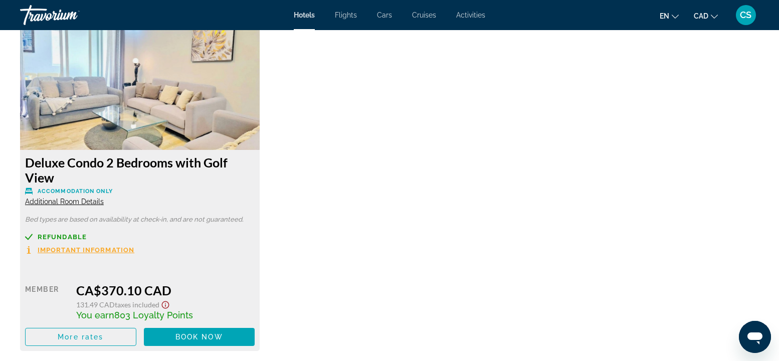
click at [112, 111] on img "Main content" at bounding box center [139, 87] width 239 height 125
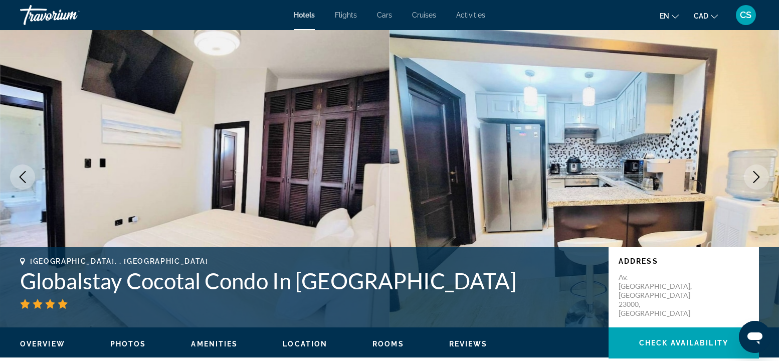
scroll to position [0, 0]
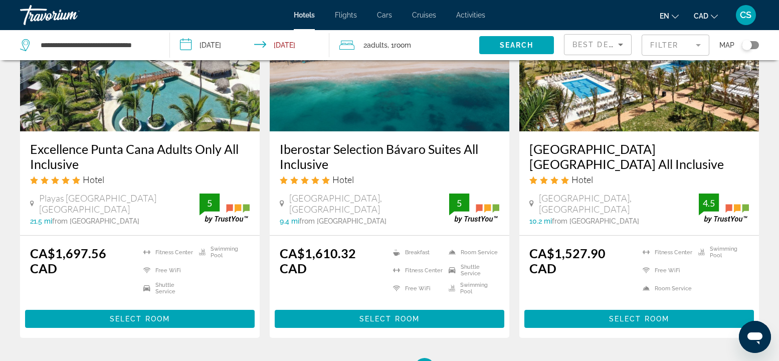
scroll to position [1288, 0]
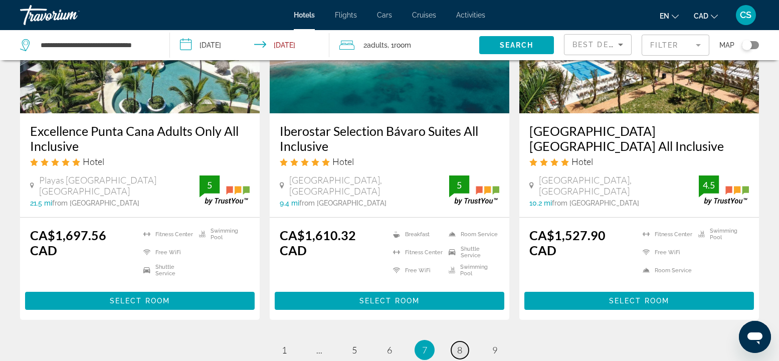
click at [458, 270] on span "8" at bounding box center [459, 349] width 5 height 11
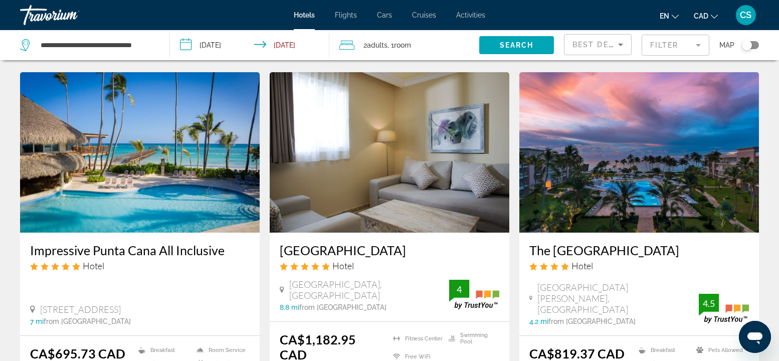
scroll to position [1268, 0]
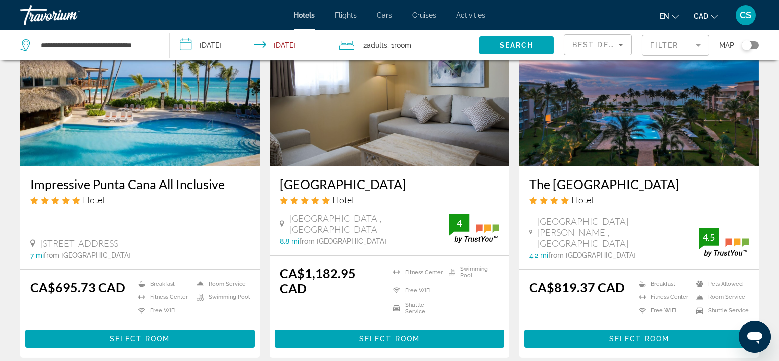
click at [591, 114] on img "Main content" at bounding box center [638, 86] width 239 height 160
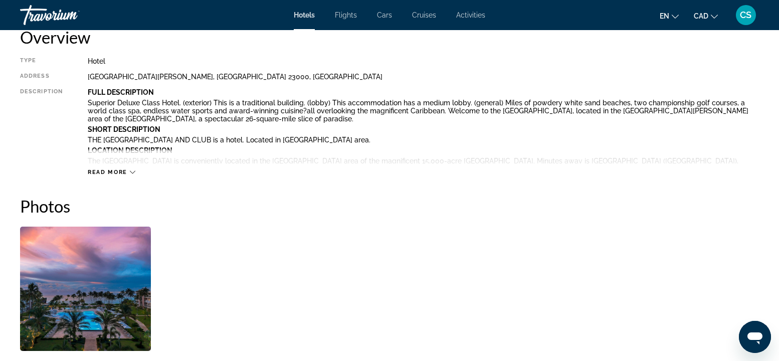
scroll to position [401, 0]
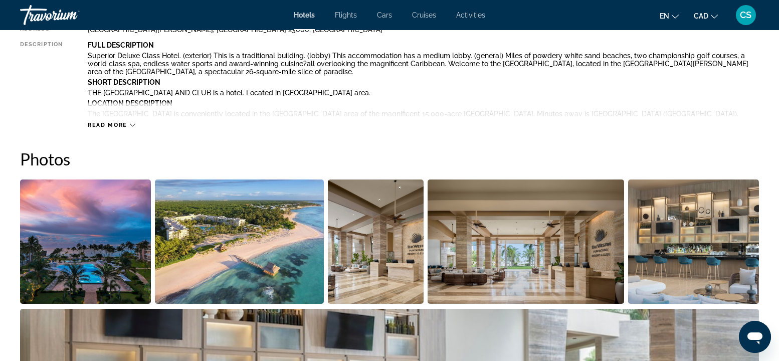
click at [118, 122] on span "Read more" at bounding box center [108, 125] width 40 height 7
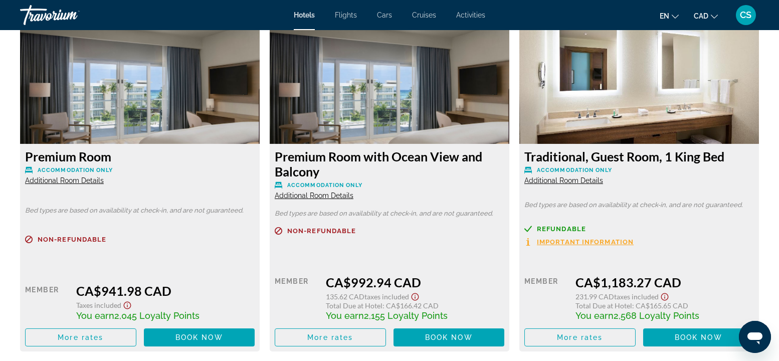
scroll to position [1670, 0]
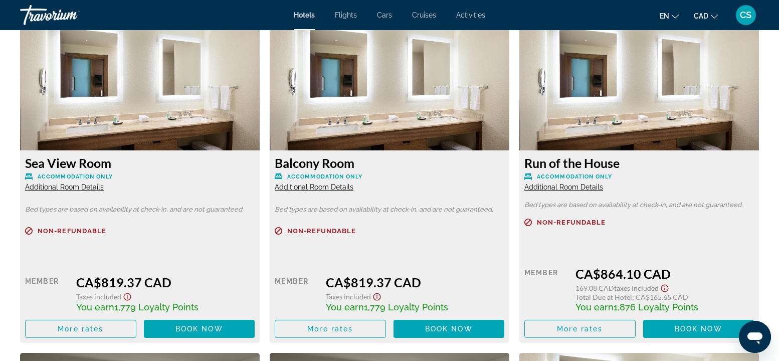
click at [82, 183] on span "Additional Room Details" at bounding box center [64, 187] width 79 height 8
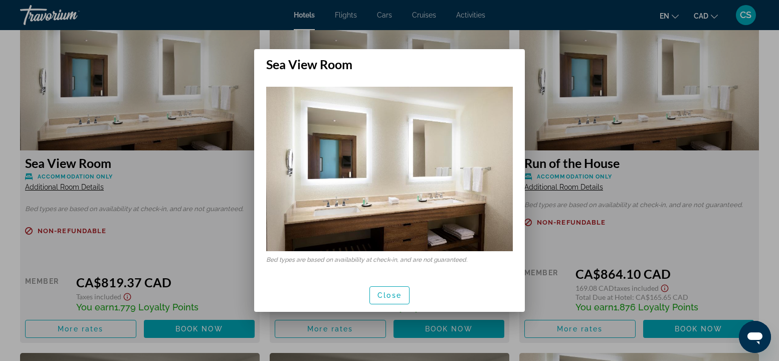
scroll to position [0, 0]
click at [381, 270] on span "Close" at bounding box center [389, 295] width 24 height 8
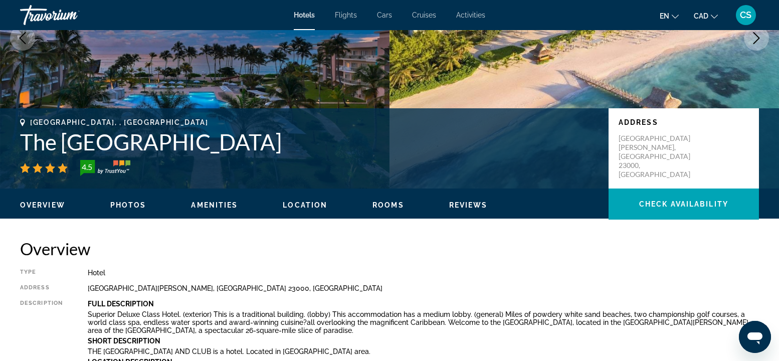
scroll to position [200, 0]
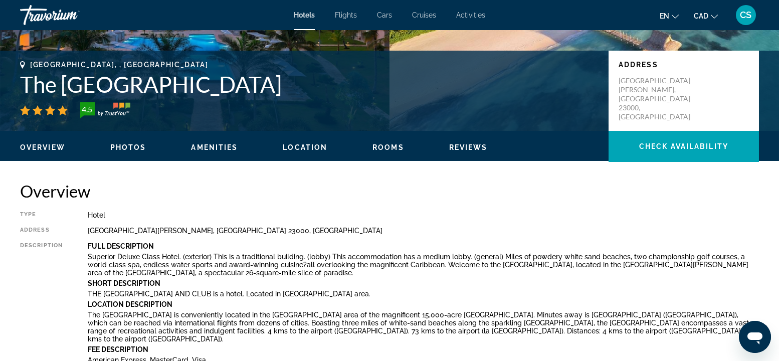
click at [387, 146] on span "Rooms" at bounding box center [388, 147] width 32 height 8
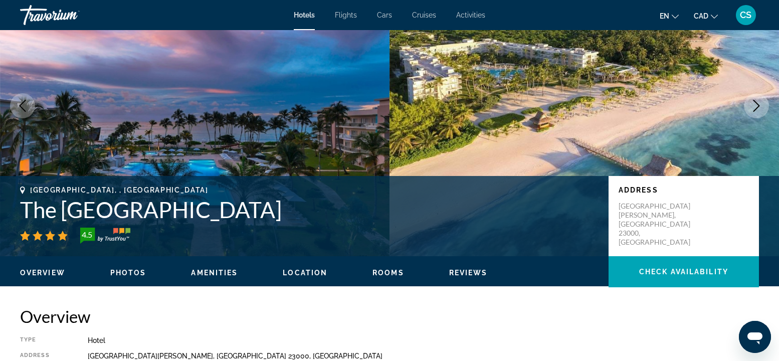
scroll to position [0, 0]
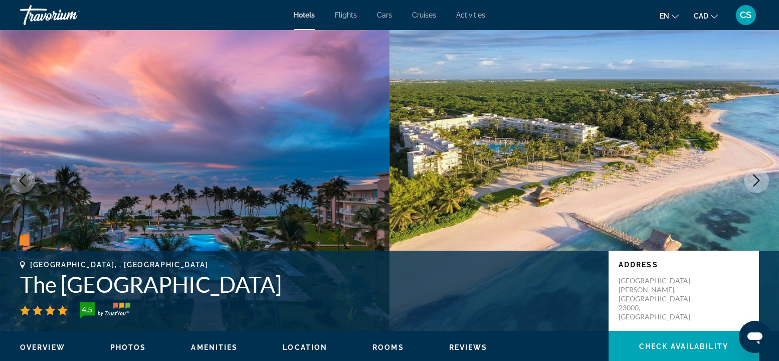
click at [591, 187] on button "Next image" at bounding box center [755, 180] width 25 height 25
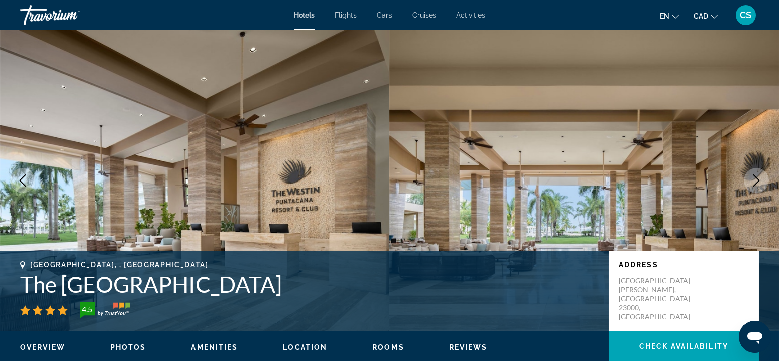
click at [591, 187] on button "Next image" at bounding box center [755, 180] width 25 height 25
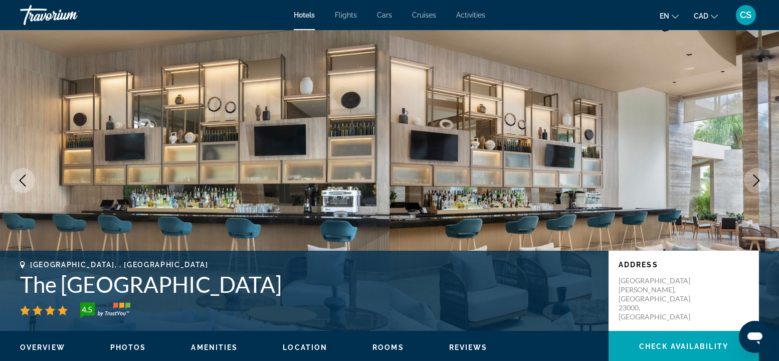
click at [591, 187] on button "Next image" at bounding box center [755, 180] width 25 height 25
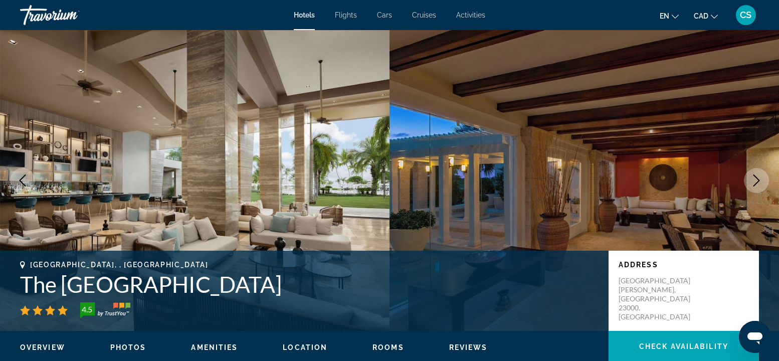
click at [591, 187] on button "Next image" at bounding box center [755, 180] width 25 height 25
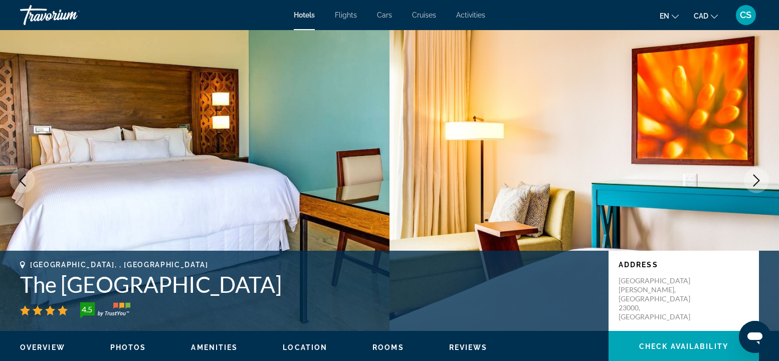
click at [591, 187] on button "Next image" at bounding box center [755, 180] width 25 height 25
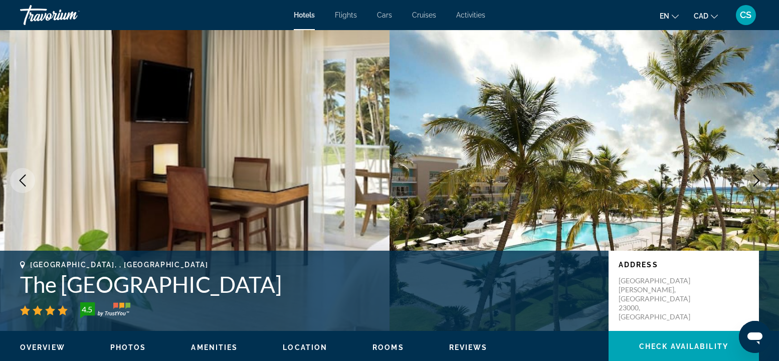
click at [591, 187] on button "Next image" at bounding box center [755, 180] width 25 height 25
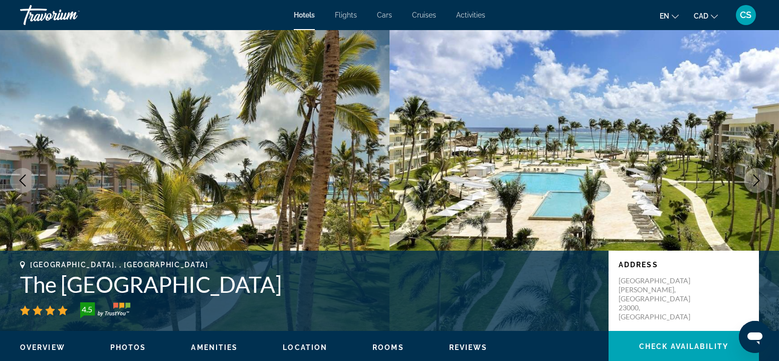
click at [591, 187] on button "Next image" at bounding box center [755, 180] width 25 height 25
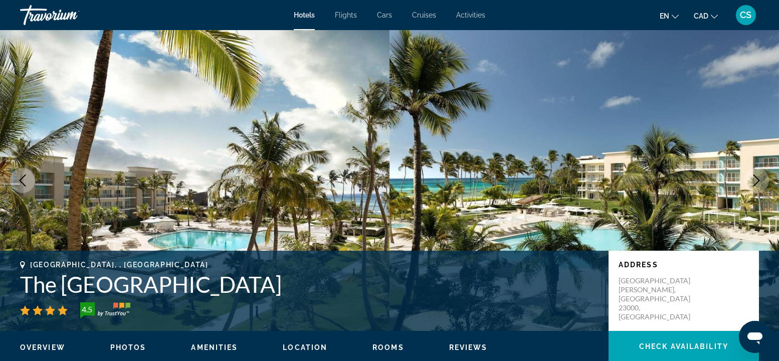
click at [591, 187] on button "Next image" at bounding box center [755, 180] width 25 height 25
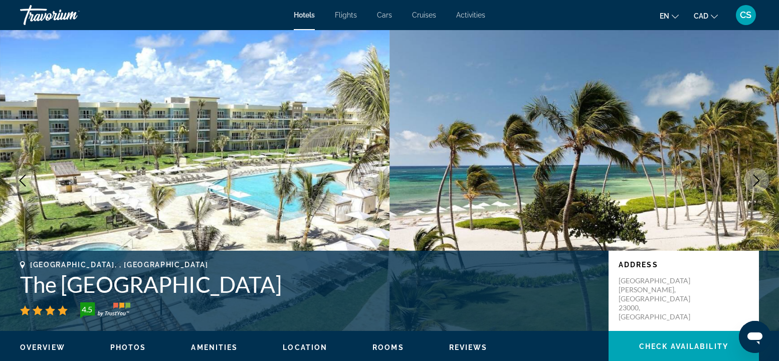
click at [591, 187] on button "Next image" at bounding box center [755, 180] width 25 height 25
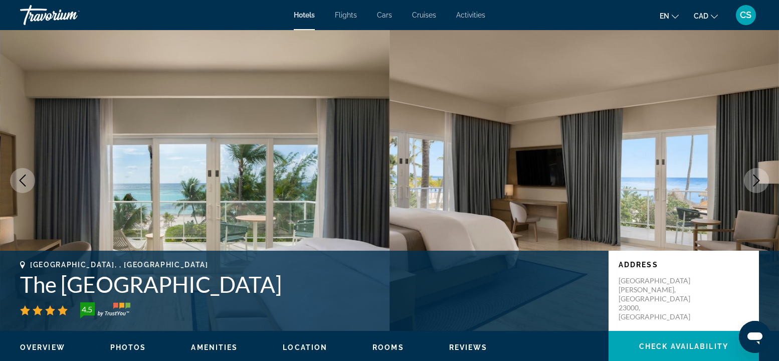
click at [591, 187] on button "Next image" at bounding box center [755, 180] width 25 height 25
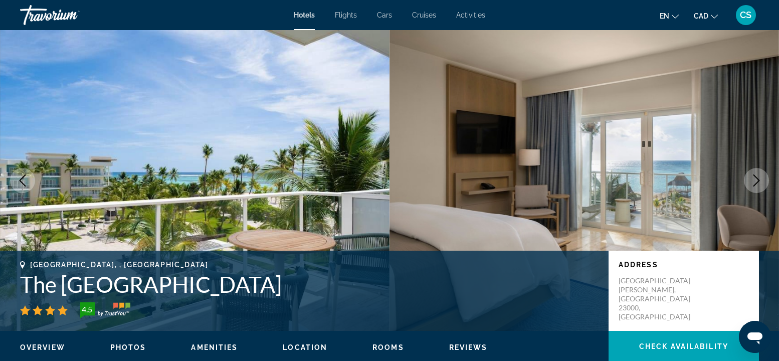
click at [591, 187] on button "Next image" at bounding box center [755, 180] width 25 height 25
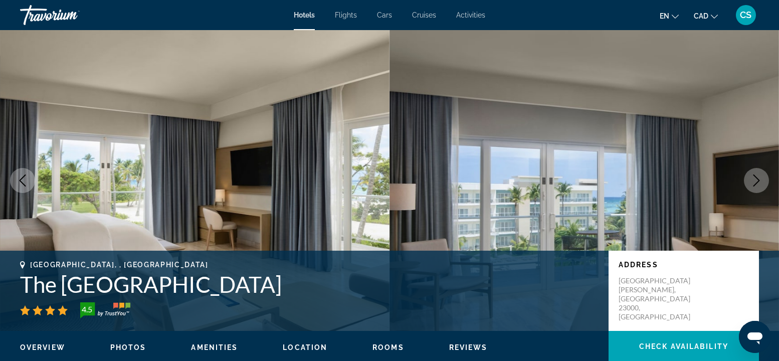
click at [591, 187] on button "Next image" at bounding box center [755, 180] width 25 height 25
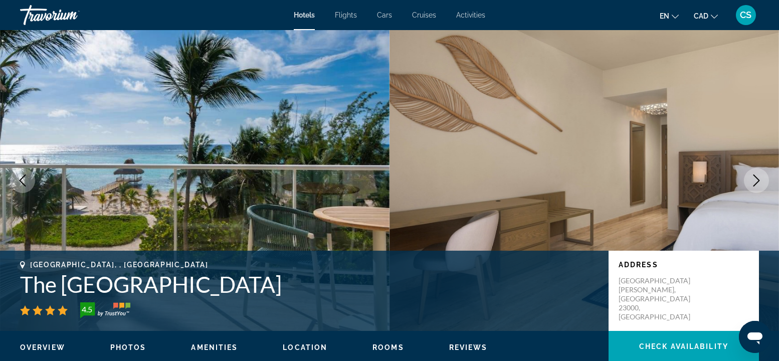
click at [591, 187] on button "Next image" at bounding box center [755, 180] width 25 height 25
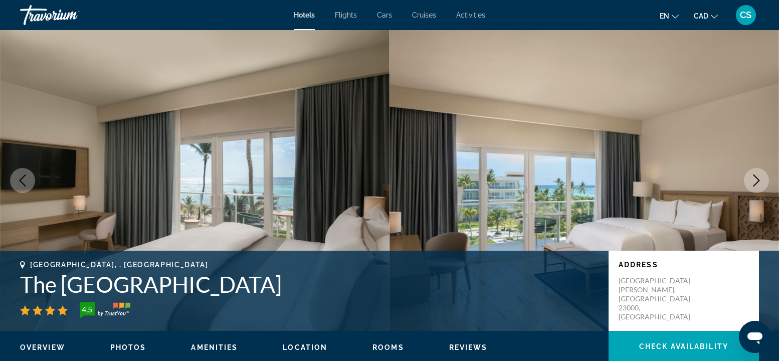
click at [591, 187] on button "Next image" at bounding box center [755, 180] width 25 height 25
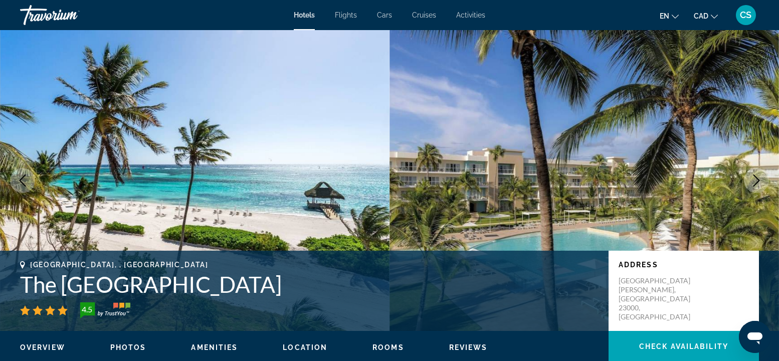
click at [591, 187] on button "Next image" at bounding box center [755, 180] width 25 height 25
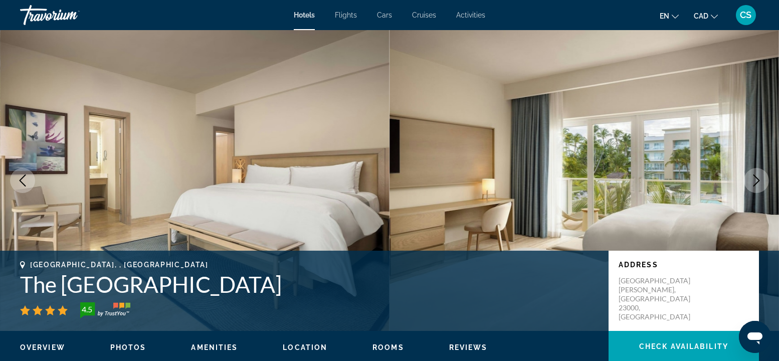
click at [591, 187] on button "Next image" at bounding box center [755, 180] width 25 height 25
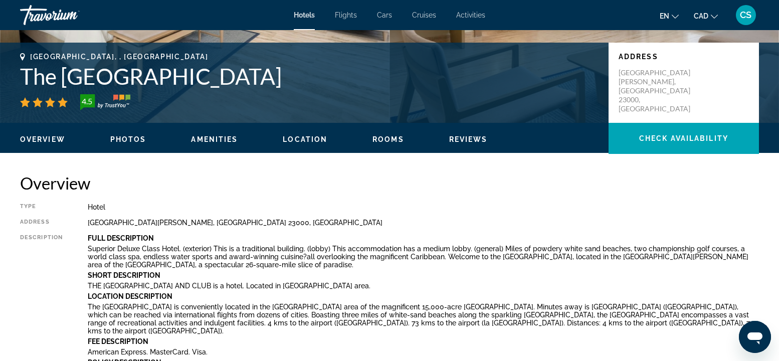
scroll to position [67, 0]
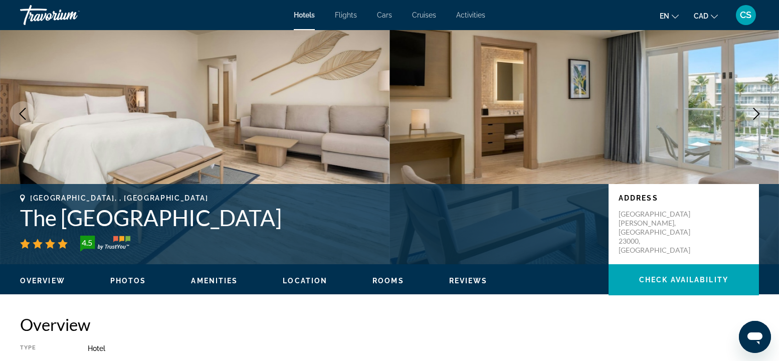
drag, startPoint x: 324, startPoint y: 220, endPoint x: 11, endPoint y: 210, distance: 313.3
click at [11, 210] on div "Punta Cana, , Dominican Republic The Westin Puntacana Resort 4.5 Address Playa …" at bounding box center [389, 224] width 779 height 60
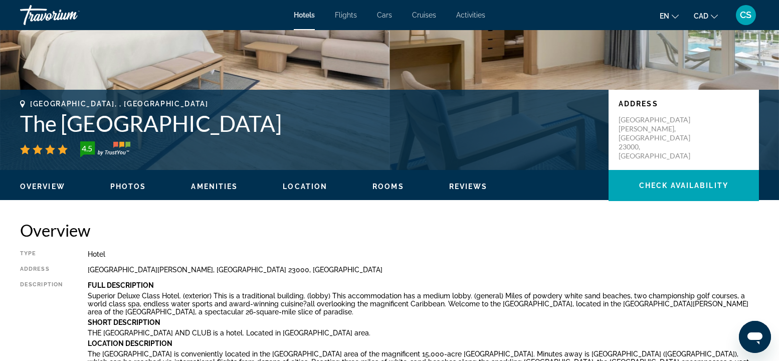
scroll to position [267, 0]
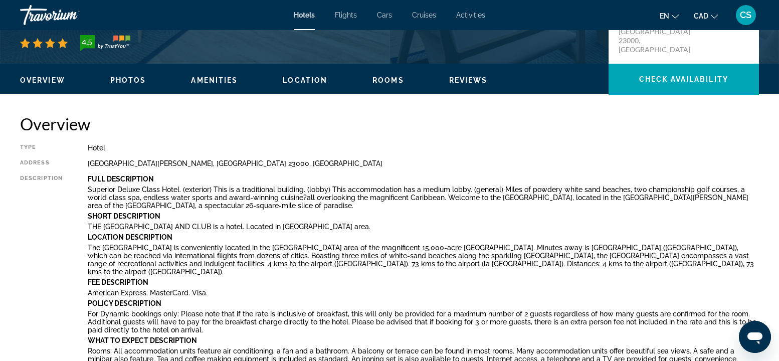
click at [222, 78] on span "Amenities" at bounding box center [214, 80] width 47 height 8
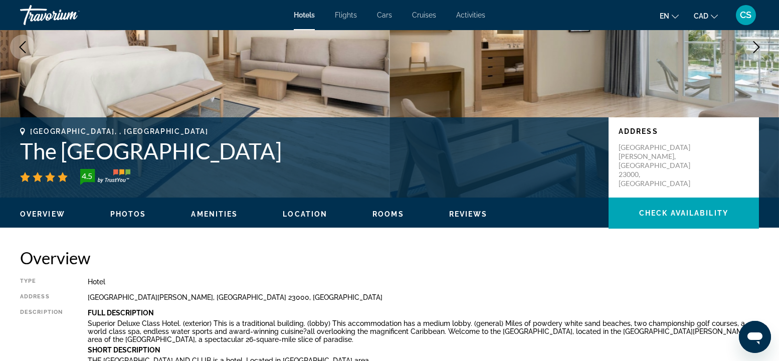
scroll to position [134, 0]
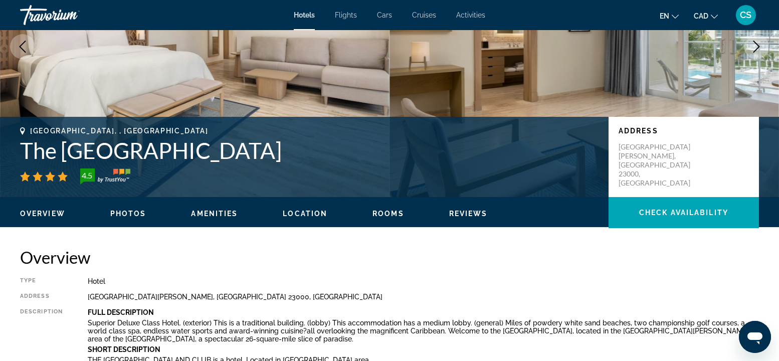
click at [392, 214] on span "Rooms" at bounding box center [388, 213] width 32 height 8
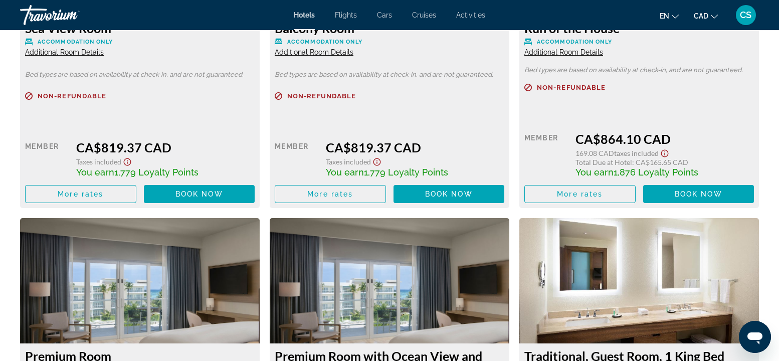
scroll to position [1811, 0]
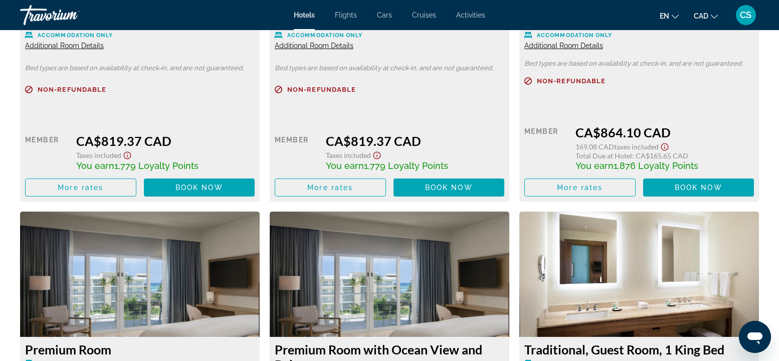
click at [591, 146] on icon "Show Taxes and Fees disclaimer" at bounding box center [665, 147] width 8 height 8
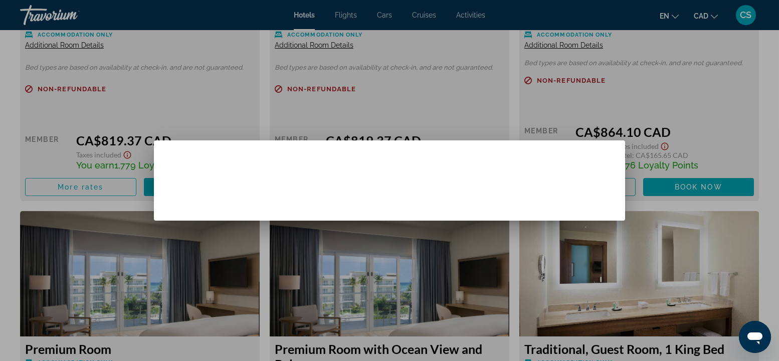
scroll to position [0, 0]
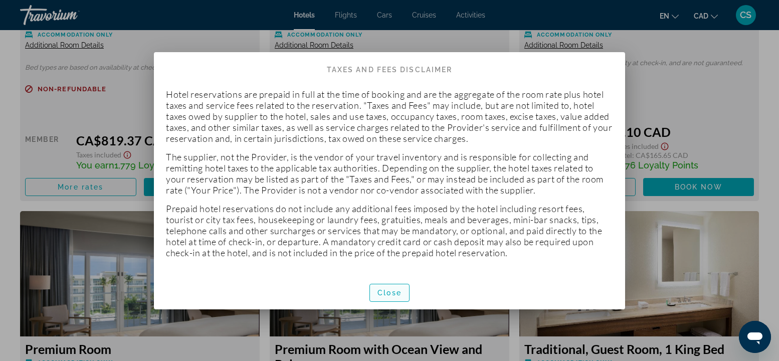
click at [399, 270] on span "Close" at bounding box center [389, 293] width 24 height 8
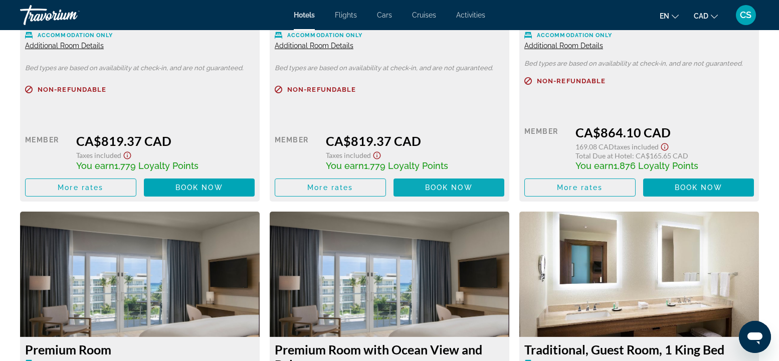
scroll to position [1677, 0]
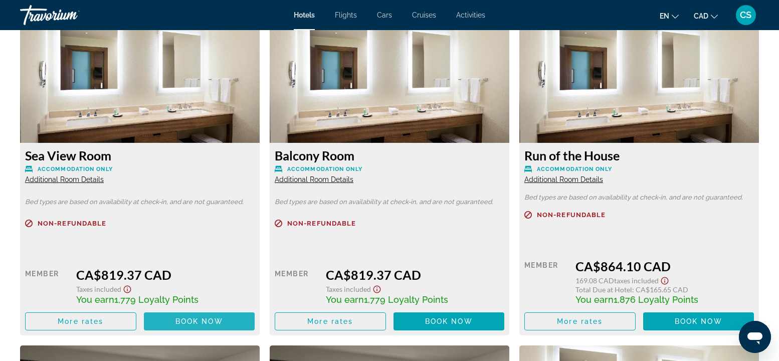
click at [196, 270] on span "Book now" at bounding box center [199, 321] width 48 height 8
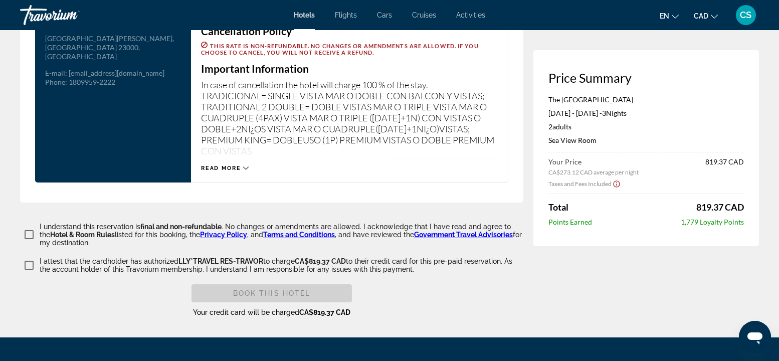
scroll to position [1435, 0]
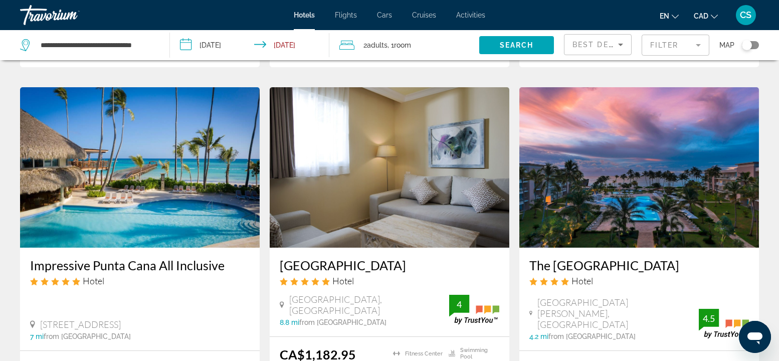
scroll to position [1135, 0]
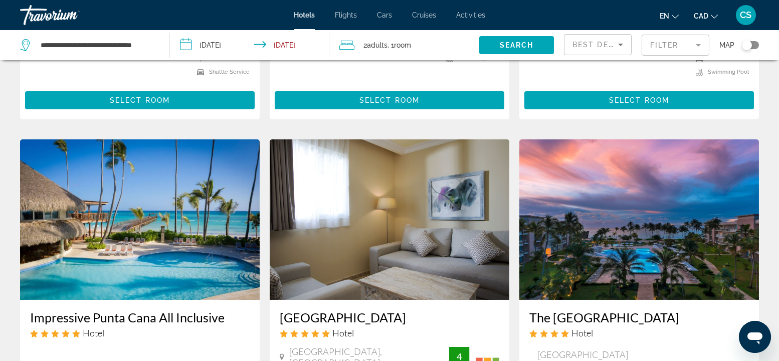
click at [156, 188] on img "Main content" at bounding box center [139, 219] width 239 height 160
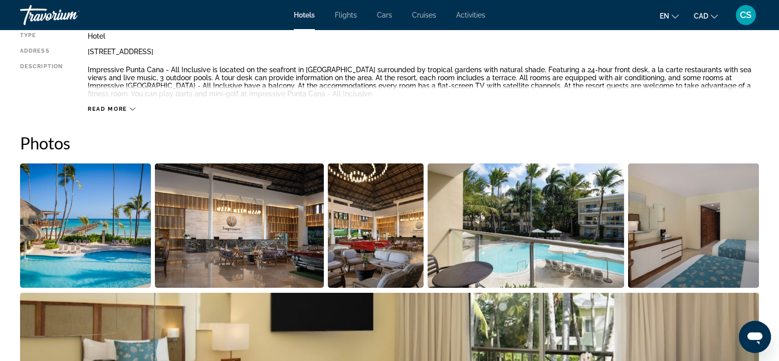
scroll to position [467, 0]
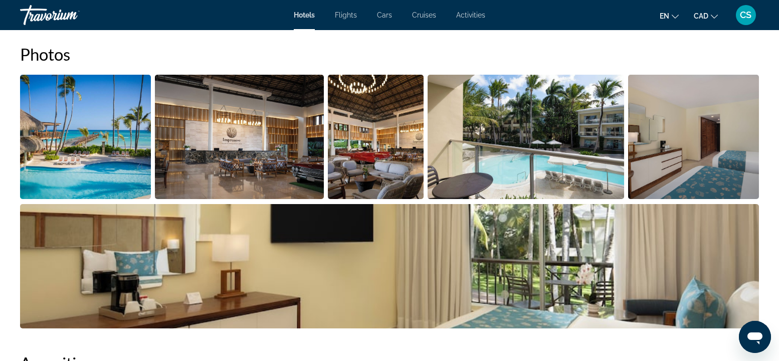
click at [258, 172] on img "Open full-screen image slider" at bounding box center [239, 137] width 168 height 124
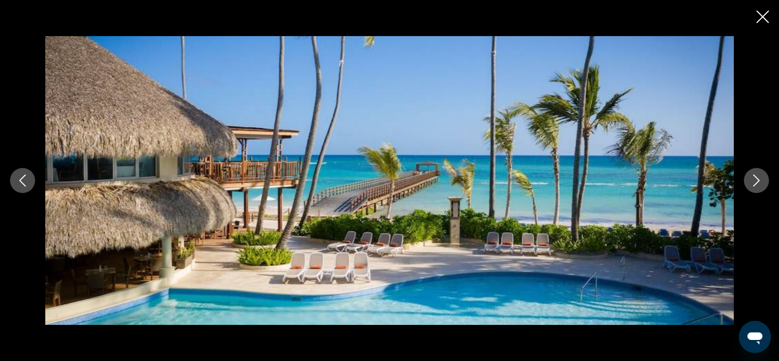
click at [591, 182] on button "Next image" at bounding box center [755, 180] width 25 height 25
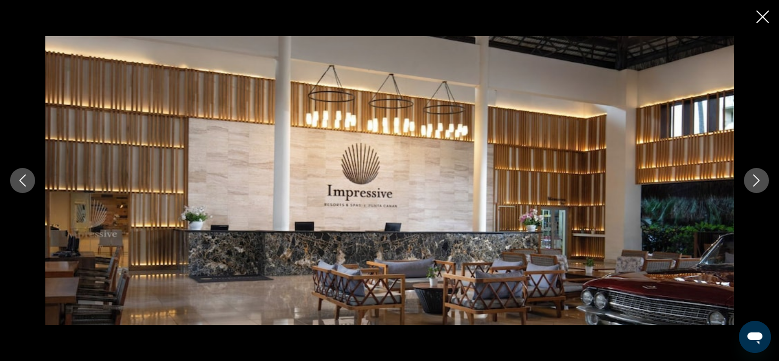
click at [591, 182] on button "Next image" at bounding box center [755, 180] width 25 height 25
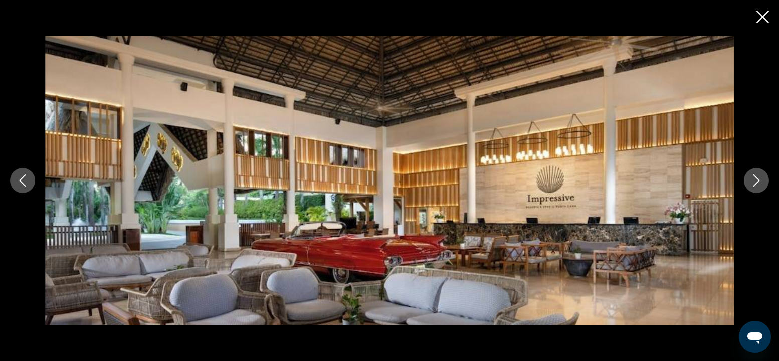
click at [591, 182] on button "Next image" at bounding box center [755, 180] width 25 height 25
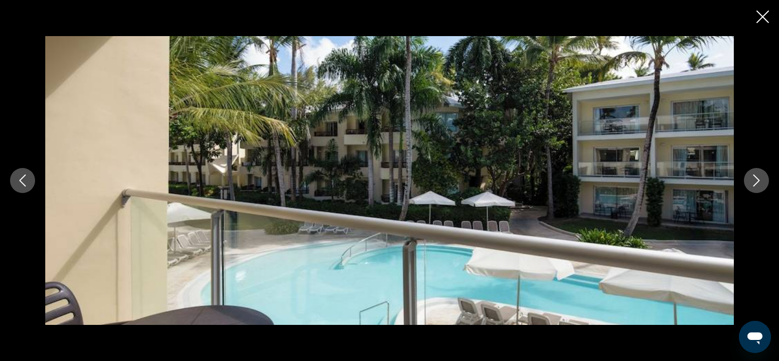
click at [591, 182] on button "Next image" at bounding box center [755, 180] width 25 height 25
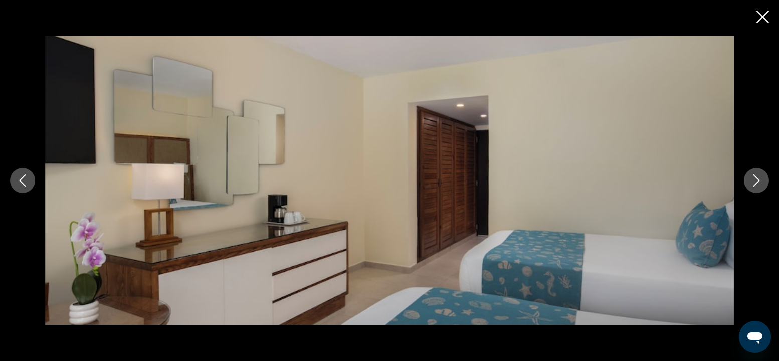
click at [591, 182] on button "Next image" at bounding box center [755, 180] width 25 height 25
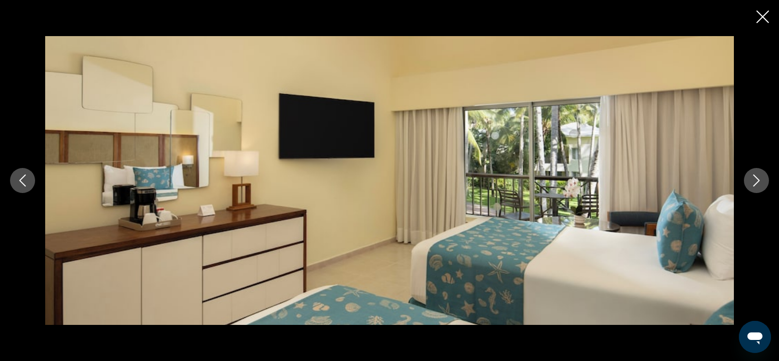
click at [591, 182] on button "Next image" at bounding box center [755, 180] width 25 height 25
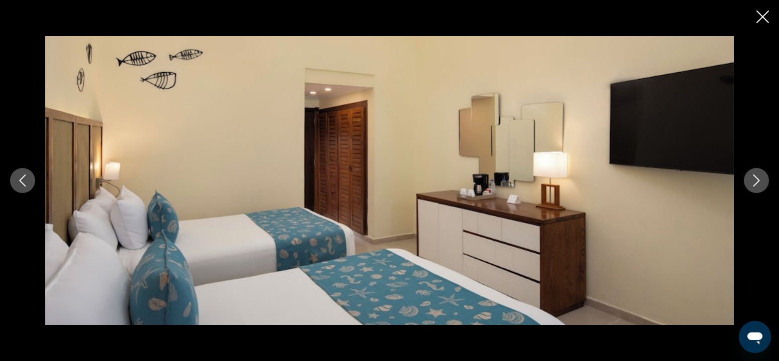
click at [591, 182] on button "Next image" at bounding box center [755, 180] width 25 height 25
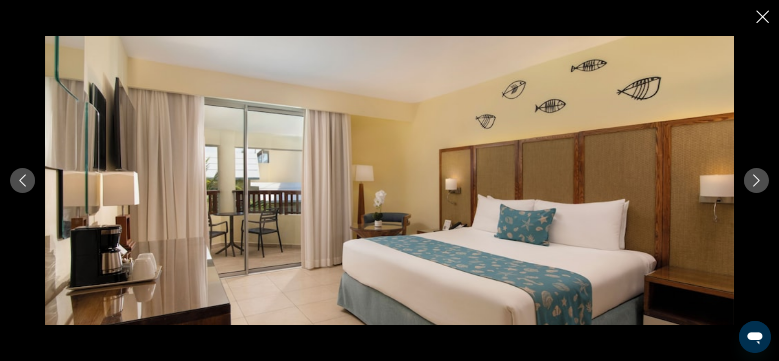
click at [591, 182] on button "Next image" at bounding box center [755, 180] width 25 height 25
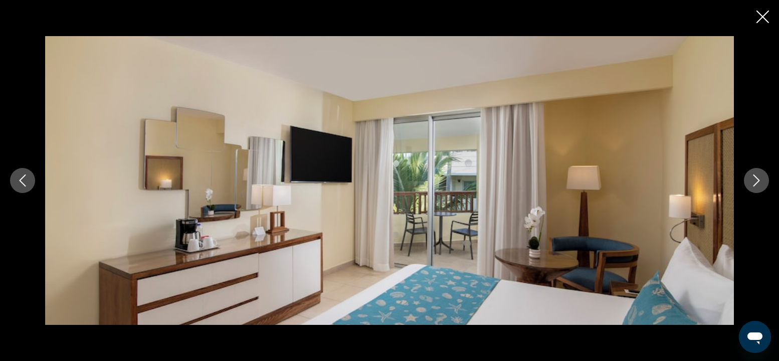
click at [591, 182] on button "Next image" at bounding box center [755, 180] width 25 height 25
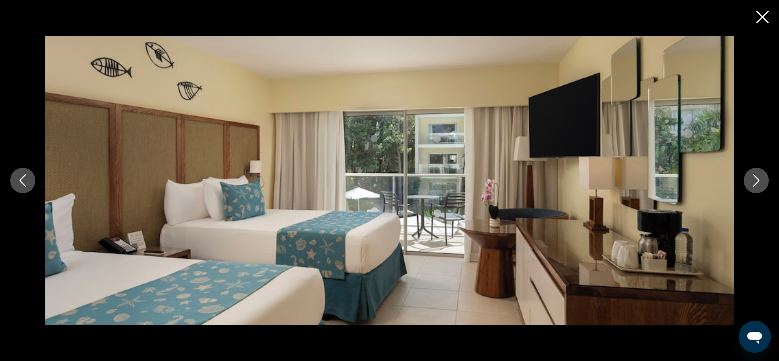
click at [591, 182] on button "Next image" at bounding box center [755, 180] width 25 height 25
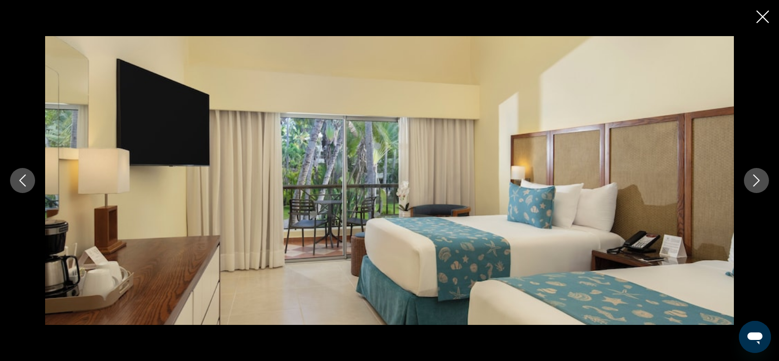
click at [591, 182] on button "Next image" at bounding box center [755, 180] width 25 height 25
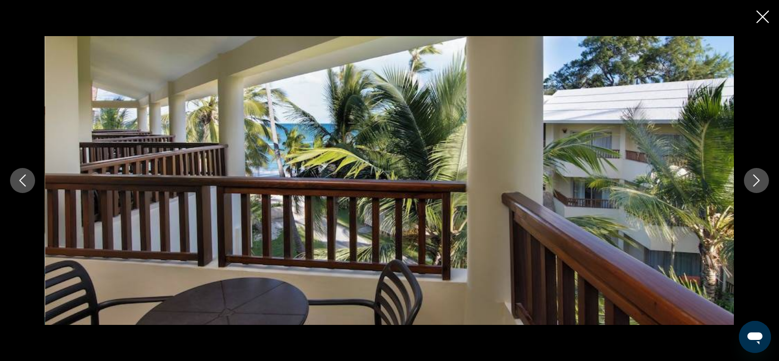
click at [591, 182] on button "Next image" at bounding box center [755, 180] width 25 height 25
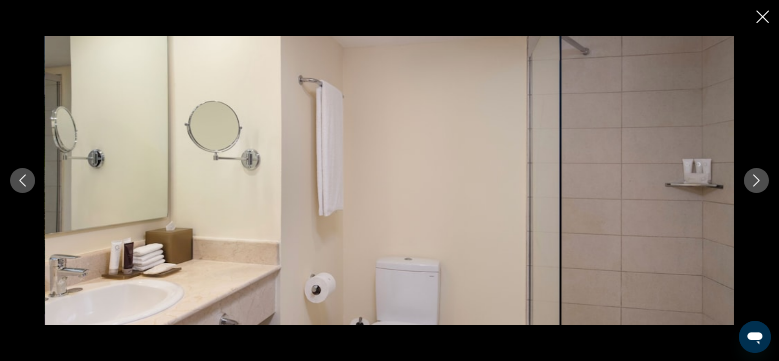
click at [591, 182] on button "Next image" at bounding box center [755, 180] width 25 height 25
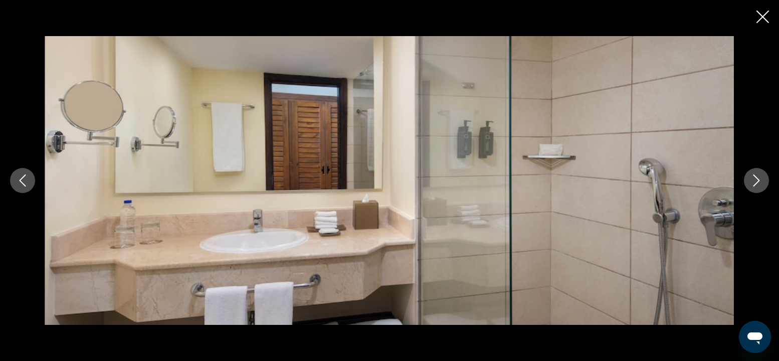
click at [591, 182] on button "Next image" at bounding box center [755, 180] width 25 height 25
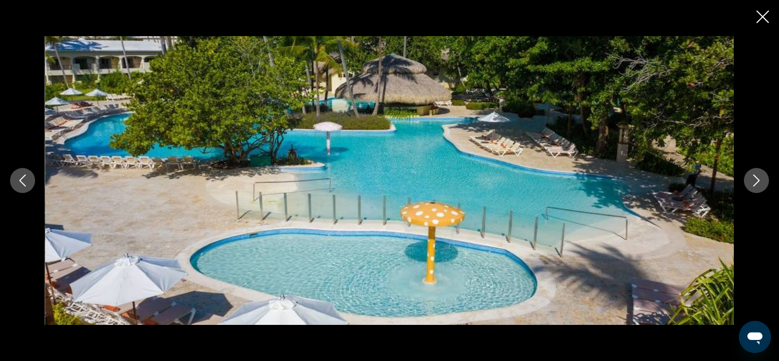
click at [591, 182] on button "Next image" at bounding box center [755, 180] width 25 height 25
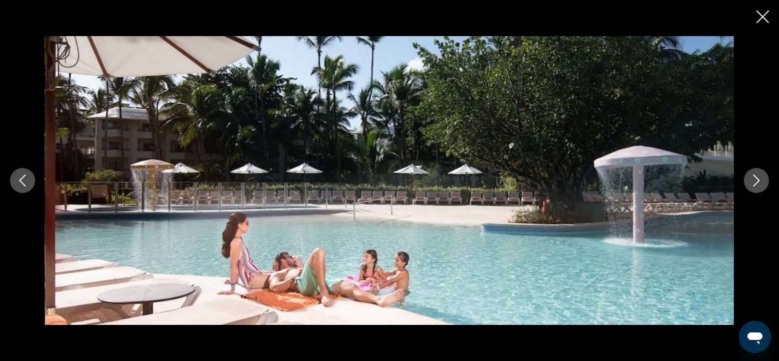
click at [591, 182] on button "Next image" at bounding box center [755, 180] width 25 height 25
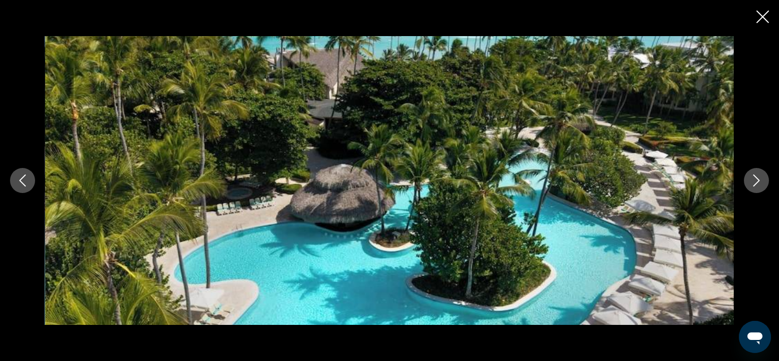
click at [591, 182] on button "Next image" at bounding box center [755, 180] width 25 height 25
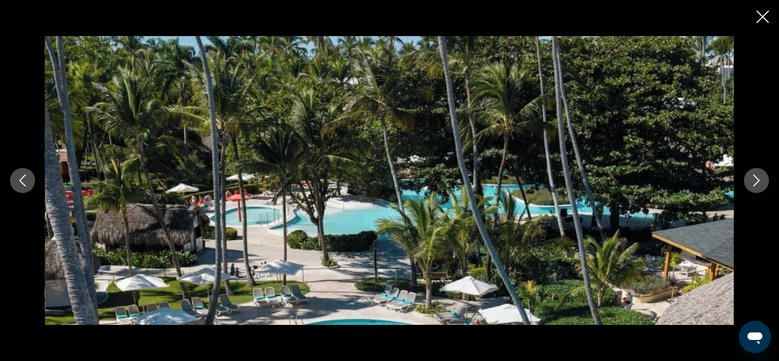
click at [591, 182] on button "Next image" at bounding box center [755, 180] width 25 height 25
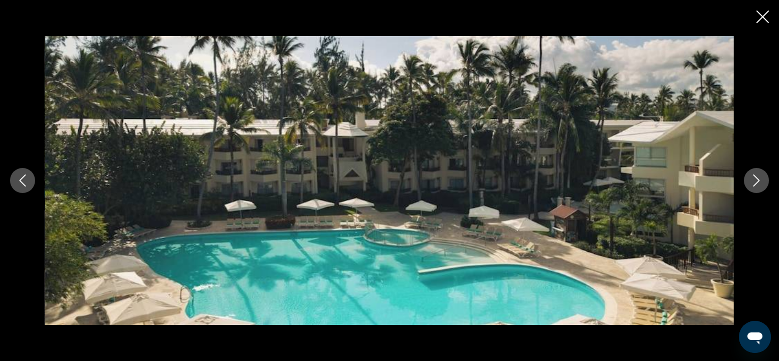
click at [591, 182] on button "Next image" at bounding box center [755, 180] width 25 height 25
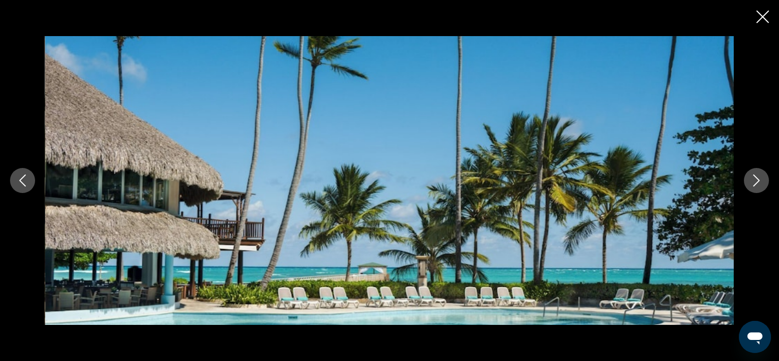
click at [591, 182] on button "Next image" at bounding box center [755, 180] width 25 height 25
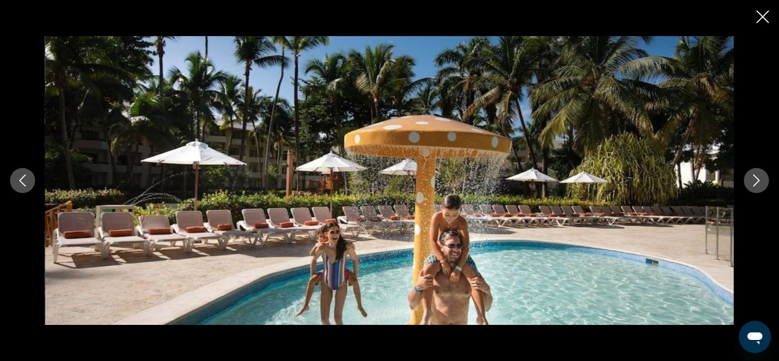
click at [591, 182] on button "Next image" at bounding box center [755, 180] width 25 height 25
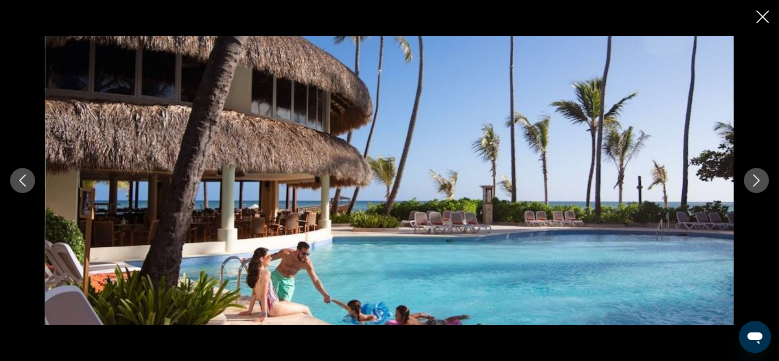
click at [591, 182] on button "Next image" at bounding box center [755, 180] width 25 height 25
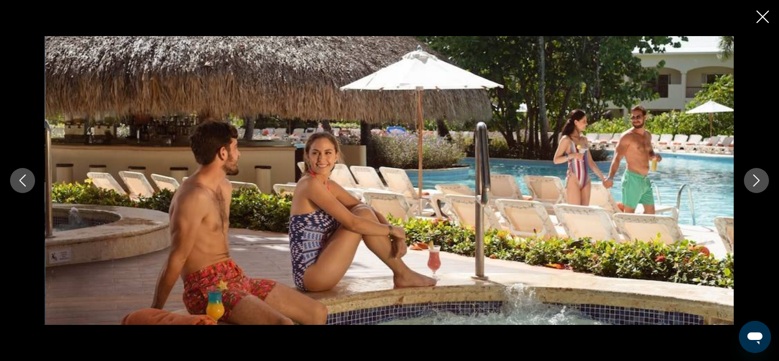
click at [591, 182] on button "Next image" at bounding box center [755, 180] width 25 height 25
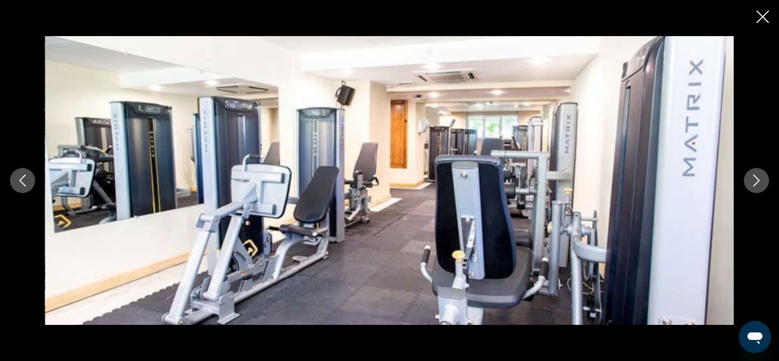
click at [591, 182] on button "Next image" at bounding box center [755, 180] width 25 height 25
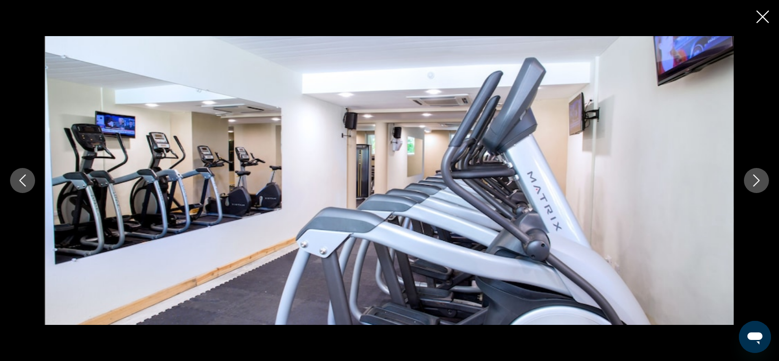
click at [591, 182] on button "Next image" at bounding box center [755, 180] width 25 height 25
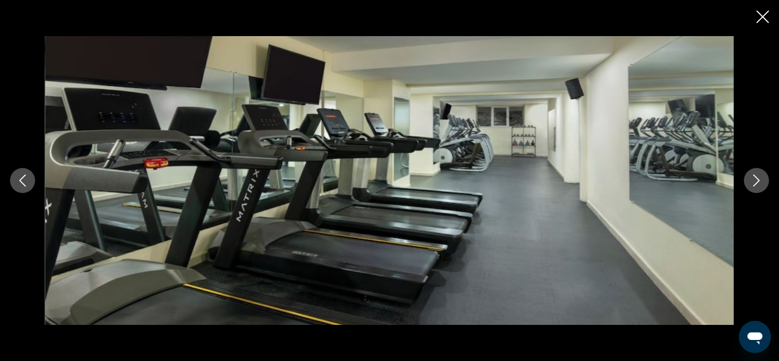
click at [591, 182] on button "Next image" at bounding box center [755, 180] width 25 height 25
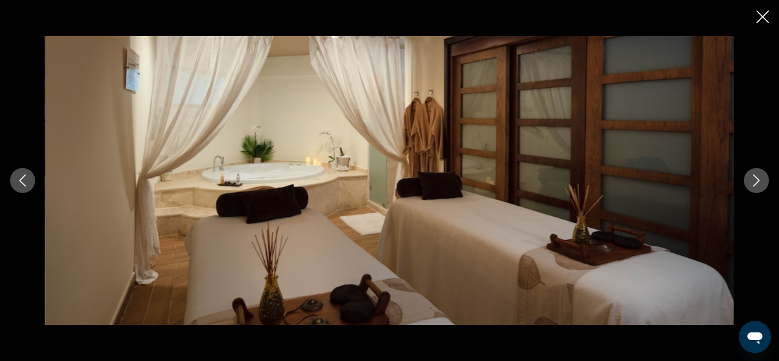
click at [591, 182] on button "Next image" at bounding box center [755, 180] width 25 height 25
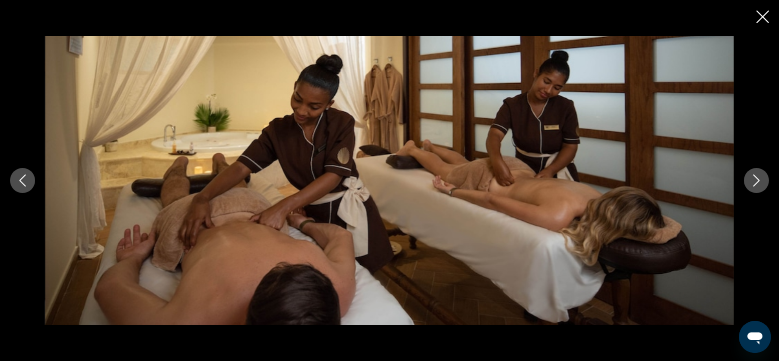
click at [591, 182] on button "Next image" at bounding box center [755, 180] width 25 height 25
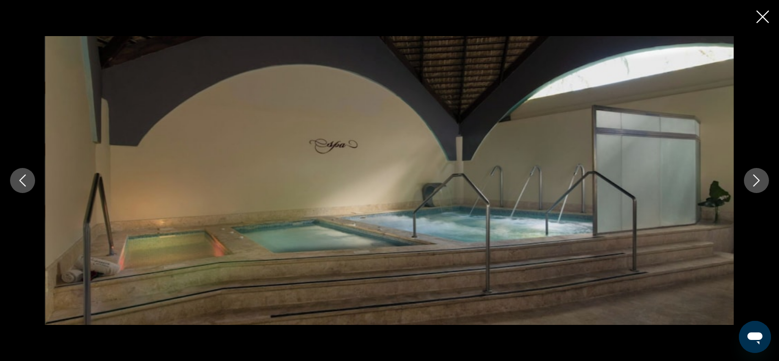
click at [591, 182] on button "Next image" at bounding box center [755, 180] width 25 height 25
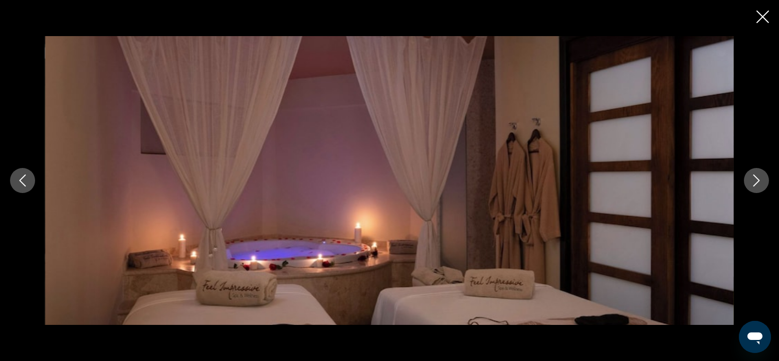
click at [591, 182] on button "Next image" at bounding box center [755, 180] width 25 height 25
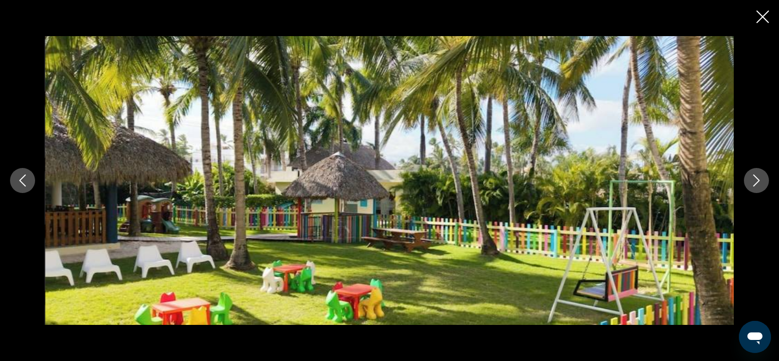
click at [591, 182] on button "Next image" at bounding box center [755, 180] width 25 height 25
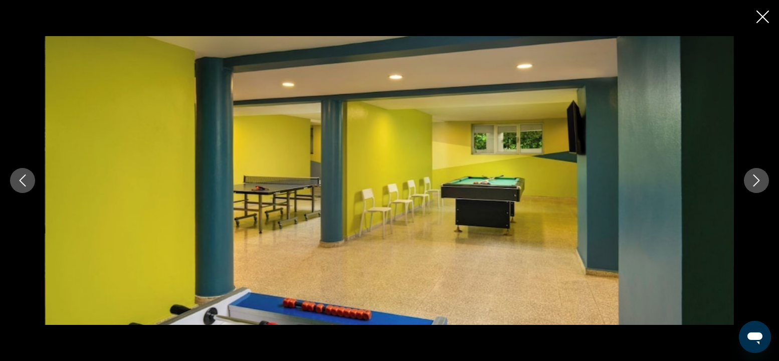
click at [591, 182] on button "Next image" at bounding box center [755, 180] width 25 height 25
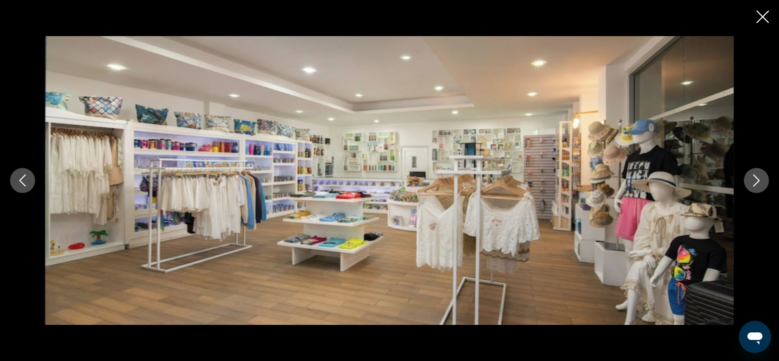
click at [591, 182] on button "Next image" at bounding box center [755, 180] width 25 height 25
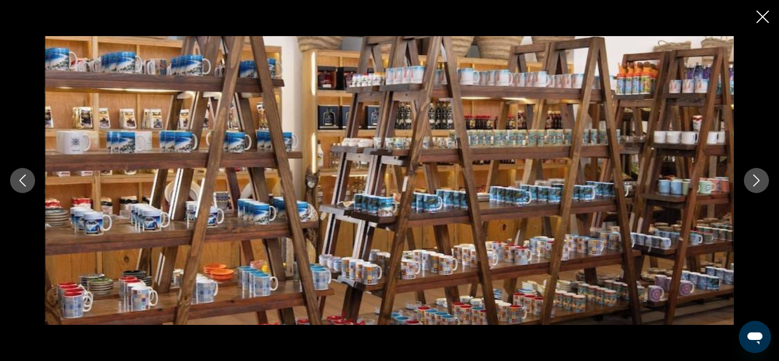
drag, startPoint x: 760, startPoint y: 22, endPoint x: 611, endPoint y: 145, distance: 193.9
click at [591, 23] on icon "Close slideshow" at bounding box center [762, 17] width 13 height 13
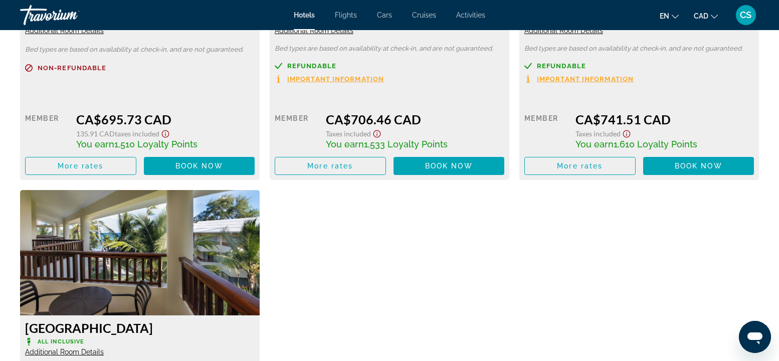
scroll to position [1603, 0]
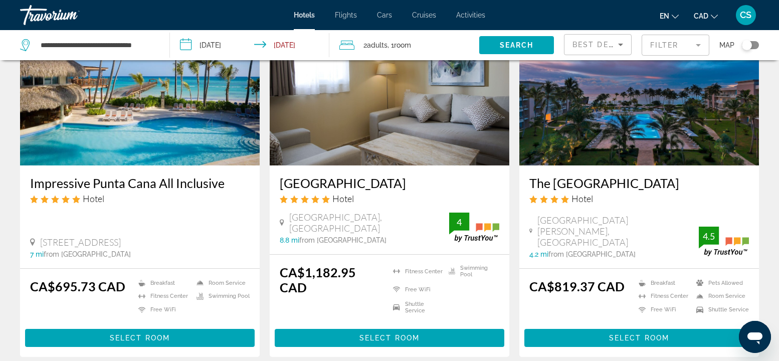
scroll to position [1336, 0]
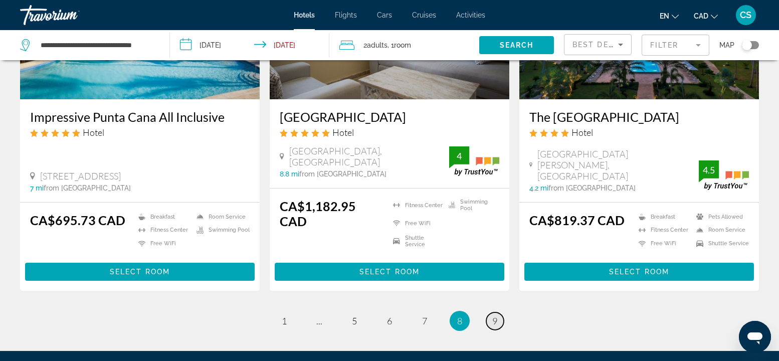
click at [490, 270] on link "page 9" at bounding box center [495, 321] width 18 height 18
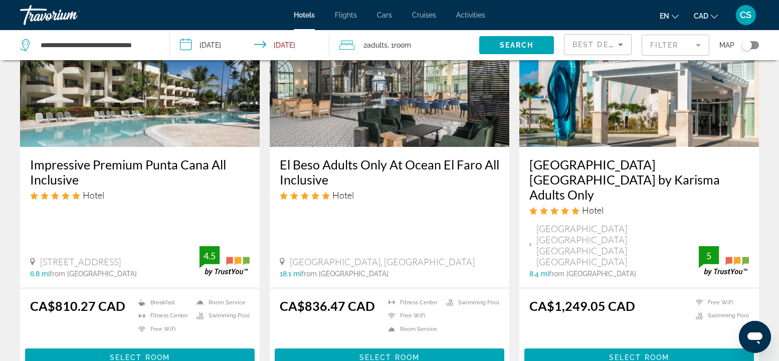
scroll to position [801, 0]
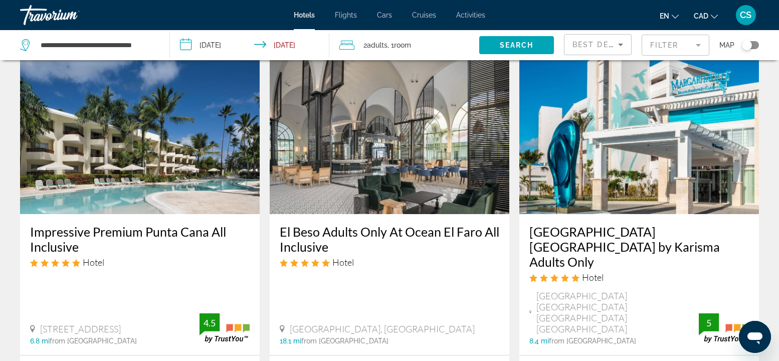
click at [383, 152] on img "Main content" at bounding box center [389, 134] width 239 height 160
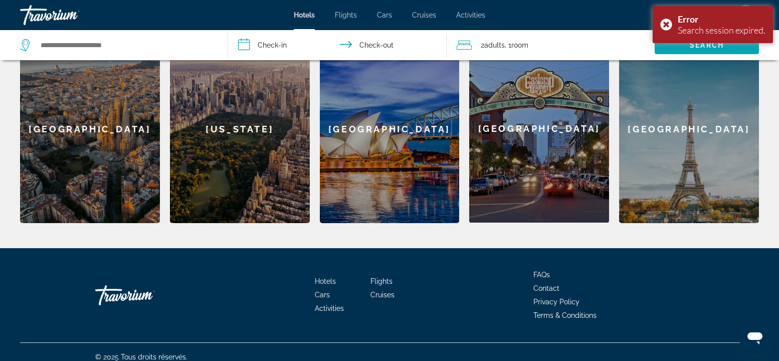
scroll to position [121, 0]
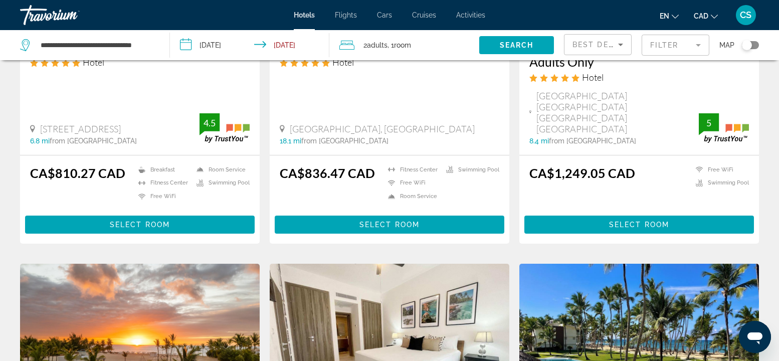
scroll to position [1002, 0]
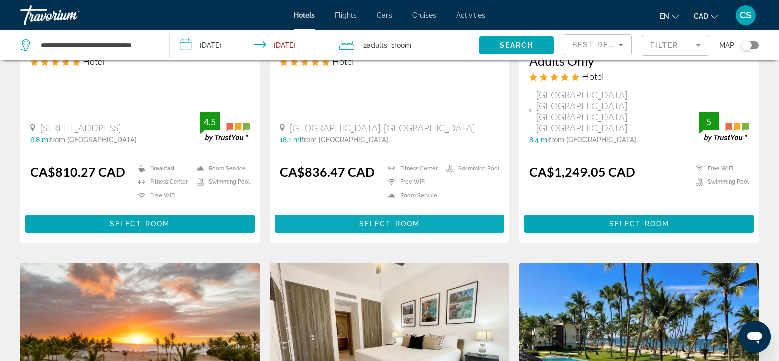
click at [417, 219] on span "Select Room" at bounding box center [389, 223] width 60 height 8
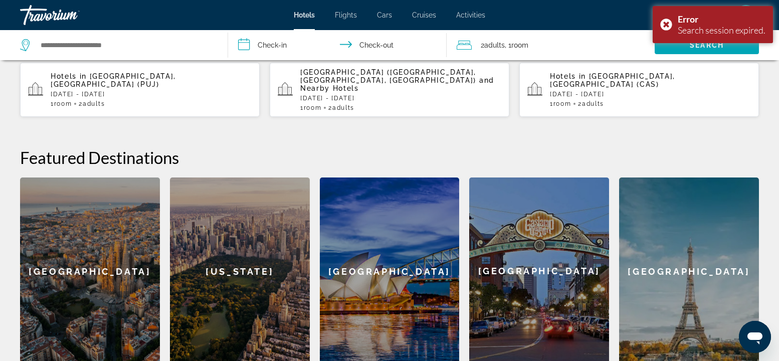
scroll to position [455, 0]
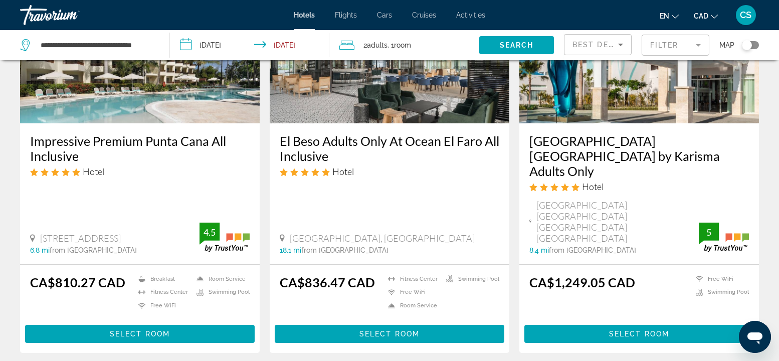
scroll to position [868, 0]
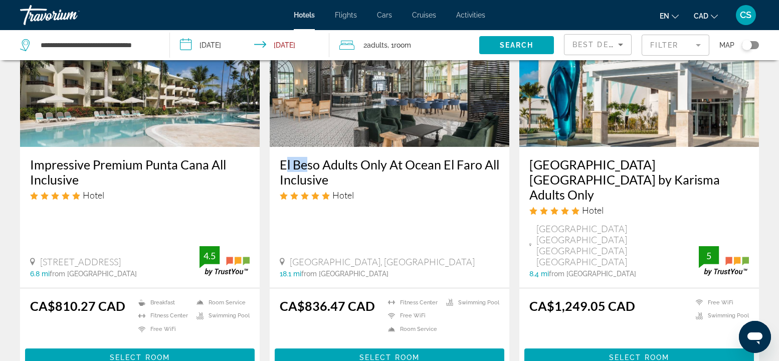
drag, startPoint x: 277, startPoint y: 155, endPoint x: 309, endPoint y: 167, distance: 34.4
click at [306, 167] on div "El Beso Adults Only At Ocean El Faro All Inclusive Hotel Carretera Uvero Alto, …" at bounding box center [389, 217] width 239 height 141
click at [274, 151] on div "El Beso Adults Only At Ocean El Faro All Inclusive Hotel Carretera Uvero Alto, …" at bounding box center [389, 217] width 239 height 141
drag, startPoint x: 275, startPoint y: 153, endPoint x: 284, endPoint y: 156, distance: 8.9
click at [324, 184] on div "El Beso Adults Only At Ocean El Faro All Inclusive Hotel Carretera Uvero Alto, …" at bounding box center [389, 217] width 239 height 141
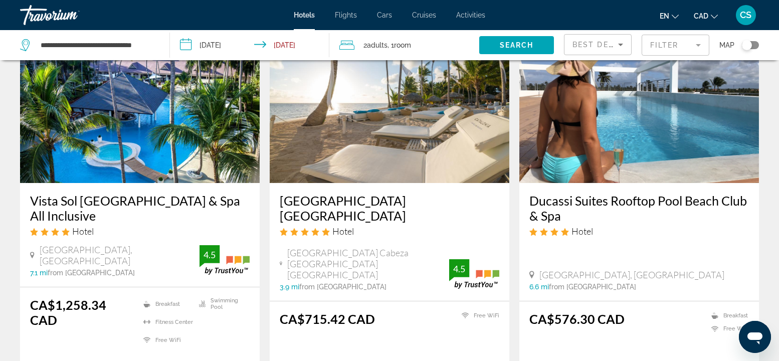
scroll to position [532, 0]
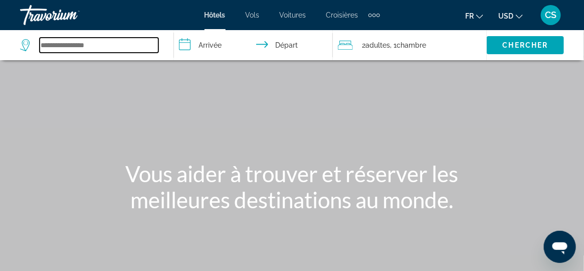
click at [67, 42] on input "Search widget" at bounding box center [99, 45] width 119 height 15
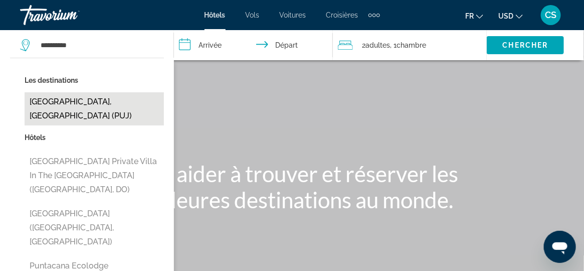
click at [91, 113] on button "[GEOGRAPHIC_DATA], [GEOGRAPHIC_DATA] (PUJ)" at bounding box center [94, 108] width 139 height 33
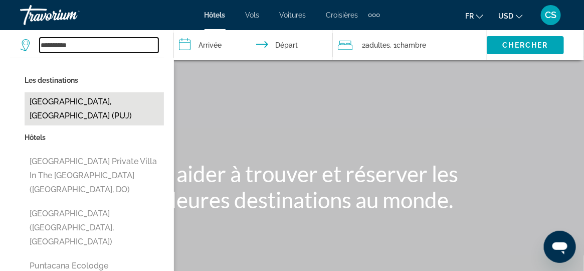
type input "**********"
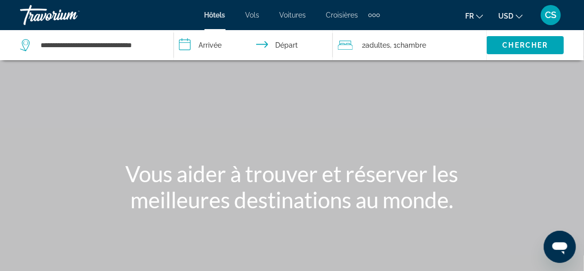
click at [211, 45] on input "**********" at bounding box center [255, 46] width 163 height 33
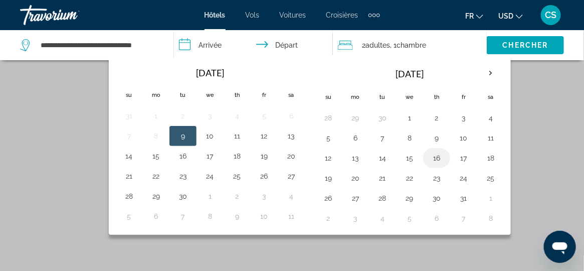
click at [428, 157] on button "16" at bounding box center [436, 158] width 16 height 14
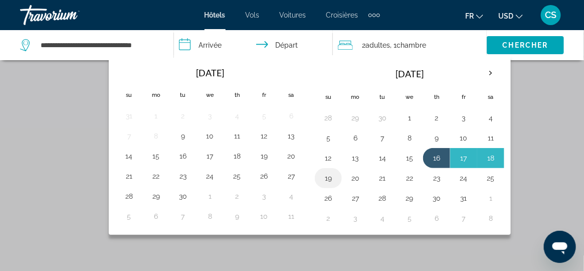
click at [325, 172] on button "19" at bounding box center [328, 178] width 16 height 14
type input "**********"
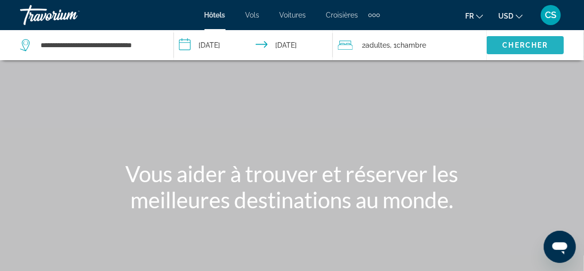
click at [537, 43] on span "Chercher" at bounding box center [525, 45] width 46 height 8
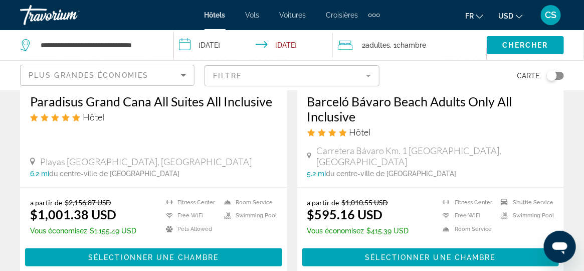
scroll to position [250, 0]
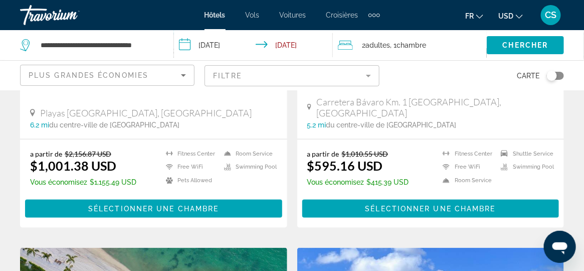
click at [169, 78] on div "Plus grandes économies" at bounding box center [105, 75] width 152 height 12
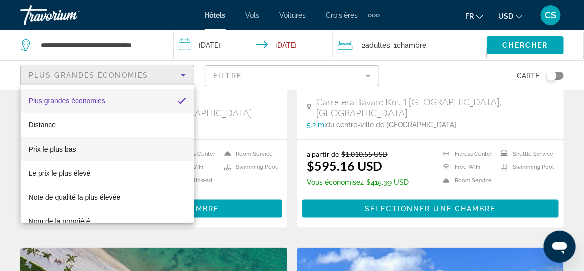
click at [104, 147] on mat-option "Prix le plus bas" at bounding box center [108, 149] width 174 height 24
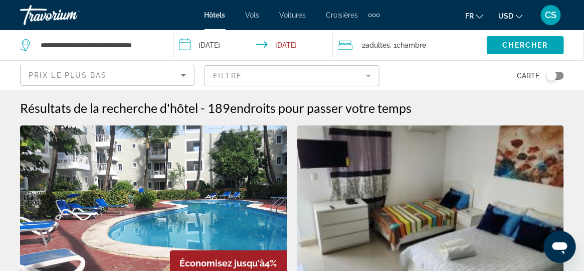
click at [321, 74] on mat-form-field "Filtre" at bounding box center [291, 75] width 174 height 21
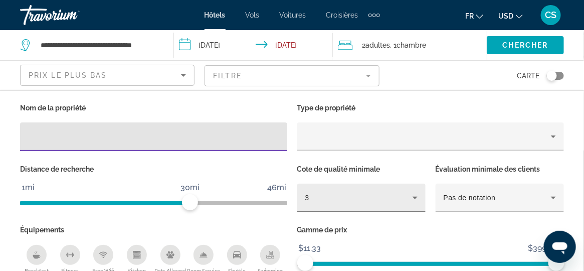
click at [416, 201] on icon "Hotel Filters" at bounding box center [415, 197] width 12 height 12
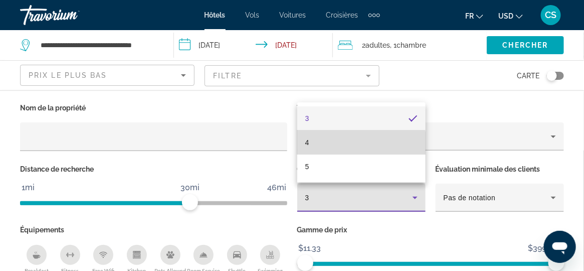
click at [345, 144] on mat-option "4" at bounding box center [361, 142] width 128 height 24
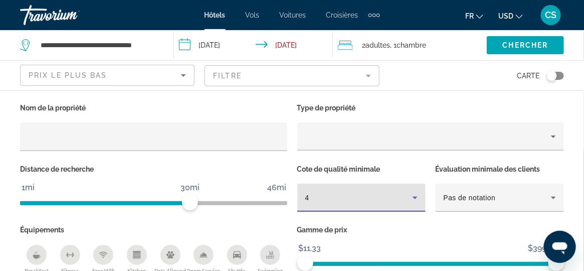
scroll to position [150, 0]
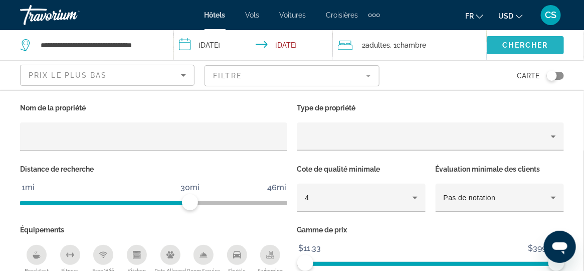
click at [503, 49] on span "Chercher" at bounding box center [525, 45] width 46 height 8
click at [513, 37] on span "Search widget" at bounding box center [524, 45] width 77 height 24
click at [528, 50] on span "Search widget" at bounding box center [524, 45] width 77 height 24
click at [8, 125] on div "Nom de la propriété Type de propriété Distance de recherche 1mi 46mi 30mi Cote …" at bounding box center [292, 205] width 584 height 208
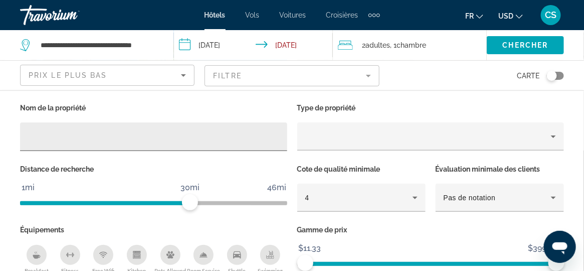
scroll to position [780, 0]
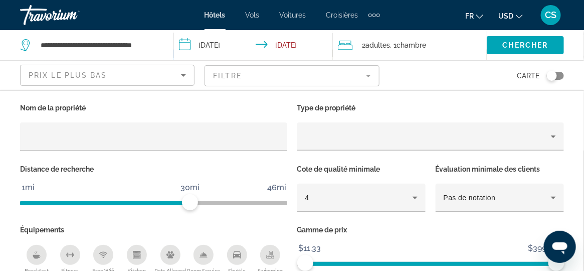
click at [291, 222] on div "Équipements Breakfast [GEOGRAPHIC_DATA] Free Wifi Kitchen Pets Allowed Room Ser…" at bounding box center [153, 251] width 277 height 58
click at [522, 45] on span "Chercher" at bounding box center [525, 45] width 46 height 8
click at [297, 49] on input "**********" at bounding box center [255, 46] width 163 height 33
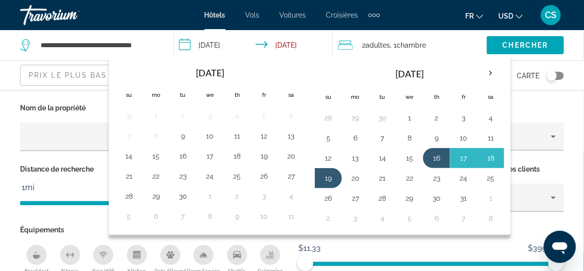
click at [580, 162] on div "Nom de la propriété Type de propriété Distance de recherche 1mi 46mi 30mi Cote …" at bounding box center [292, 205] width 584 height 208
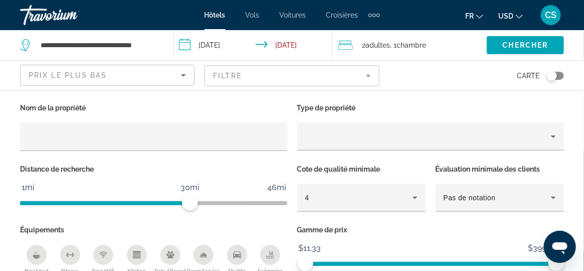
click at [174, 74] on div "Prix le plus bas" at bounding box center [105, 75] width 152 height 12
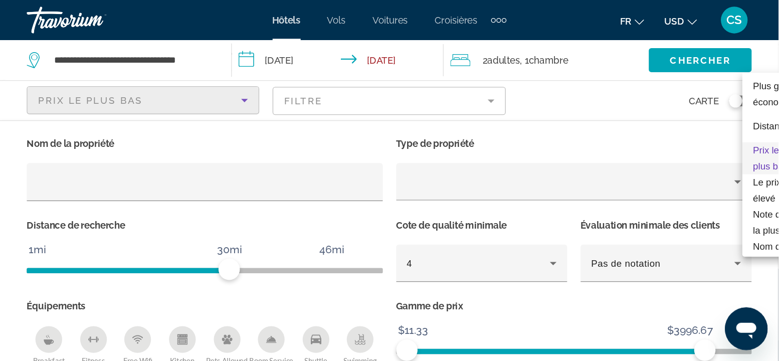
scroll to position [1366, 0]
